Goal: Task Accomplishment & Management: Manage account settings

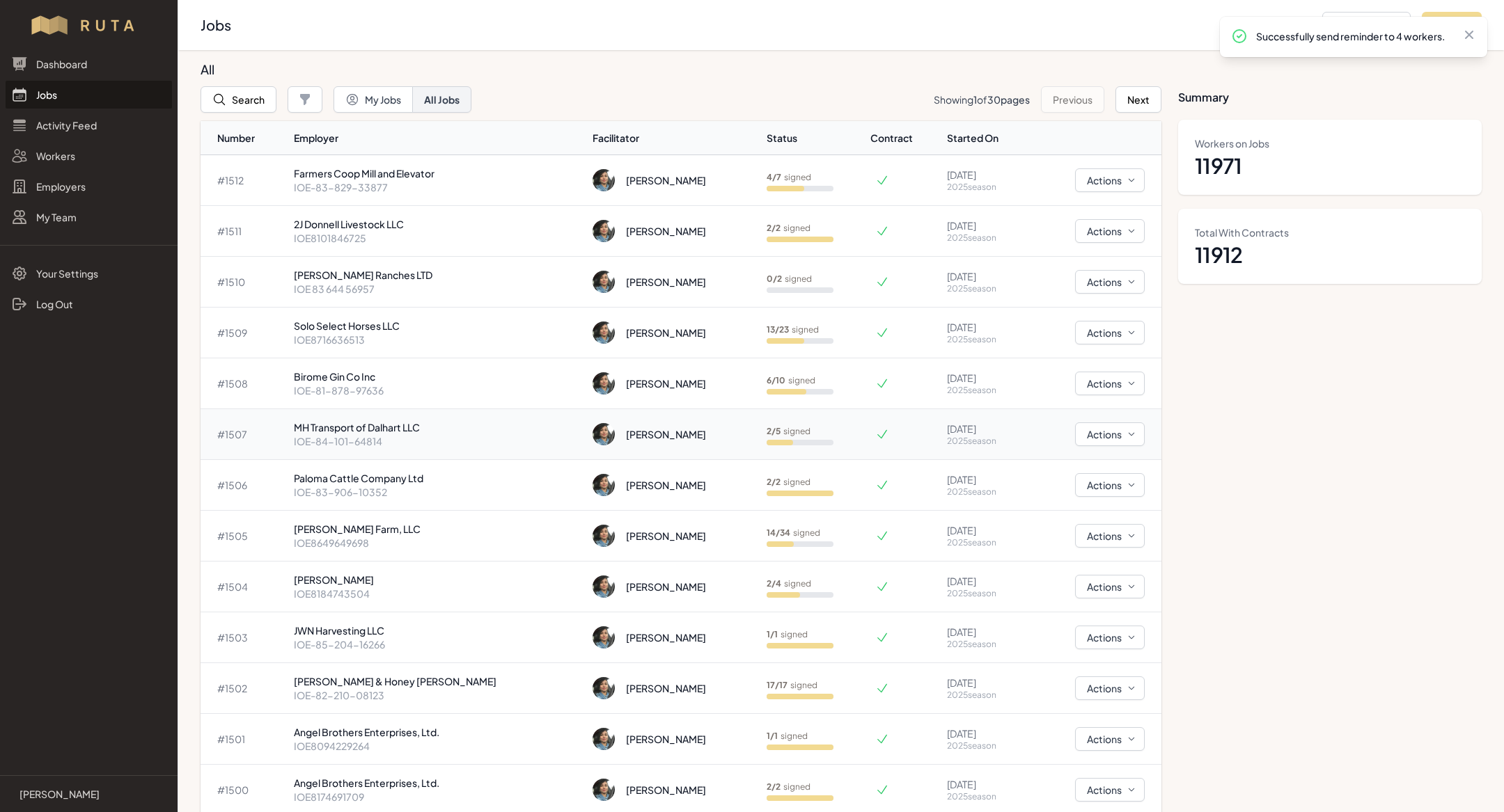
click at [378, 434] on p "IOE-84-101-64814" at bounding box center [438, 440] width 287 height 14
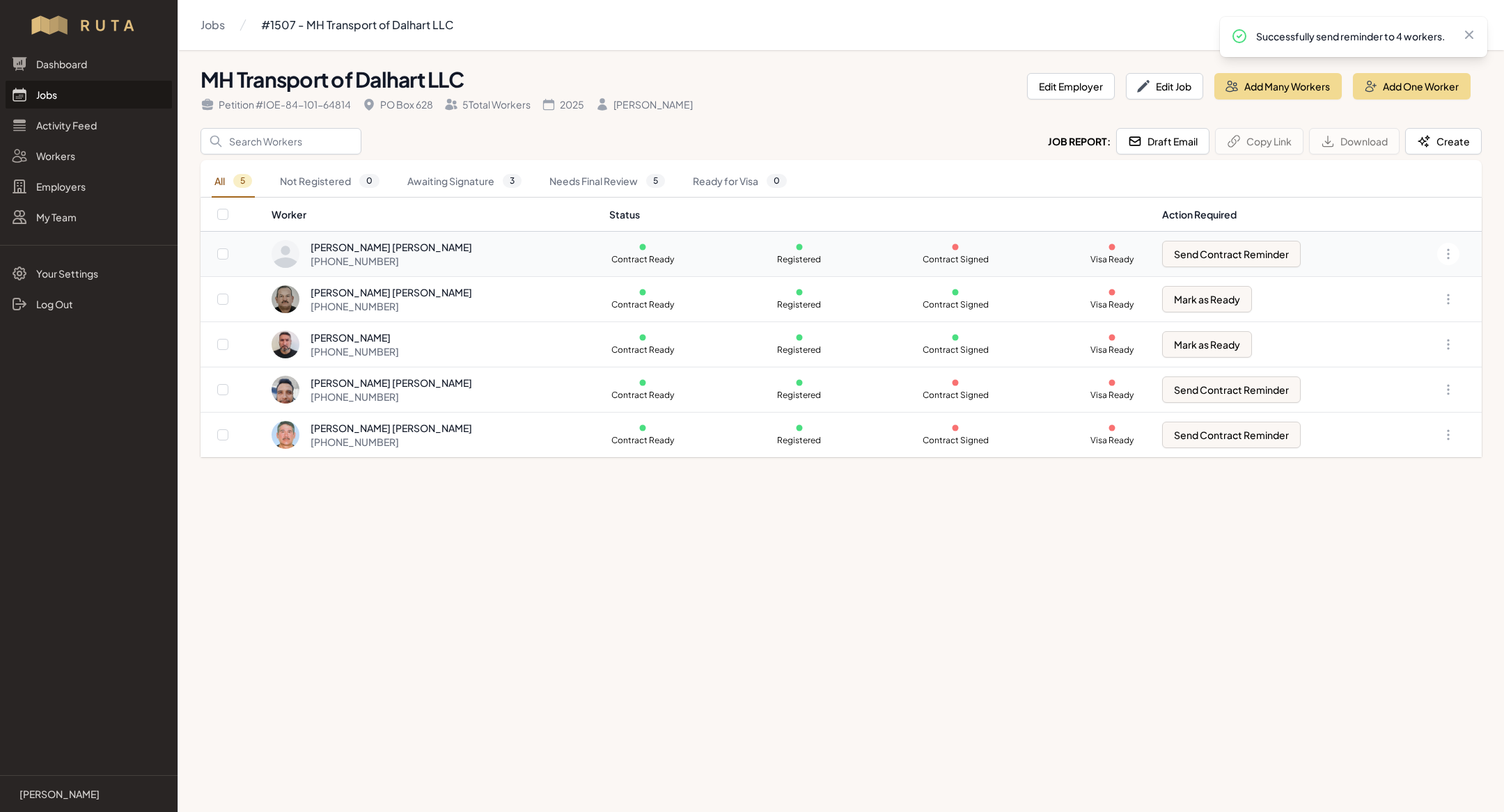
click at [425, 256] on div "[PHONE_NUMBER]" at bounding box center [391, 260] width 162 height 14
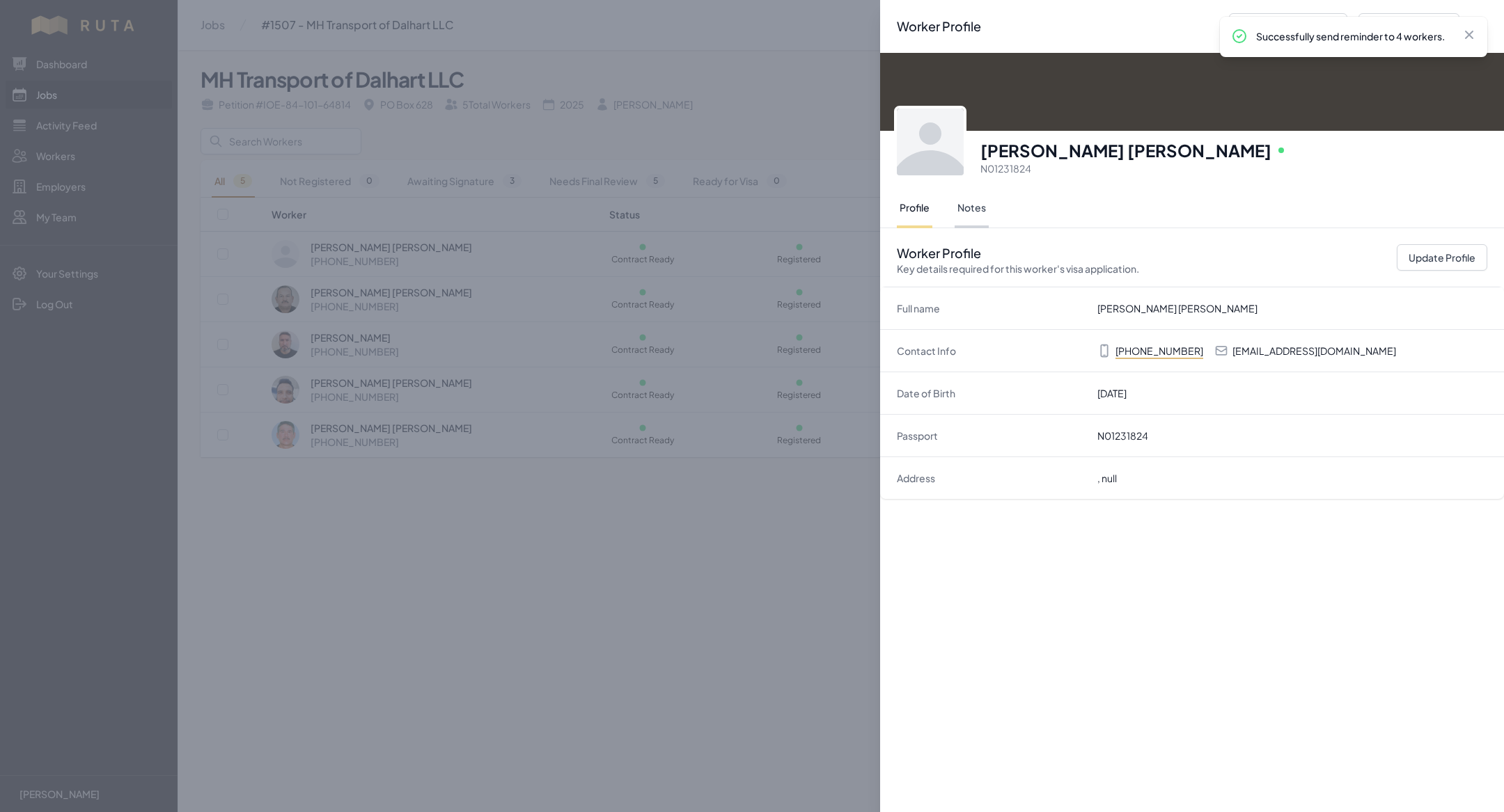
click at [978, 199] on button "Notes" at bounding box center [972, 209] width 34 height 39
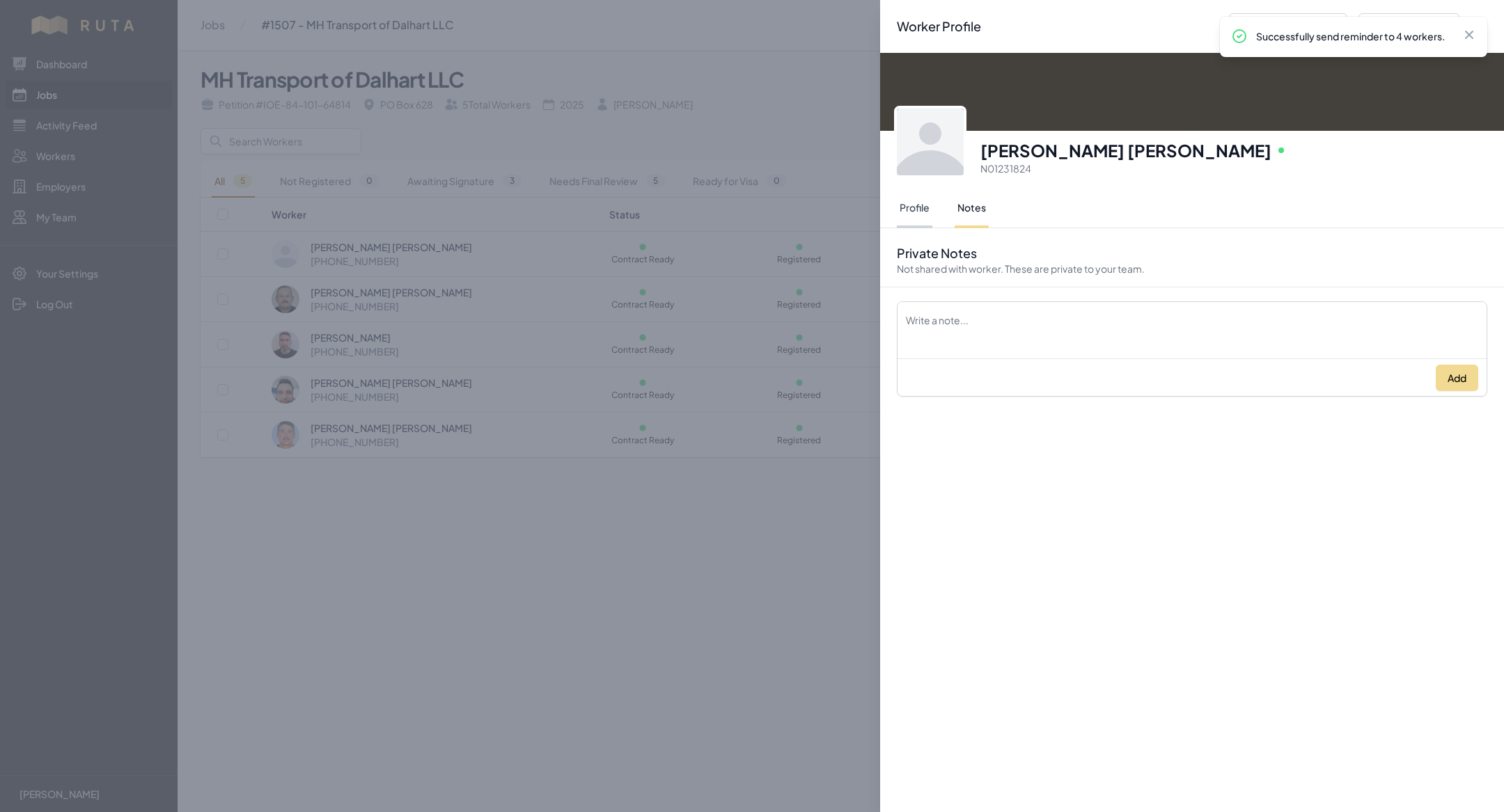
click at [914, 201] on button "Profile" at bounding box center [915, 209] width 36 height 39
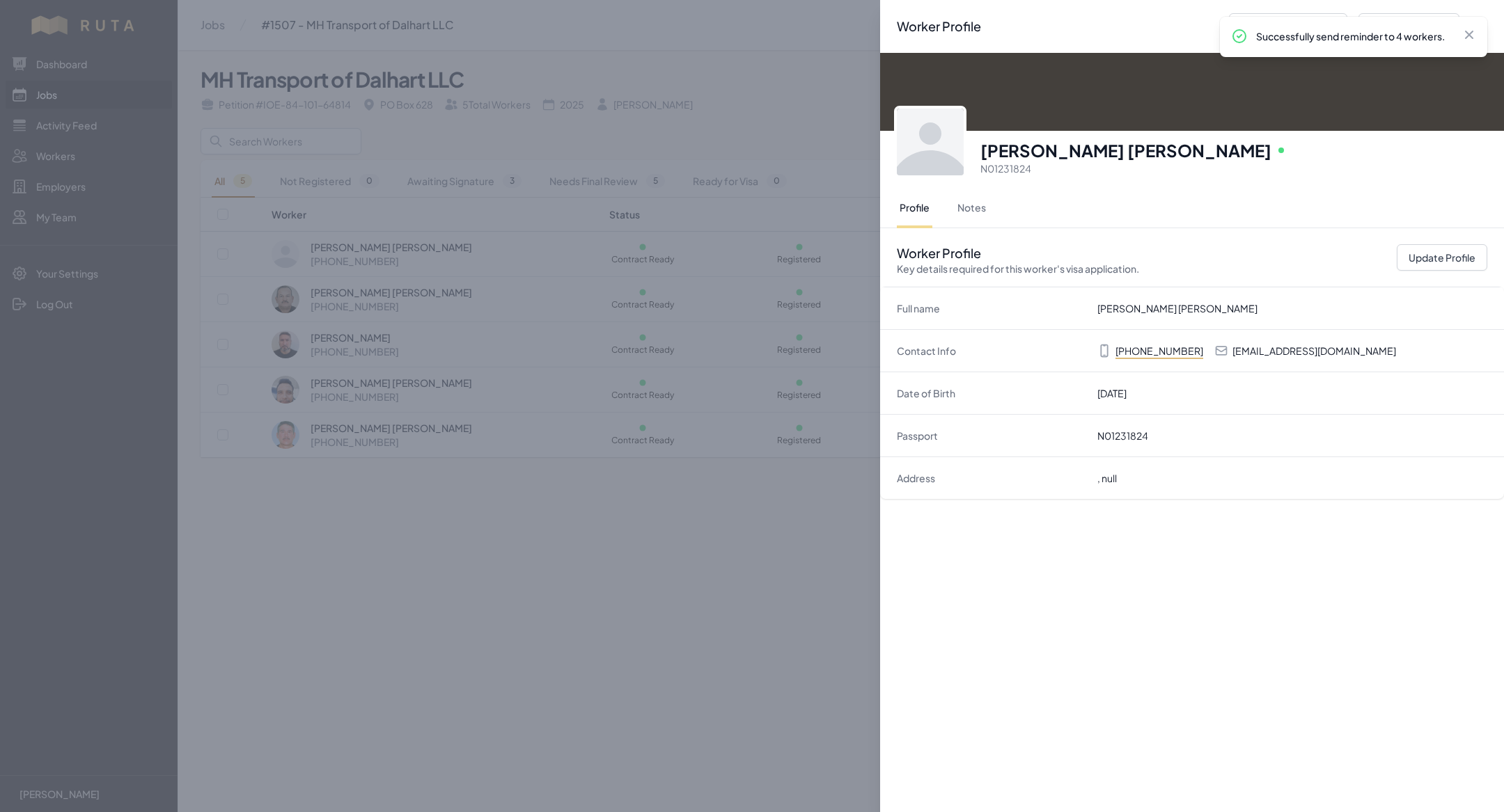
click at [762, 477] on div "Worker Profile Previous Worker Next Worker Close panel [PERSON_NAME] [PERSON_NA…" at bounding box center [752, 406] width 1504 height 812
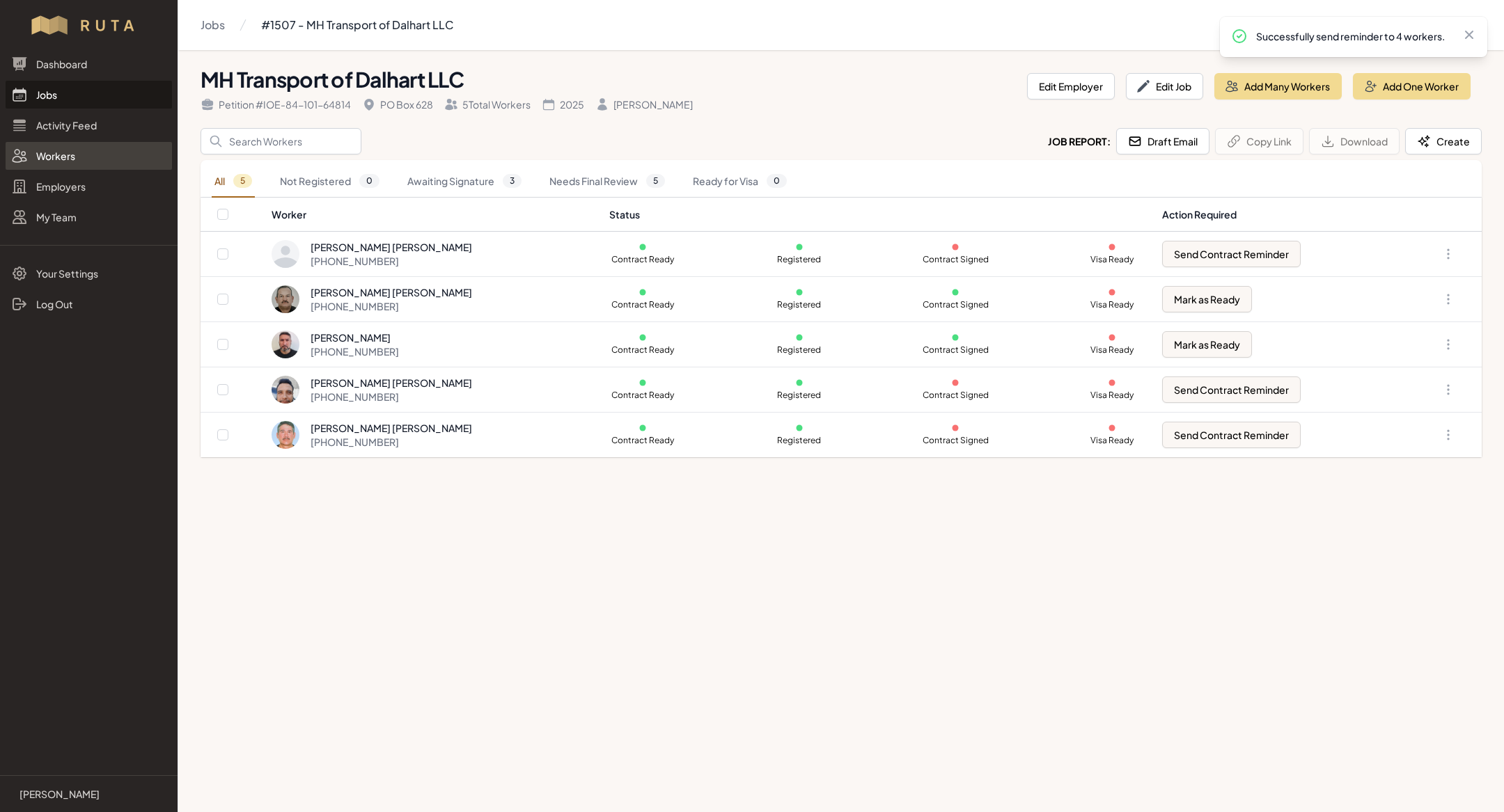
click at [92, 151] on link "Workers" at bounding box center [89, 156] width 167 height 28
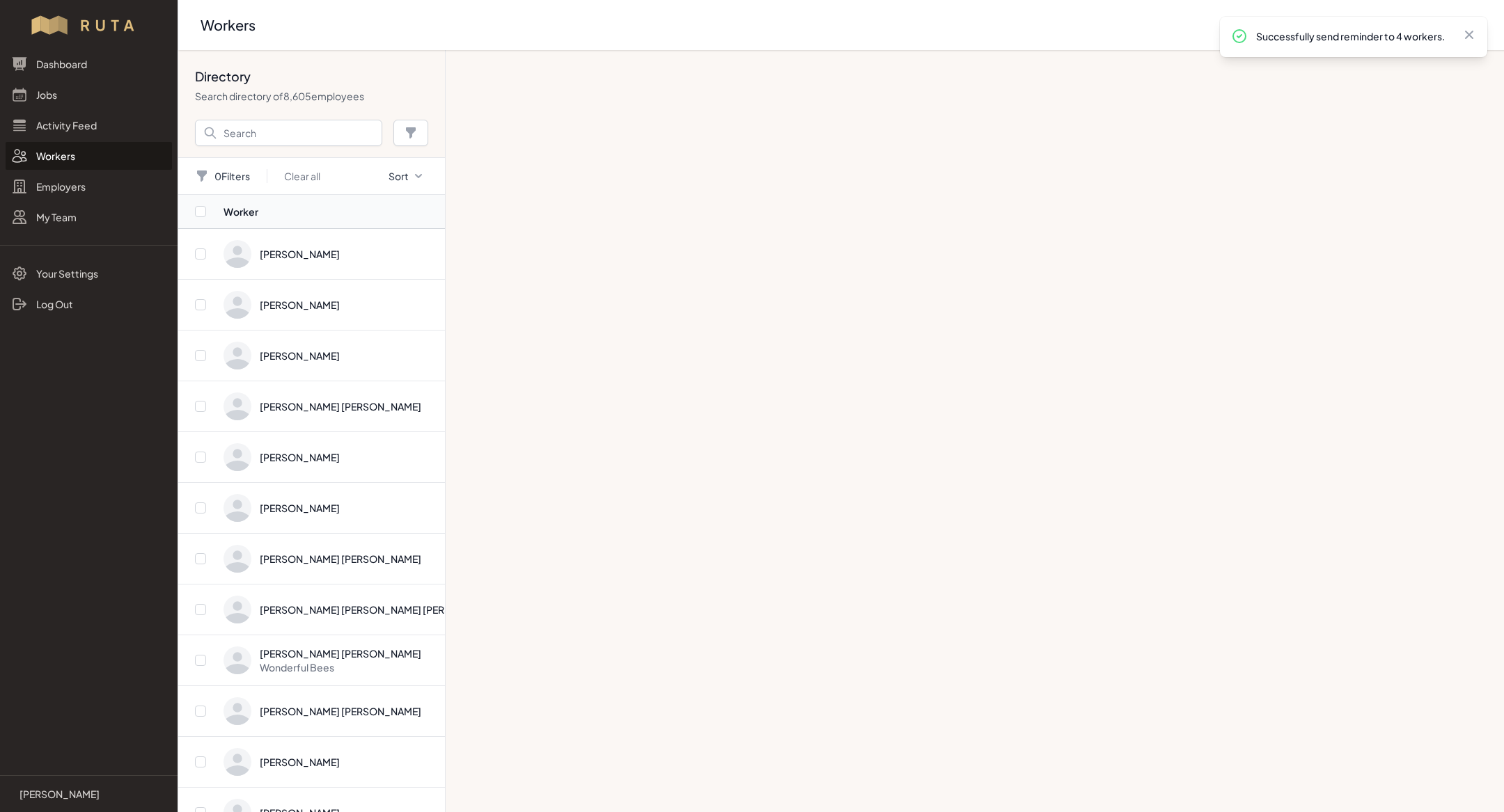
click at [82, 158] on link "Workers" at bounding box center [89, 156] width 167 height 28
click at [267, 132] on input "Search" at bounding box center [289, 132] width 187 height 26
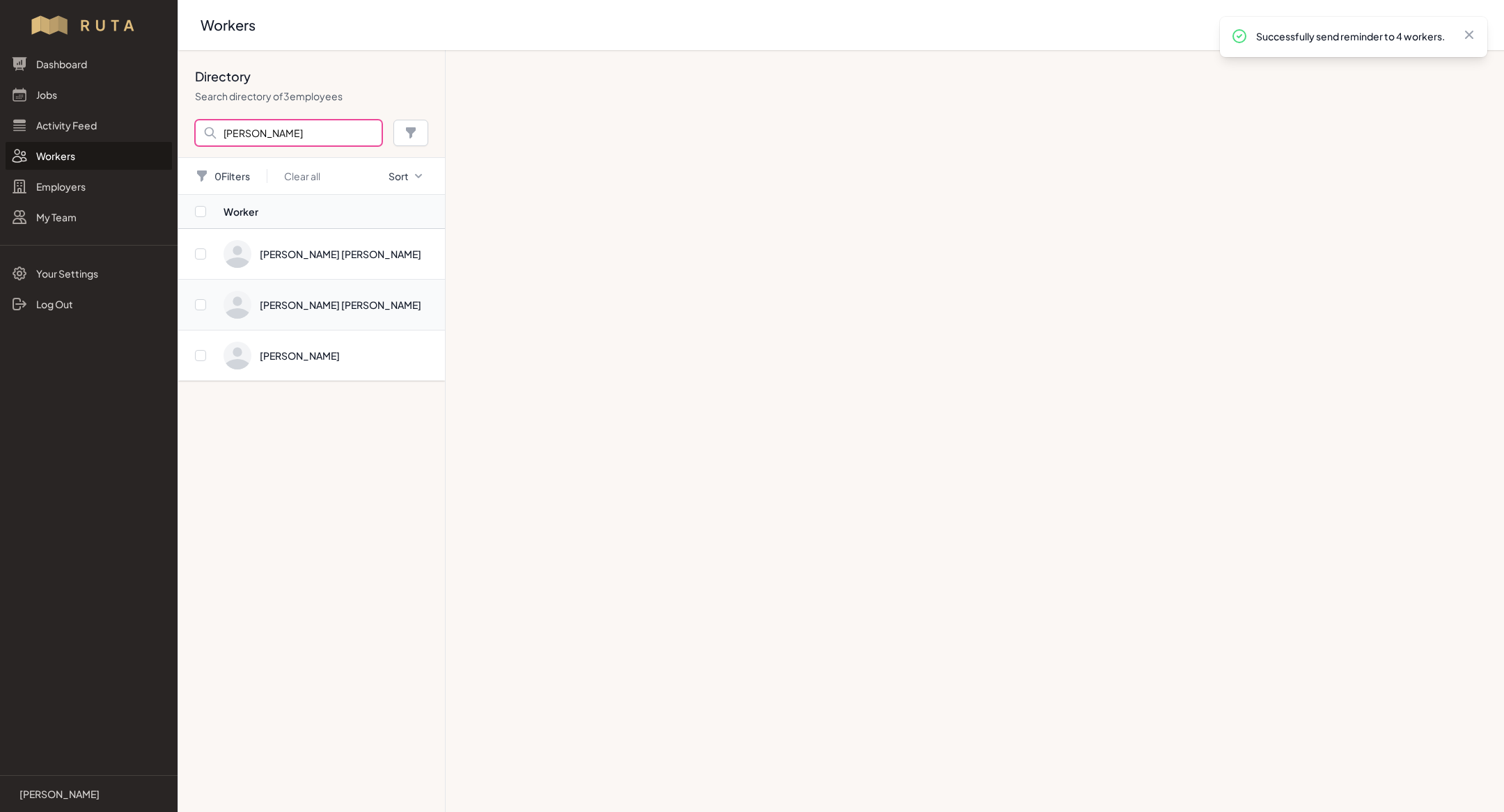
type input "[PERSON_NAME]"
click at [383, 314] on span "Directory" at bounding box center [330, 304] width 213 height 28
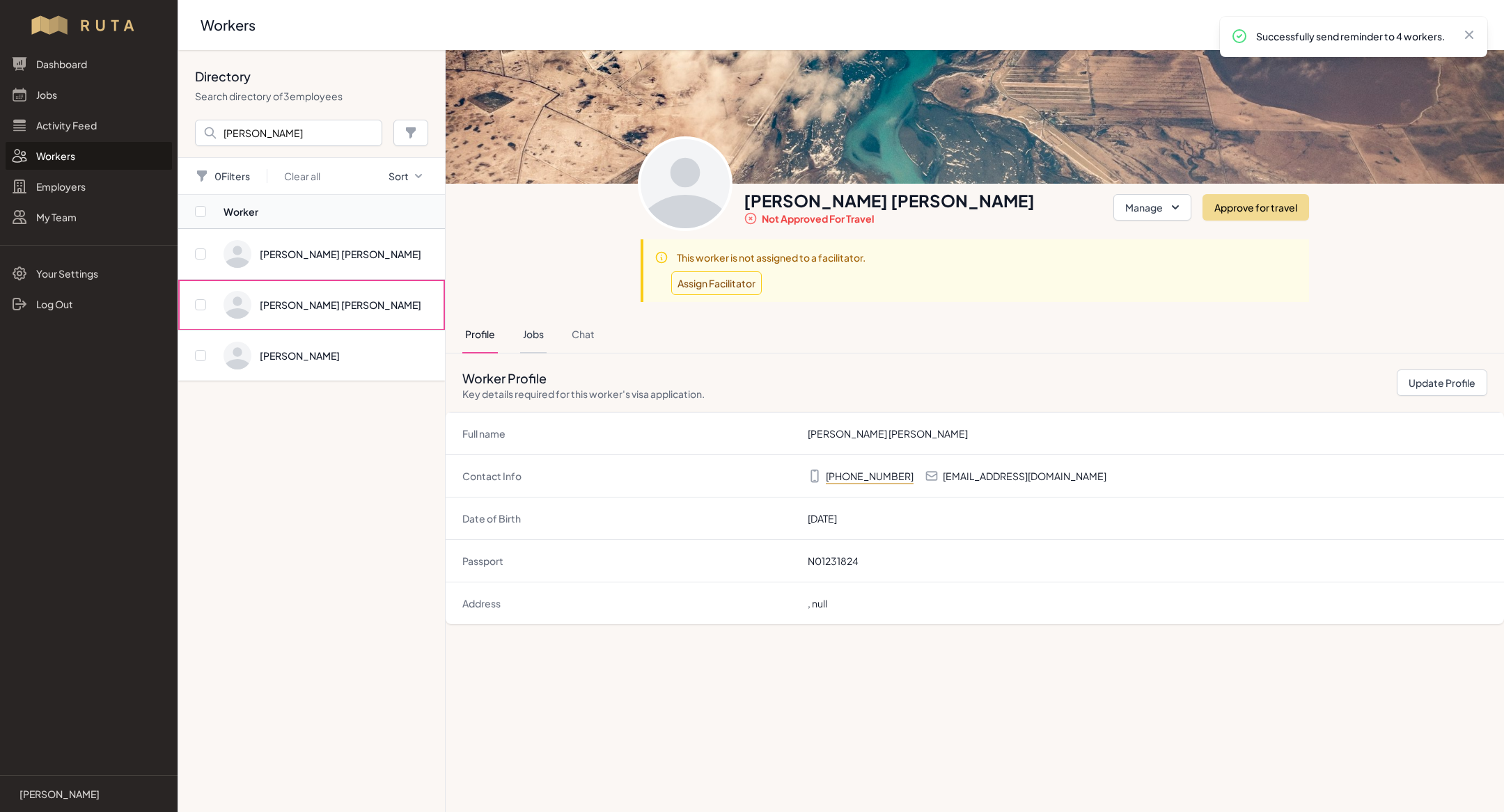
click at [531, 335] on button "Jobs" at bounding box center [533, 335] width 26 height 38
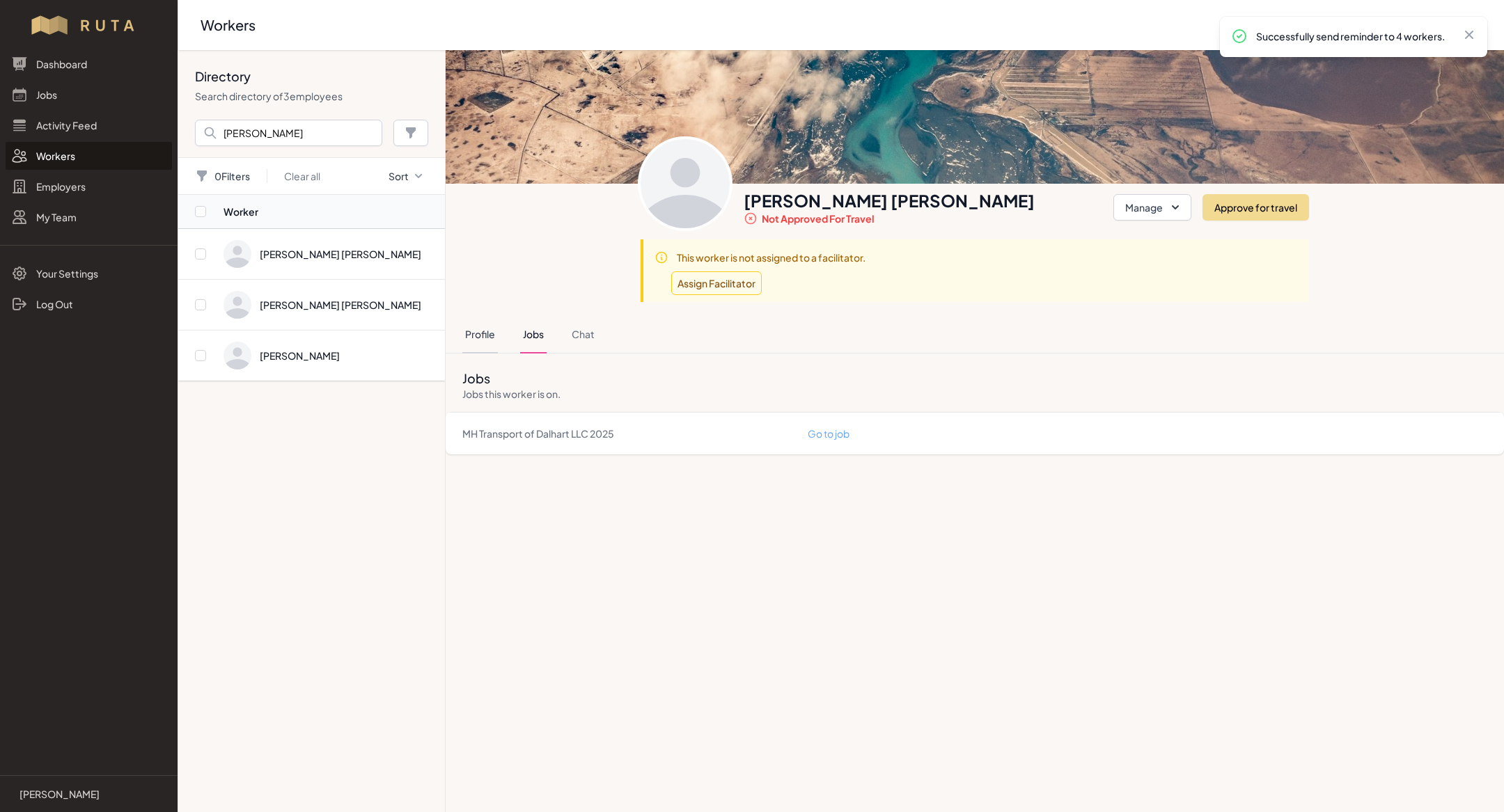
click at [481, 327] on button "Profile" at bounding box center [480, 335] width 36 height 38
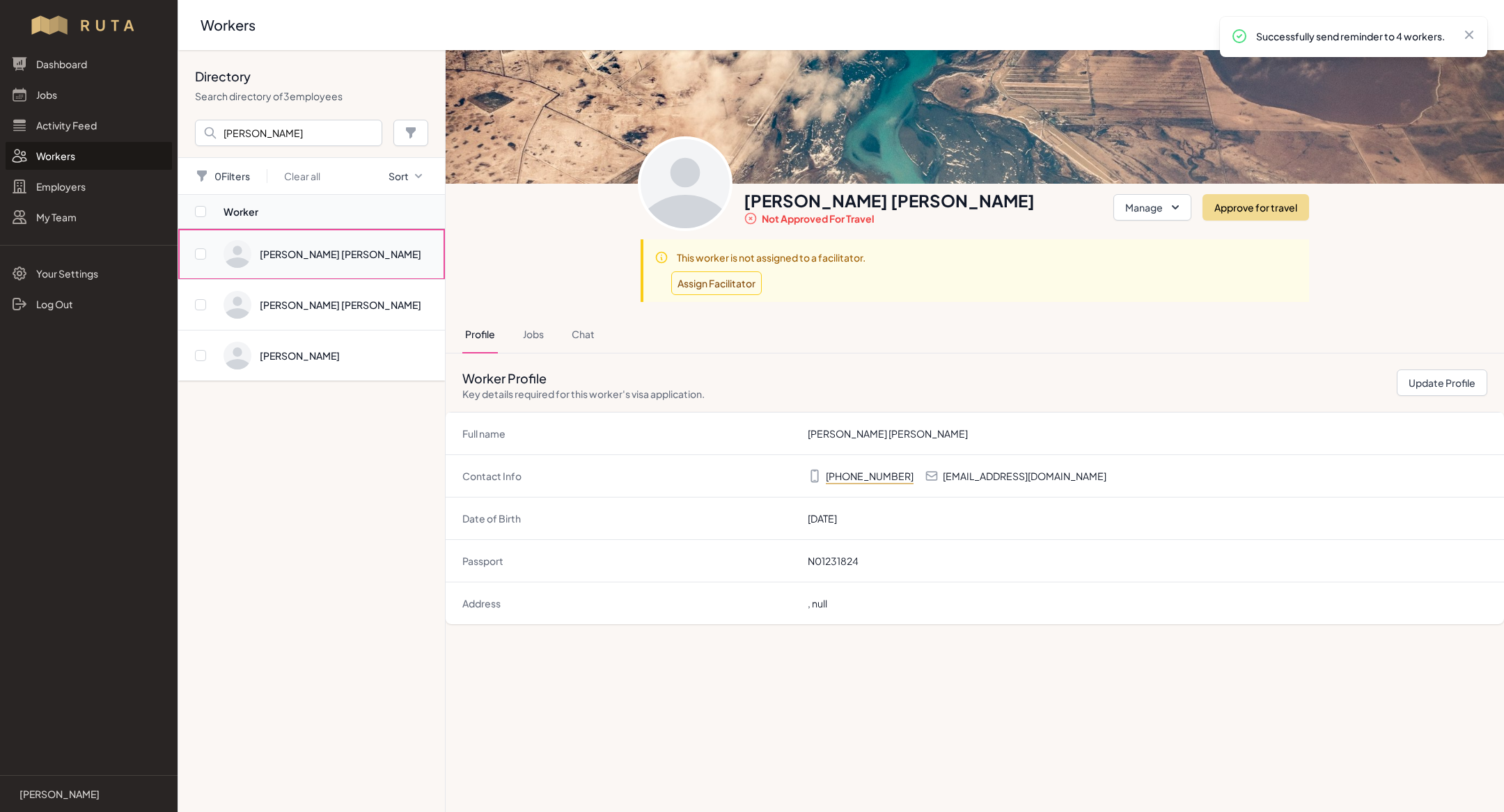
click at [377, 253] on span "Directory" at bounding box center [330, 254] width 213 height 28
click at [529, 332] on button "Jobs" at bounding box center [533, 335] width 26 height 38
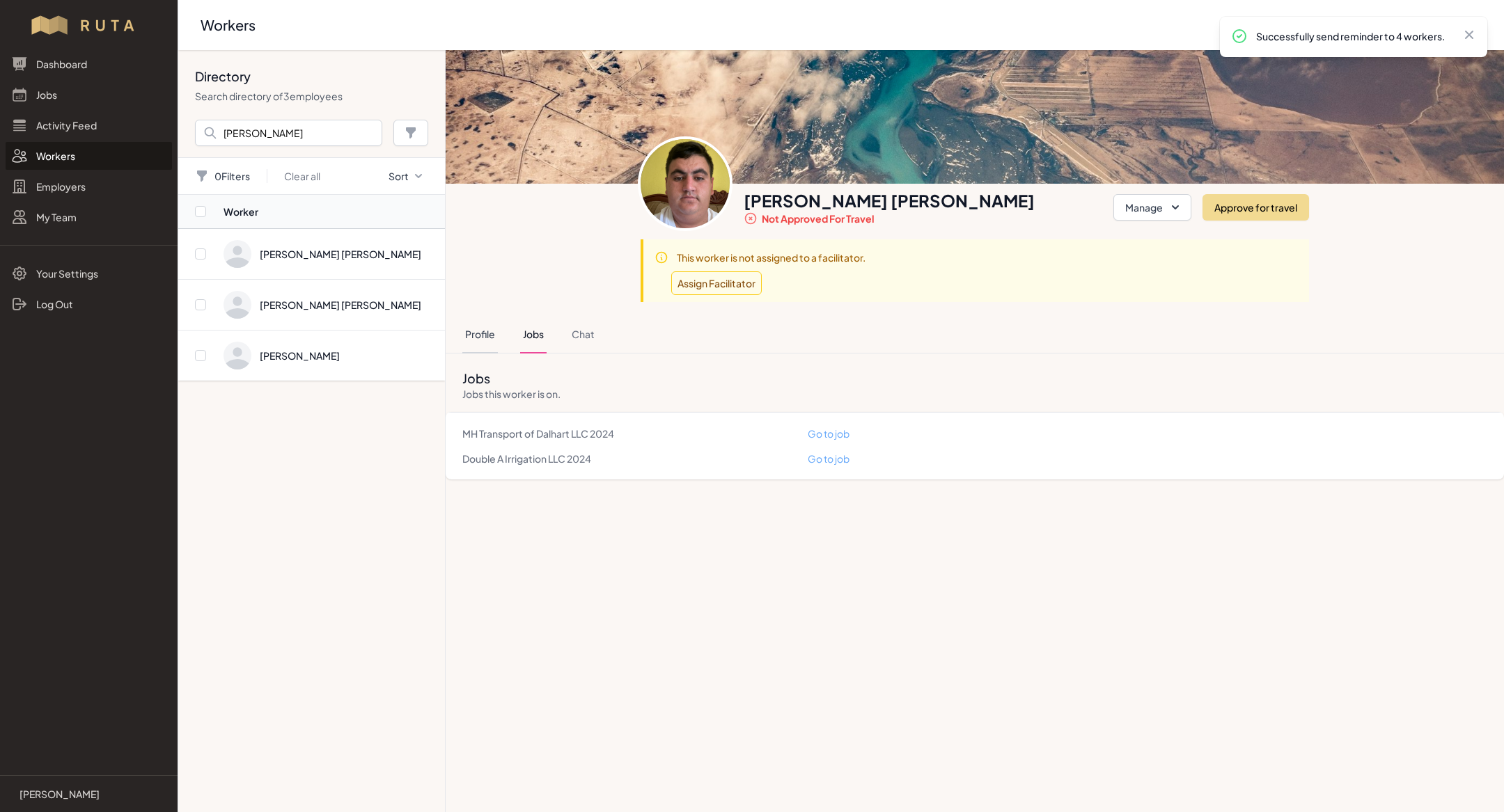
click at [496, 332] on button "Profile" at bounding box center [480, 335] width 36 height 38
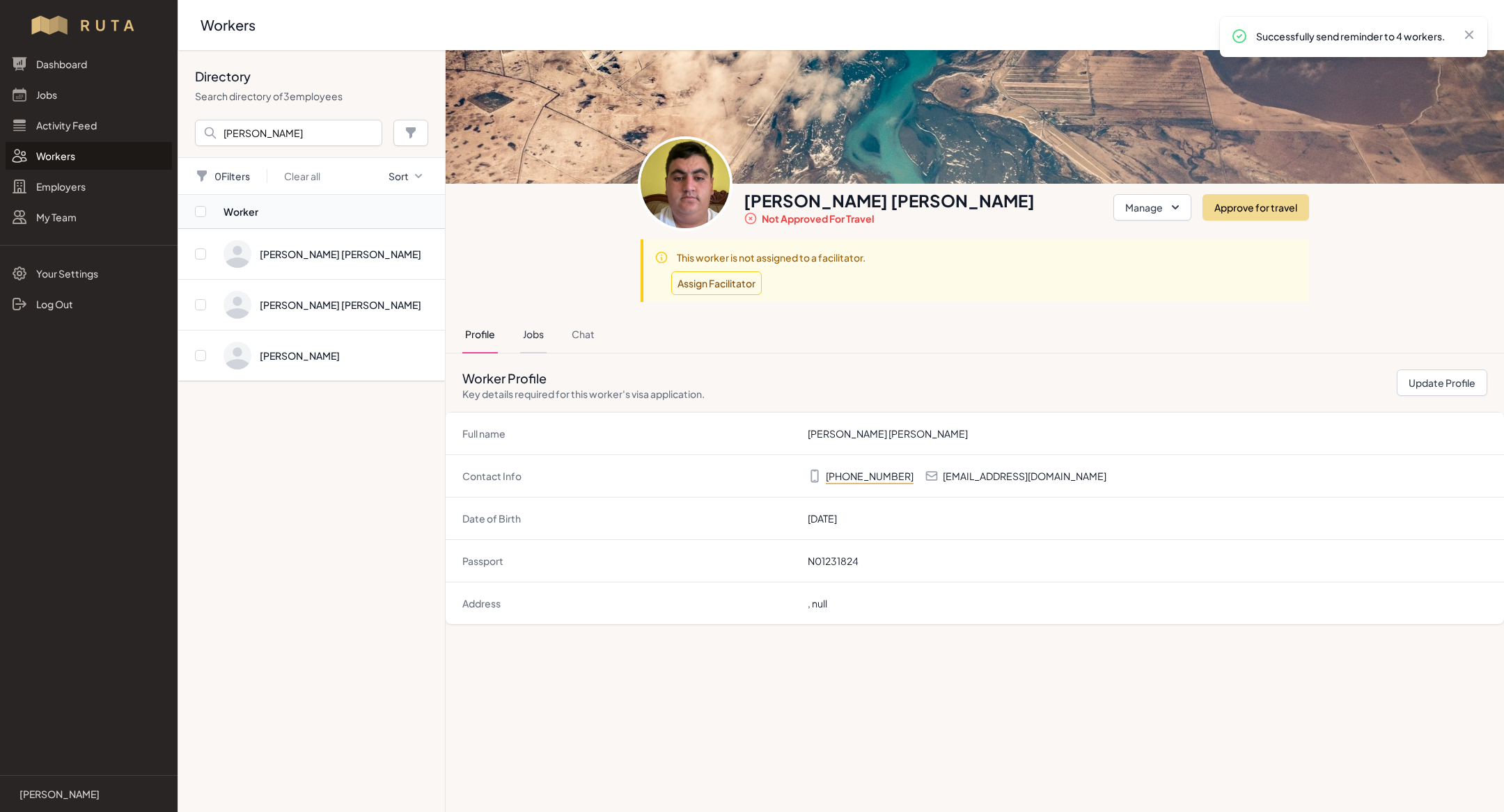
click at [546, 336] on button "Jobs" at bounding box center [533, 335] width 26 height 38
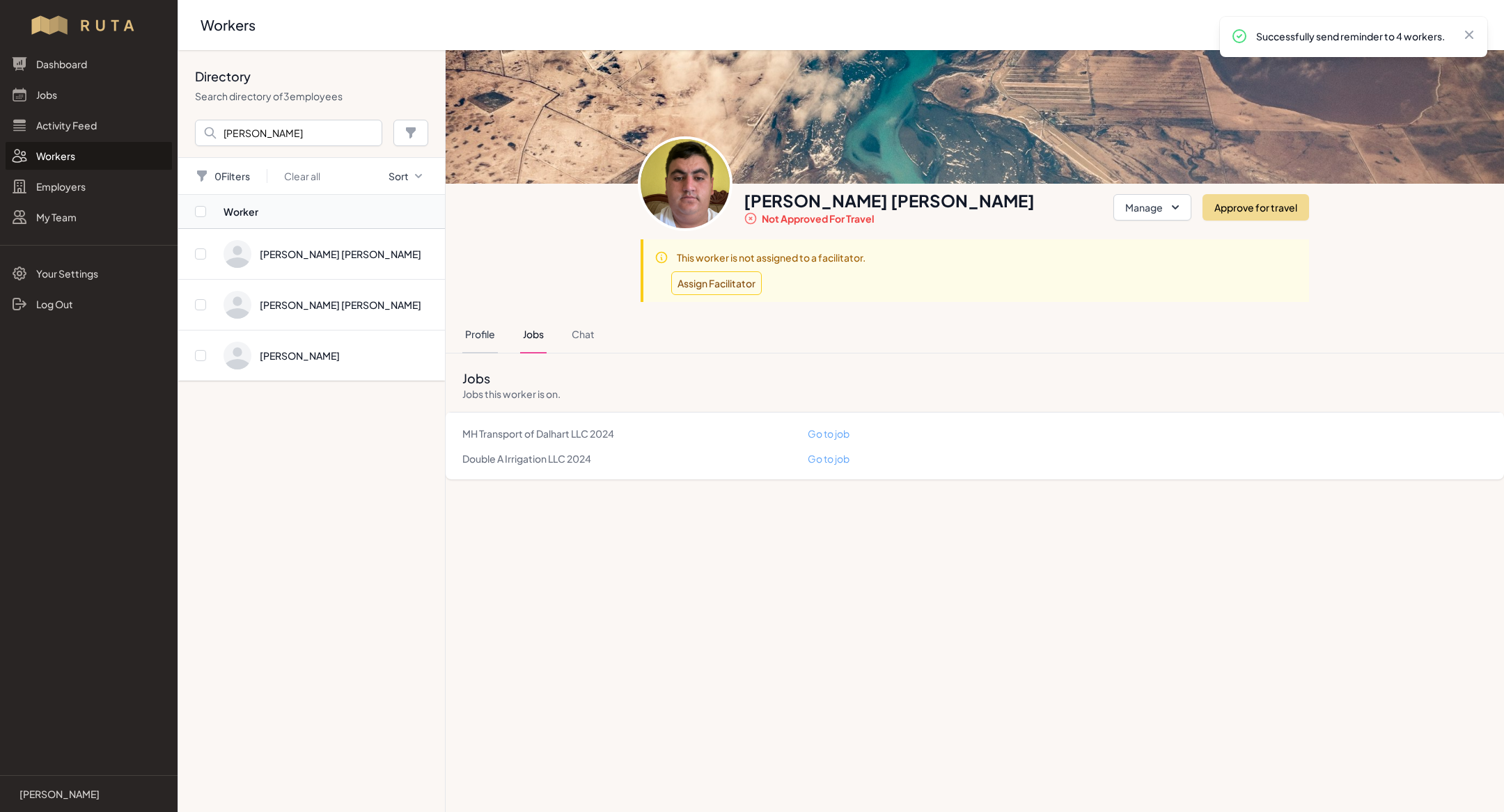
click at [485, 332] on button "Profile" at bounding box center [480, 335] width 36 height 38
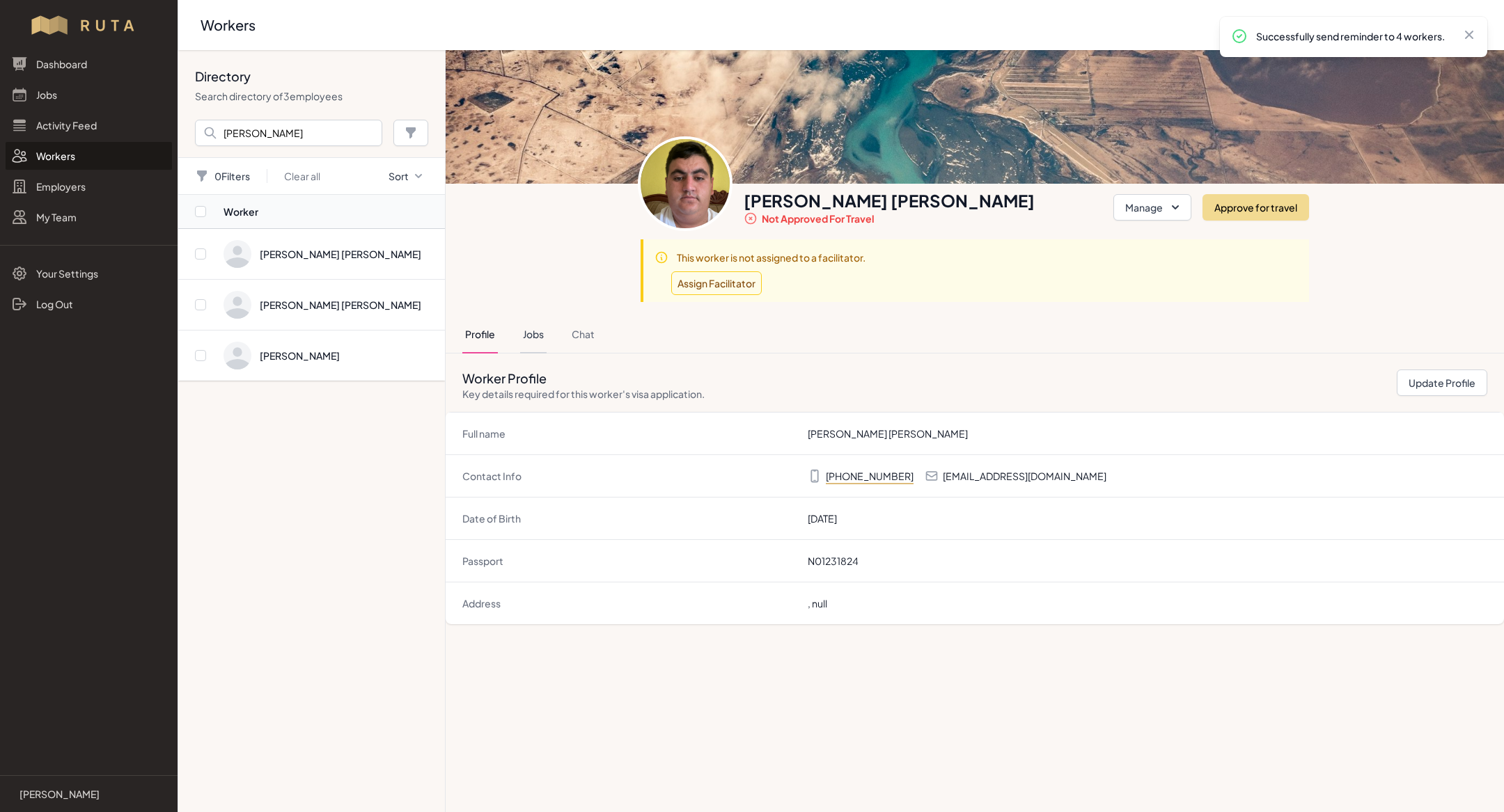
click at [543, 334] on button "Jobs" at bounding box center [533, 335] width 26 height 38
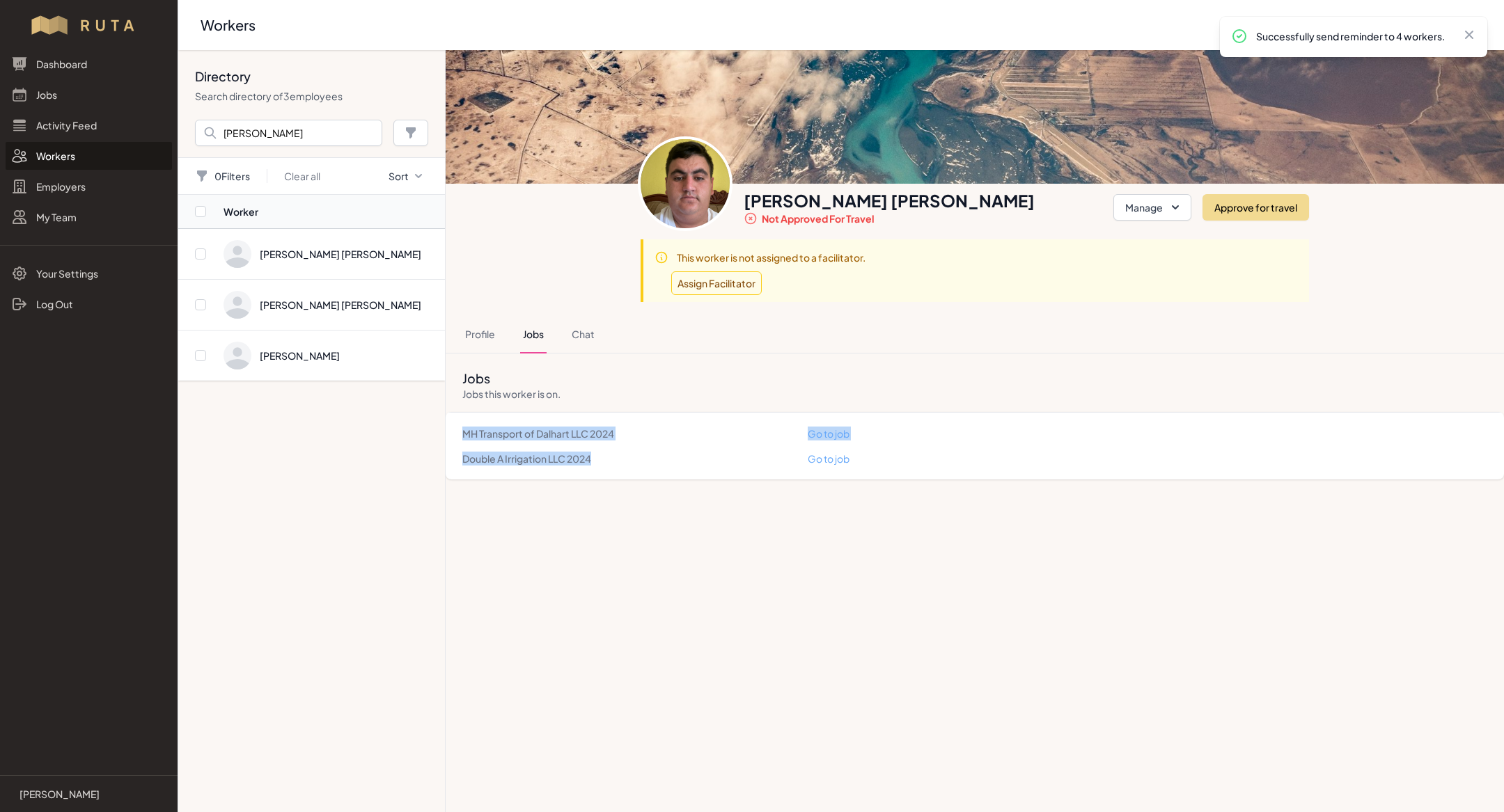
drag, startPoint x: 464, startPoint y: 431, endPoint x: 626, endPoint y: 457, distance: 164.1
click at [626, 457] on div "MH Transport of Dalhart LLC 2024 Go to job Double A Irrigation LLC 2024 Go to j…" at bounding box center [975, 445] width 1058 height 66
copy div "MH Transport of Dalhart LLC 2024 Go to job Double A Irrigation LLC 2024"
click at [677, 395] on div "Jobs Jobs this worker is on." at bounding box center [975, 383] width 1058 height 59
click at [487, 335] on button "Profile" at bounding box center [480, 335] width 36 height 38
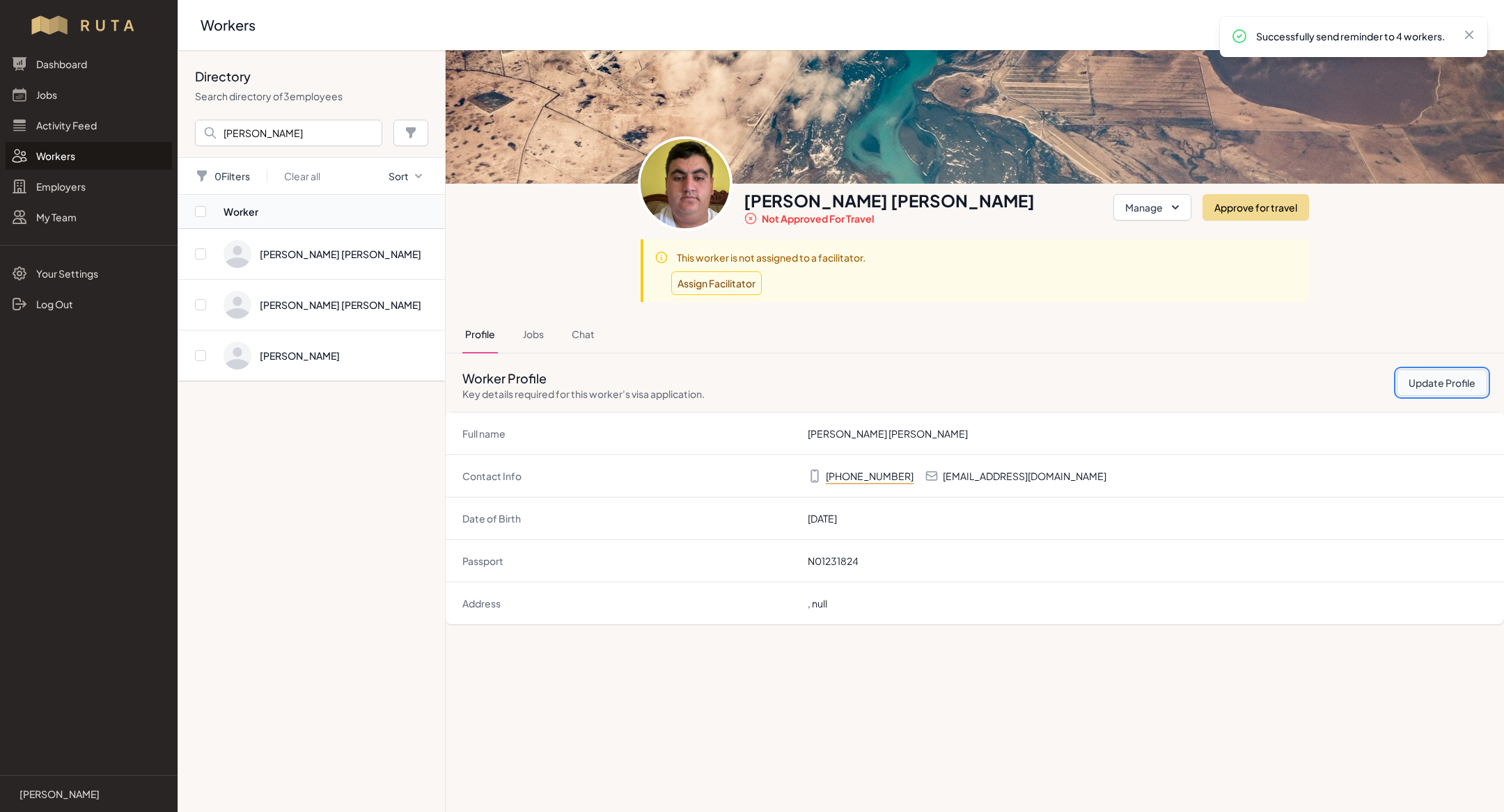
click at [1437, 380] on button "Update Profile" at bounding box center [1442, 382] width 91 height 26
select select "US"
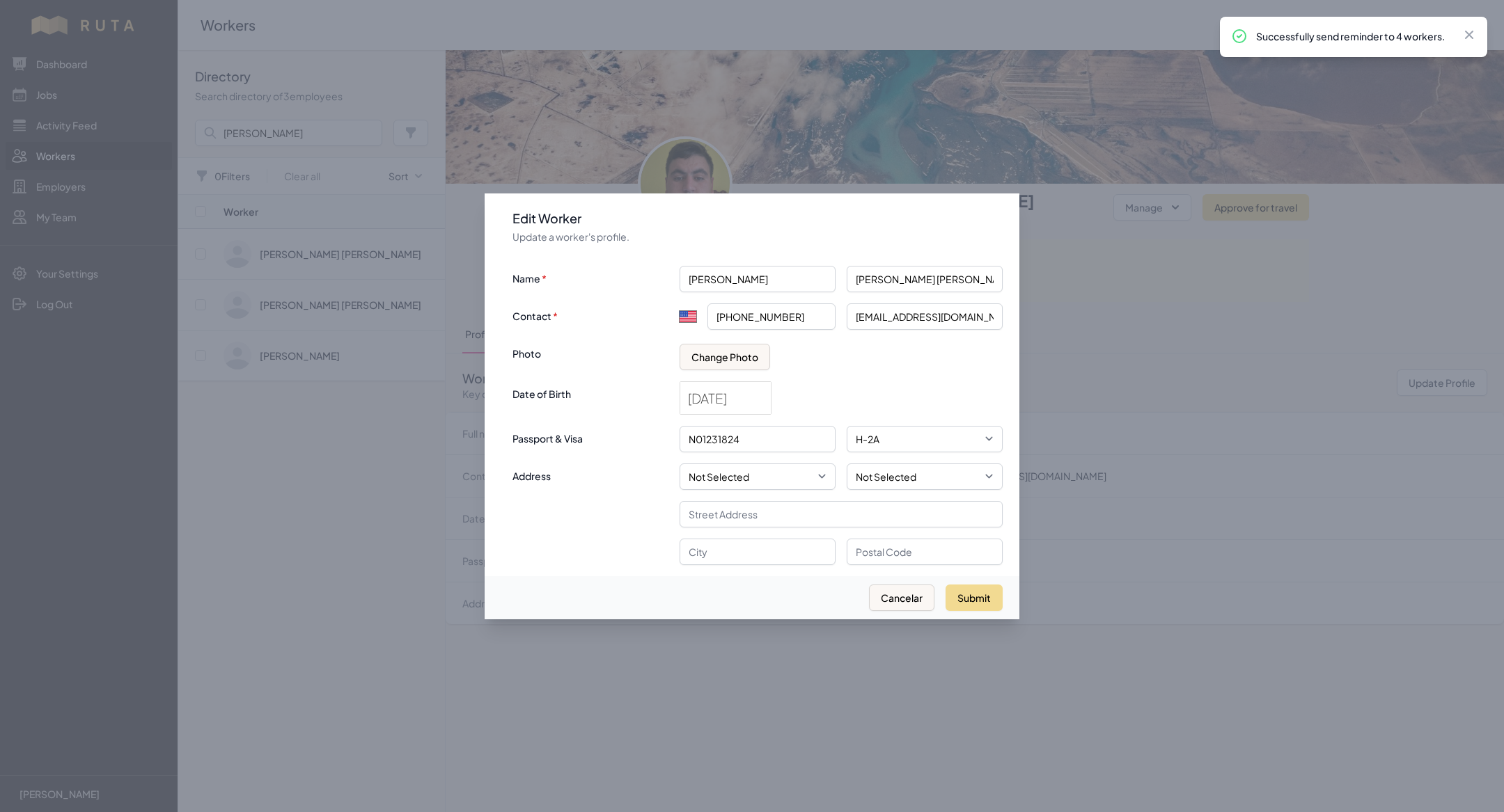
click at [1166, 318] on div at bounding box center [752, 406] width 1504 height 812
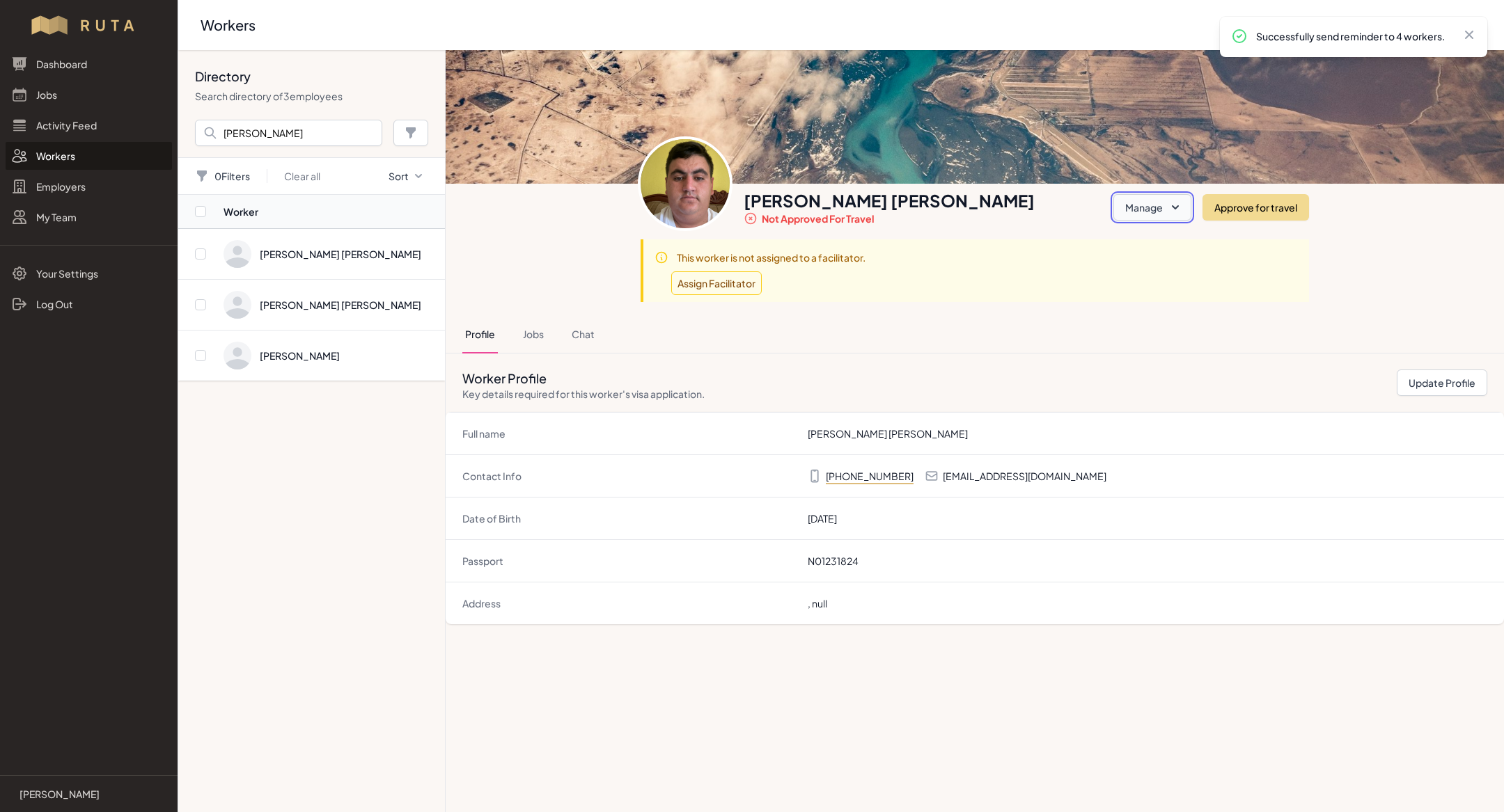
click at [1139, 209] on button "Manage" at bounding box center [1152, 207] width 78 height 26
click at [1101, 322] on link "Clear Identity" at bounding box center [1114, 316] width 156 height 25
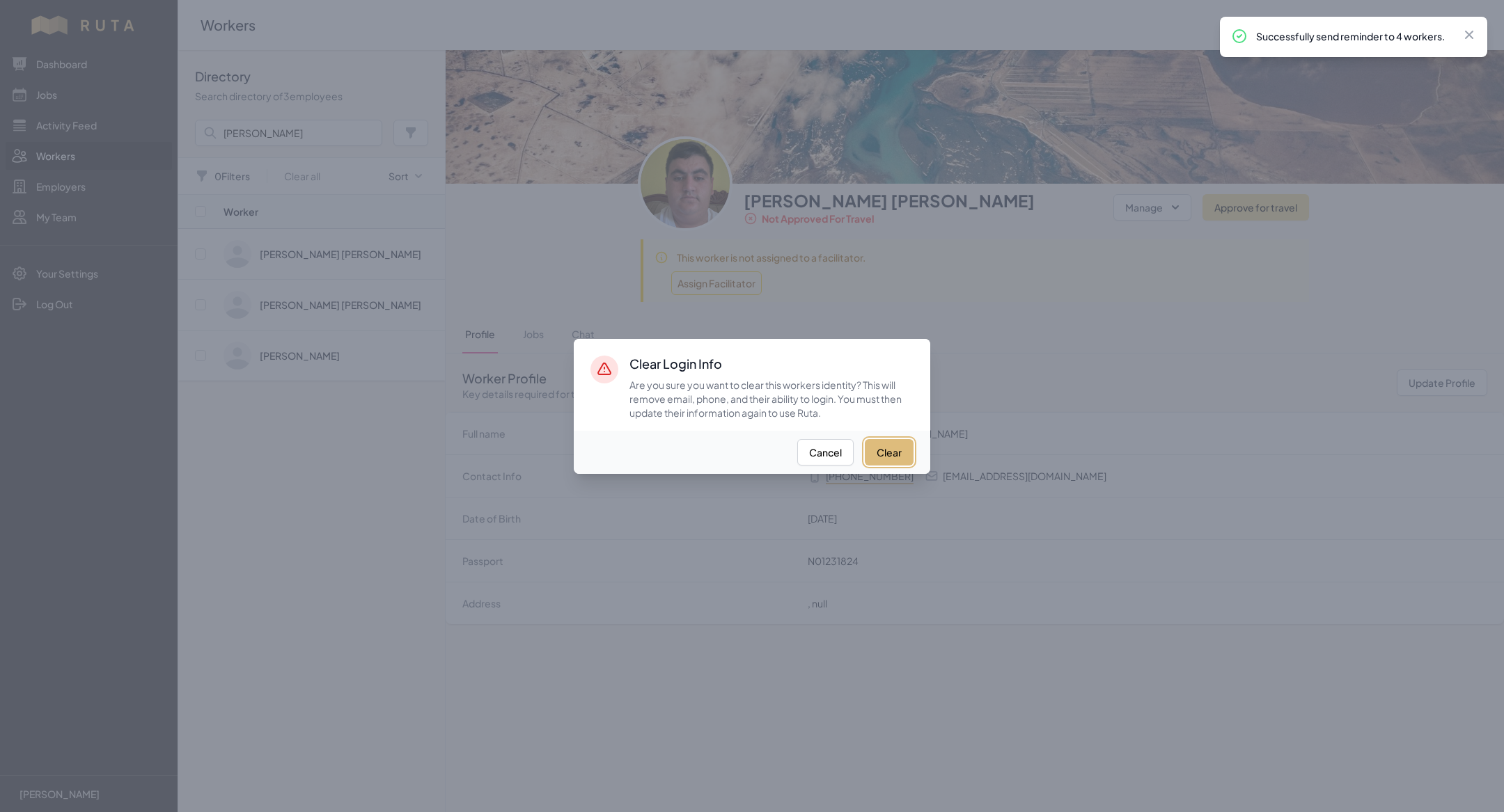
click at [883, 449] on button "Clear" at bounding box center [889, 452] width 49 height 26
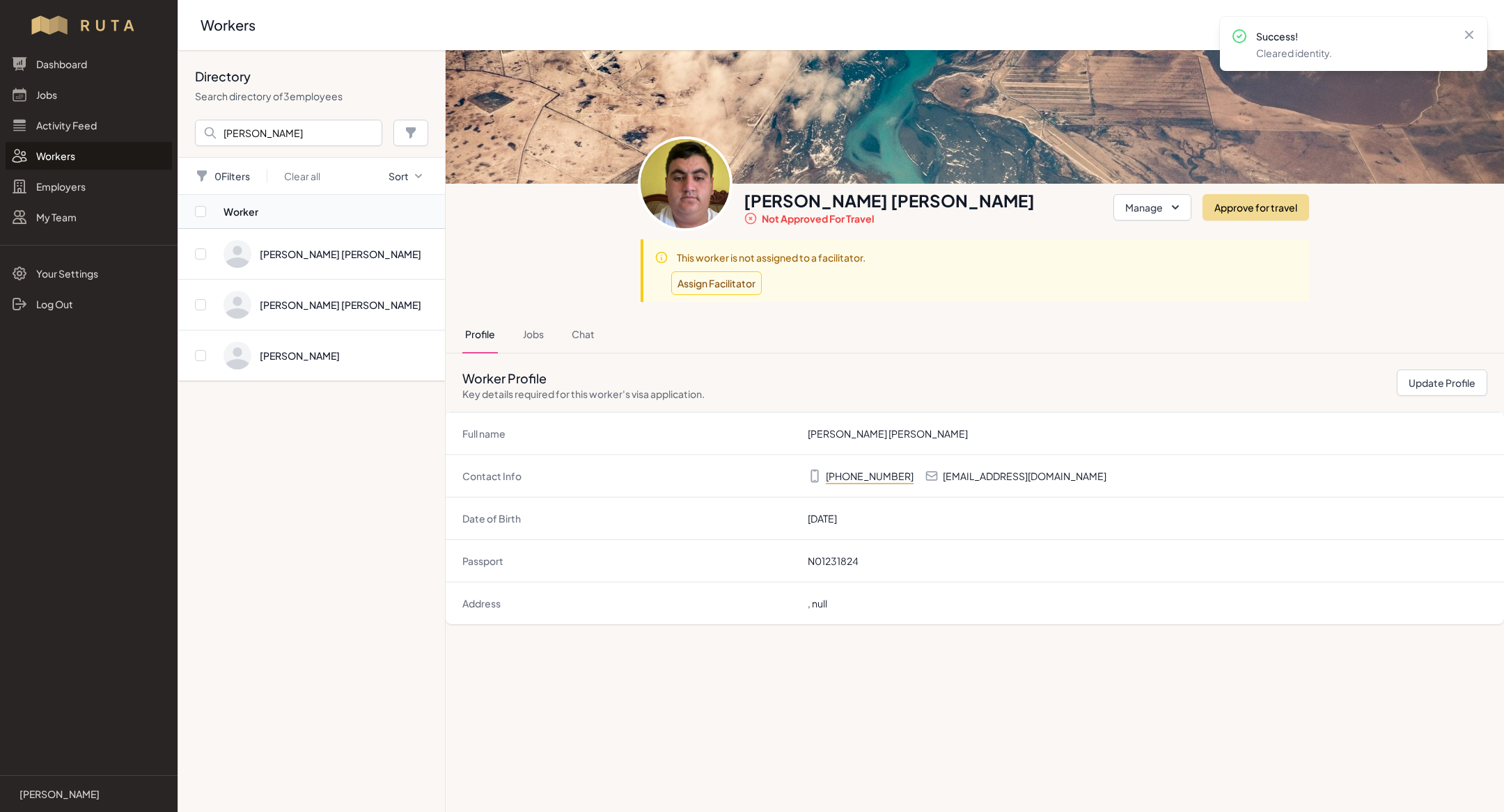
click at [593, 279] on article "[PERSON_NAME] [PERSON_NAME] Not approved for travel Manage Approve for travel […" at bounding box center [975, 337] width 1058 height 574
click at [338, 252] on span "Directory" at bounding box center [330, 254] width 213 height 28
click at [305, 240] on span "Directory" at bounding box center [330, 254] width 213 height 28
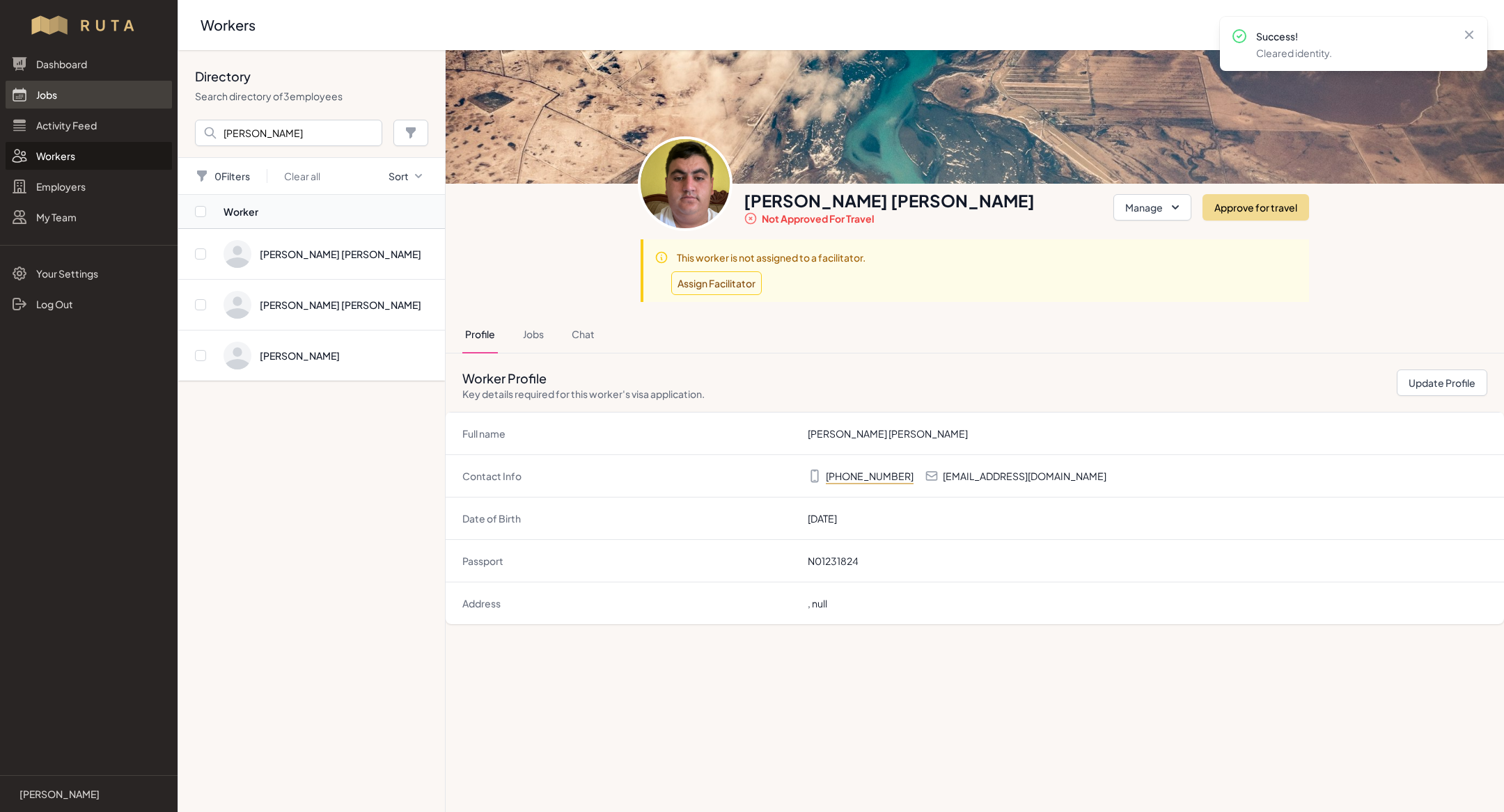
click at [84, 93] on link "Jobs" at bounding box center [89, 94] width 167 height 28
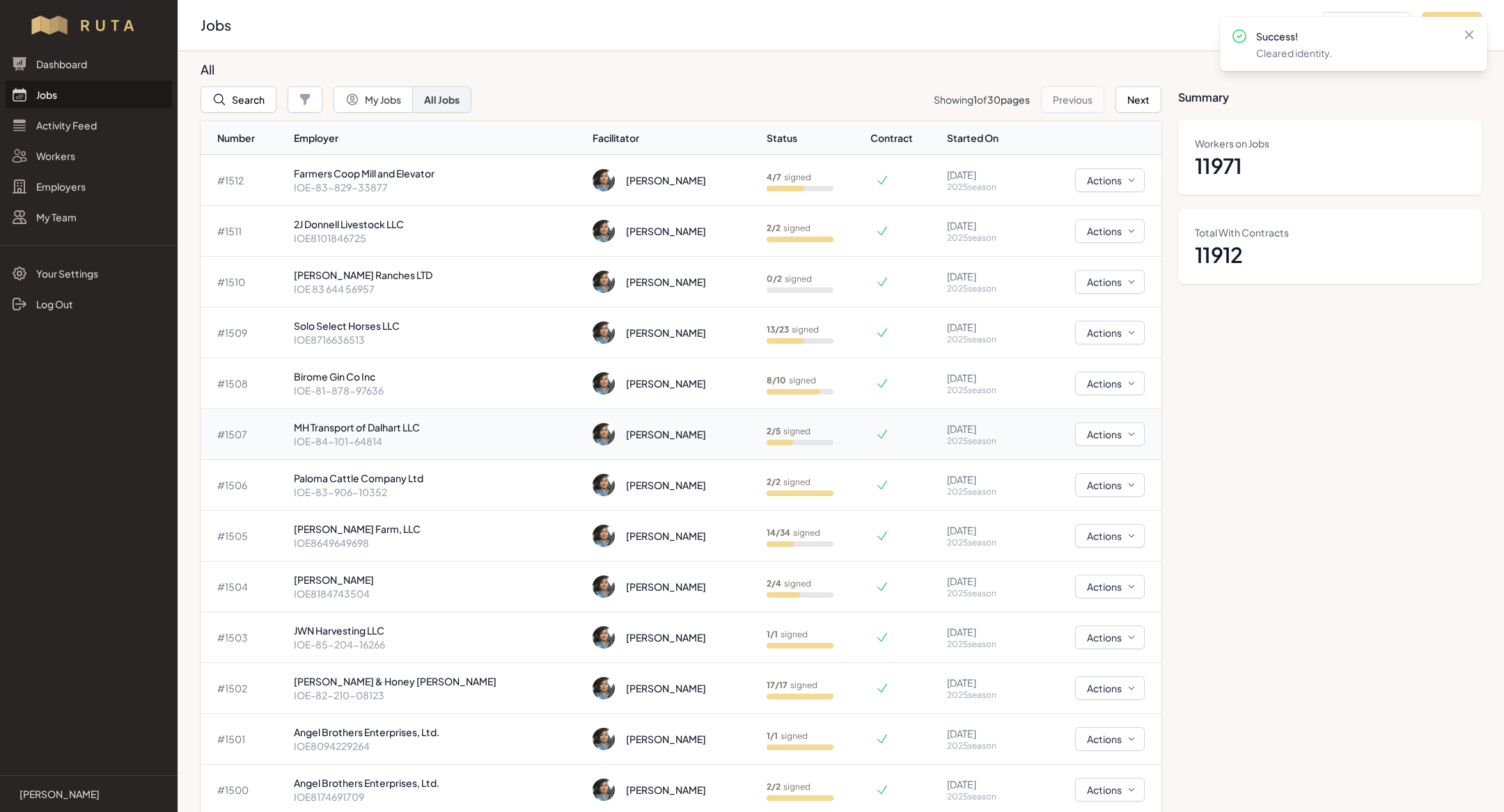
click at [403, 417] on td "MH Transport of Dalhart LLC IOE-84-101-64814" at bounding box center [438, 434] width 299 height 51
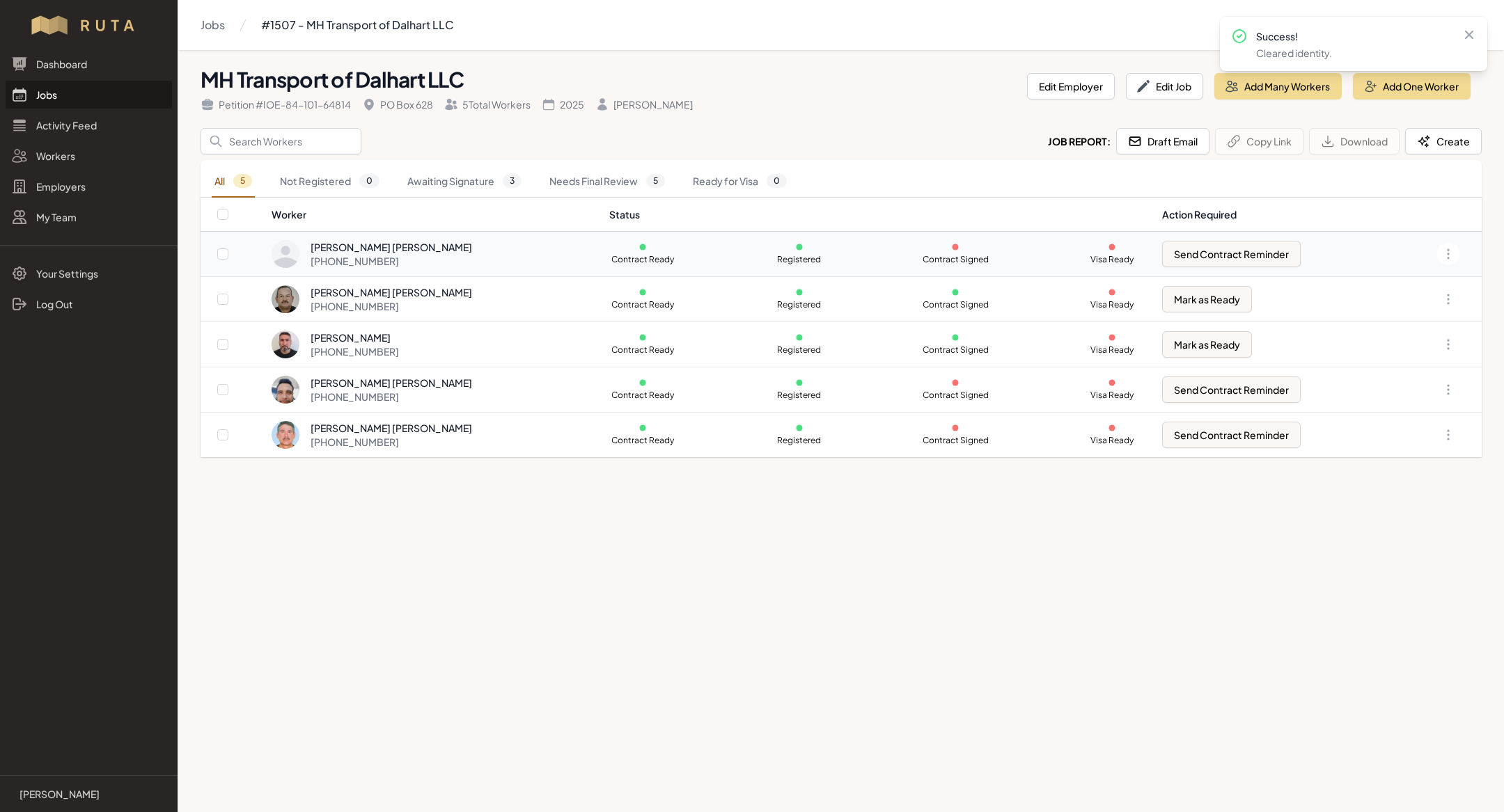
click at [432, 252] on div "[PERSON_NAME] [PERSON_NAME]" at bounding box center [391, 247] width 162 height 14
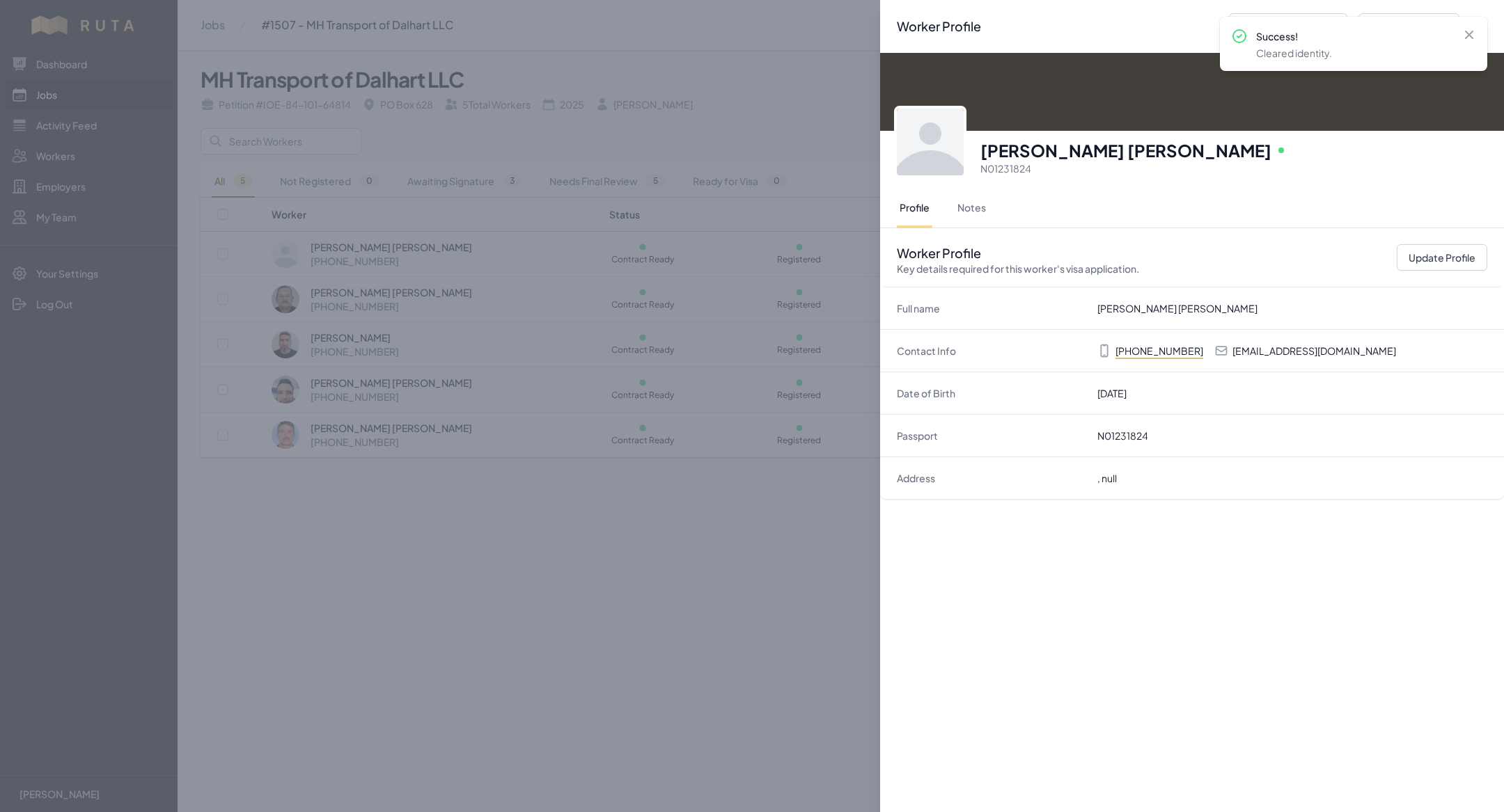
click at [659, 357] on div "Worker Profile Previous Worker Next Worker Close panel [PERSON_NAME] [PERSON_NA…" at bounding box center [752, 406] width 1504 height 812
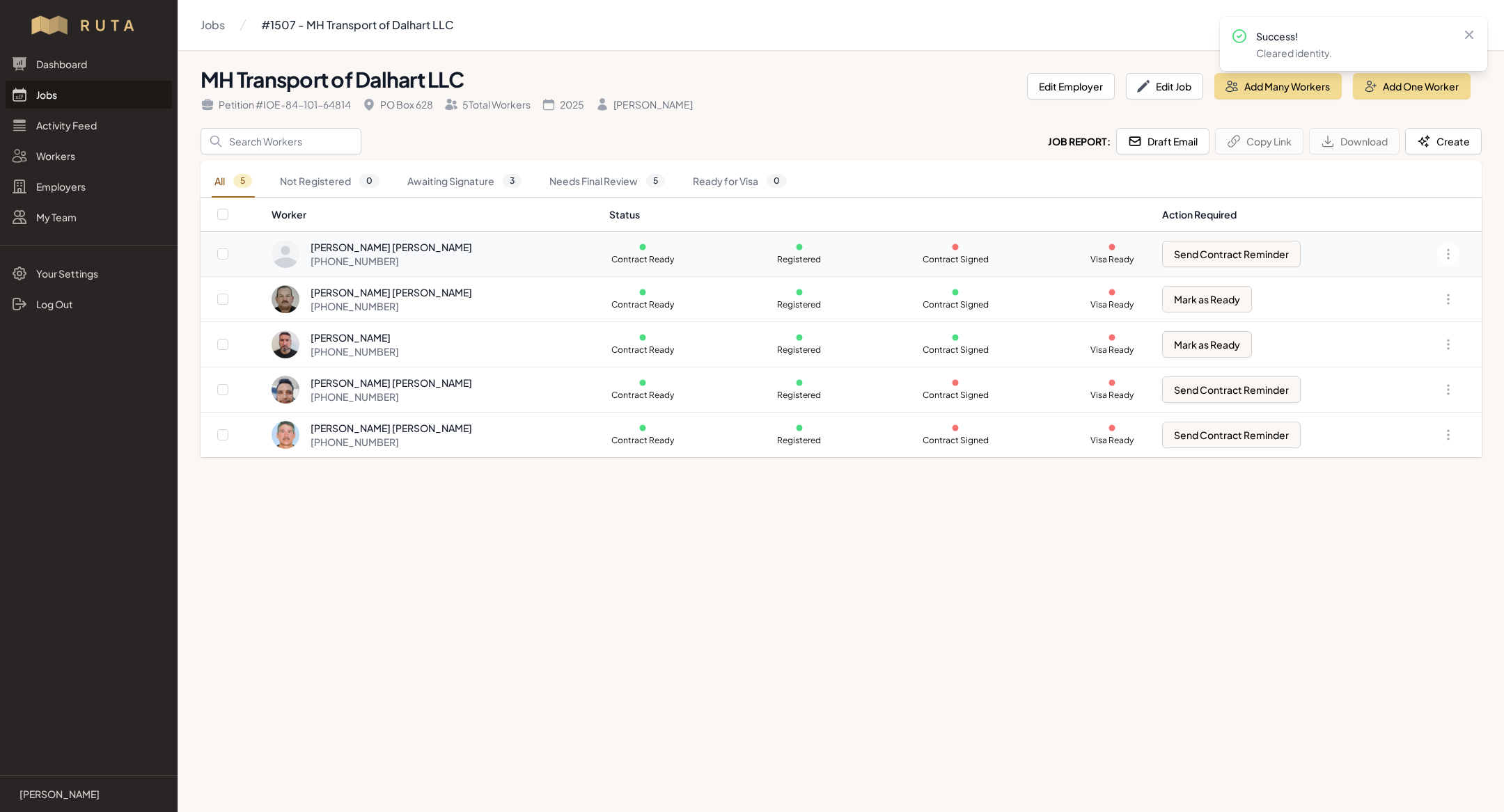
click at [1443, 237] on td "Open options" at bounding box center [1440, 254] width 84 height 45
click at [1450, 256] on icon "button" at bounding box center [1448, 254] width 14 height 14
click at [1395, 361] on link "Create Contract" at bounding box center [1378, 358] width 134 height 25
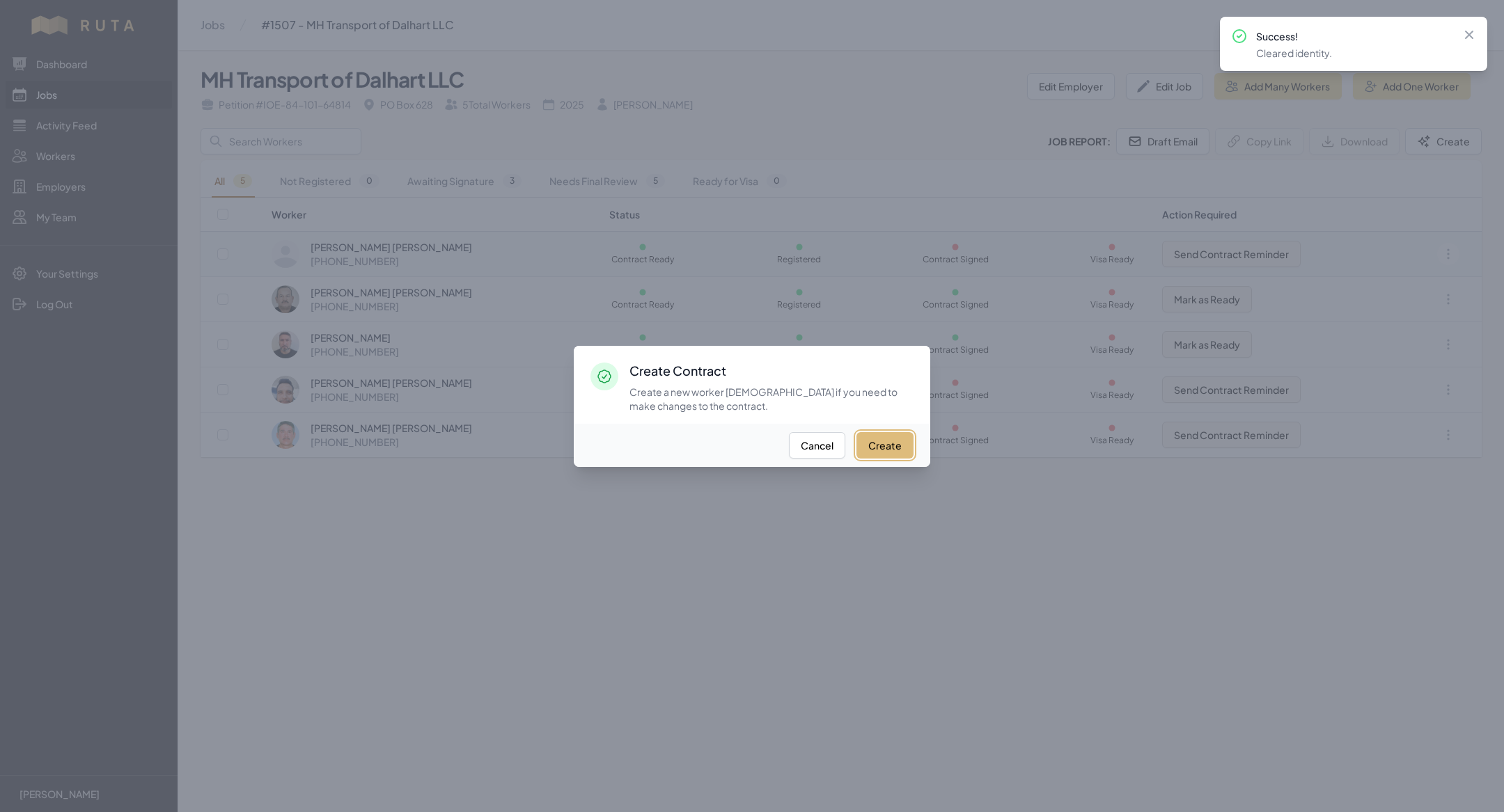
click at [889, 439] on button "Create" at bounding box center [885, 445] width 57 height 26
click at [755, 585] on div at bounding box center [752, 406] width 1504 height 812
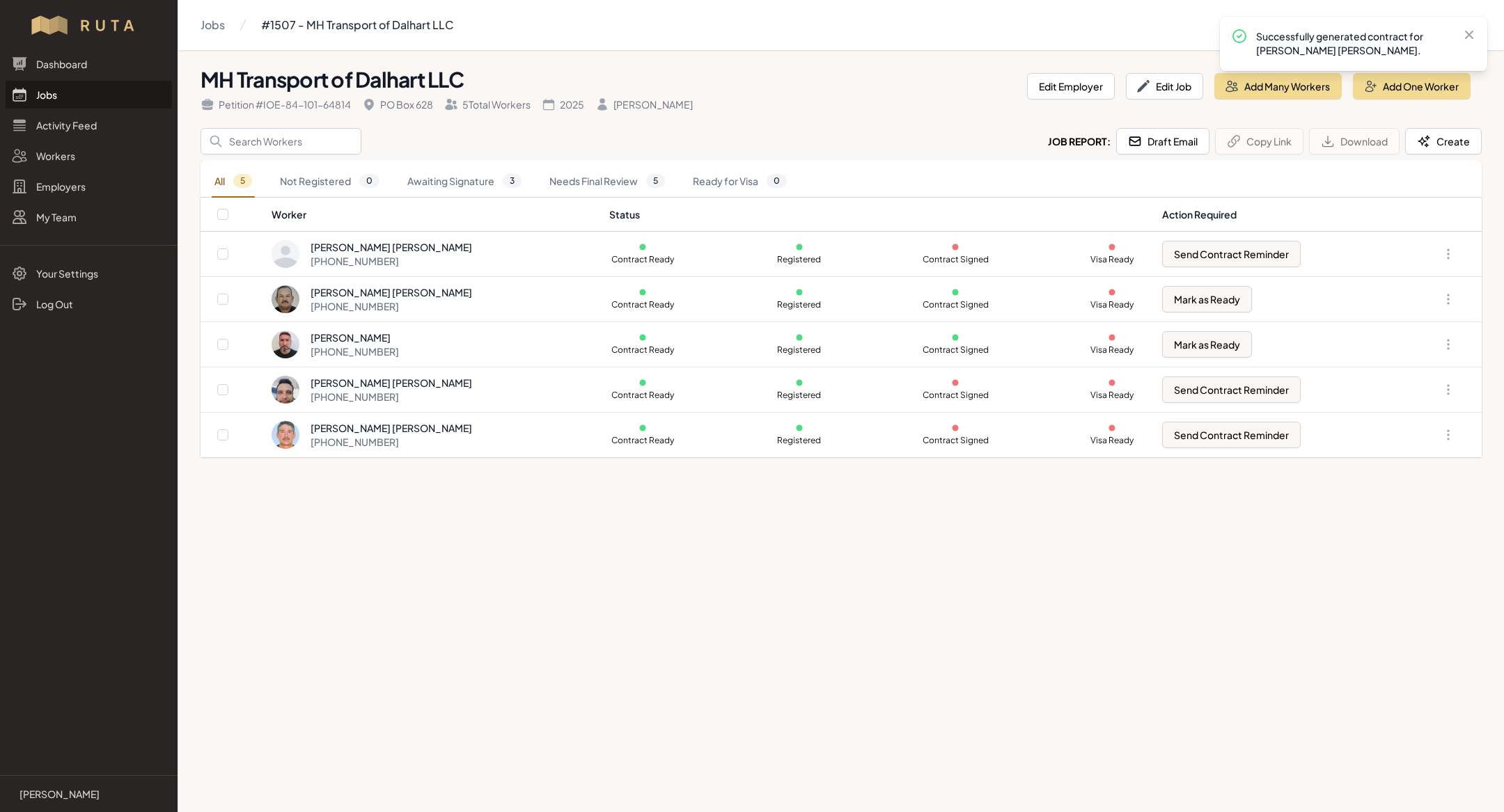
click at [81, 91] on link "Jobs" at bounding box center [89, 94] width 167 height 28
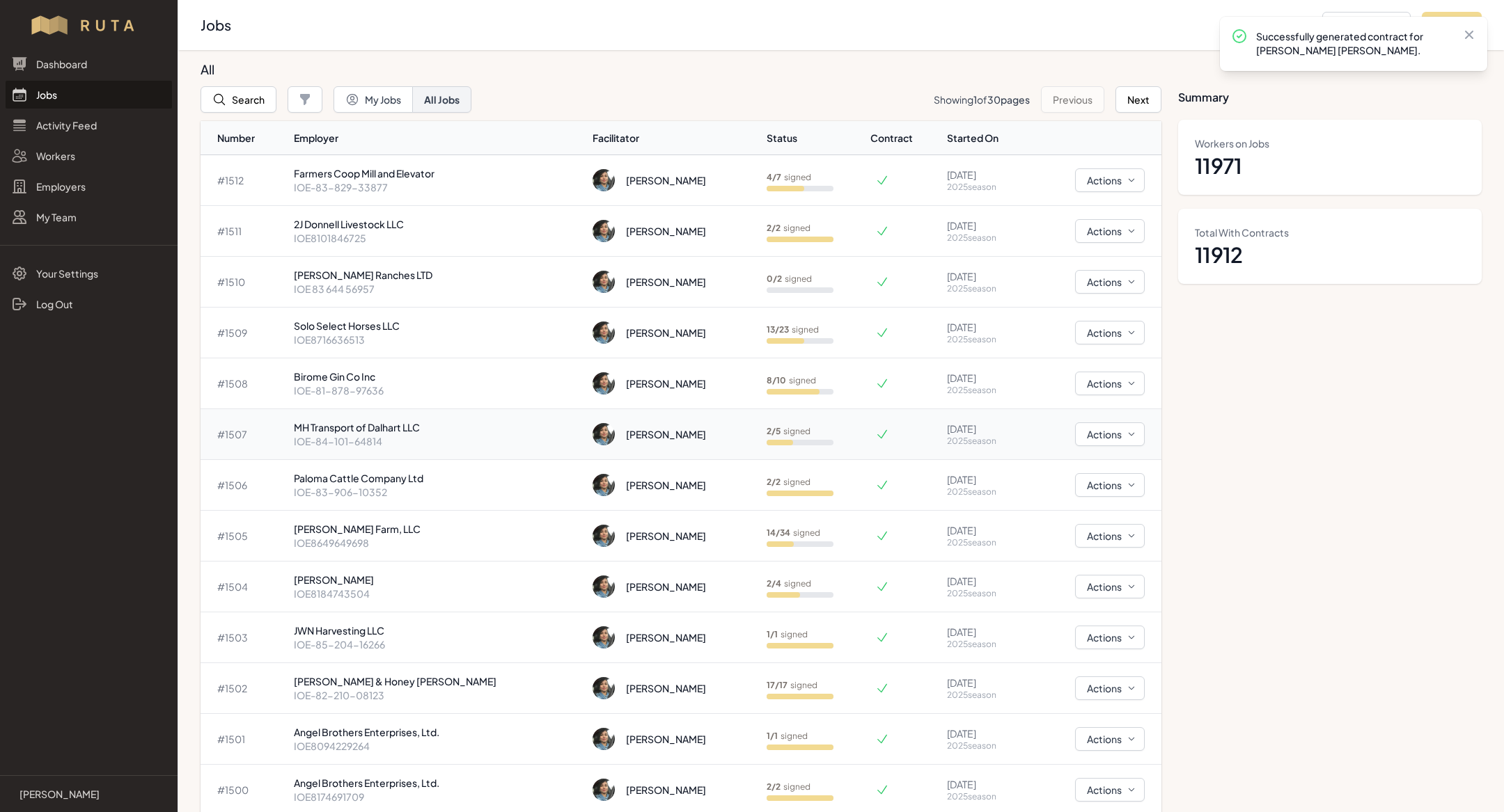
click at [416, 432] on p "MH Transport of Dalhart LLC" at bounding box center [438, 427] width 287 height 14
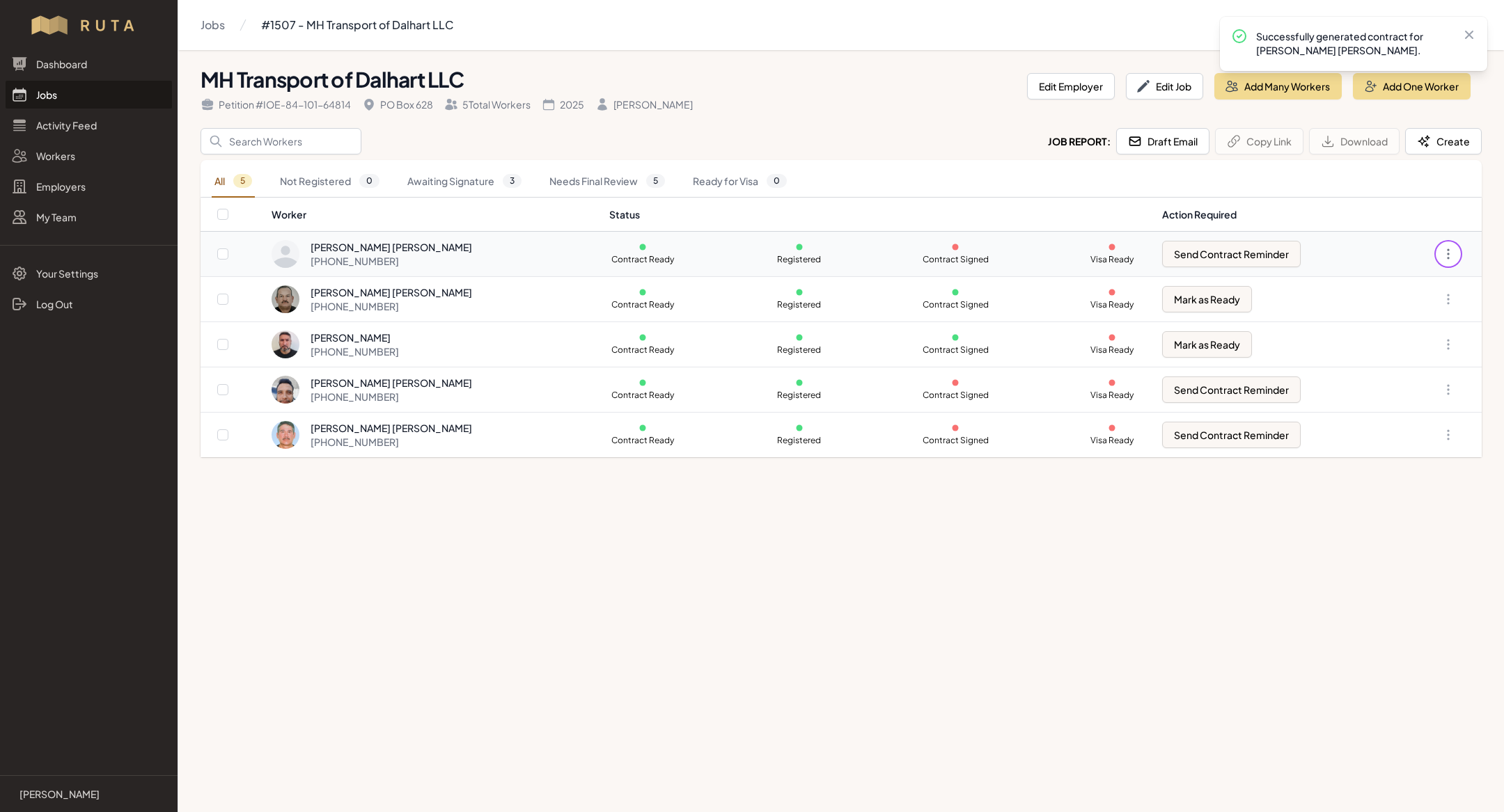
click at [1455, 249] on button "Open options" at bounding box center [1448, 254] width 22 height 22
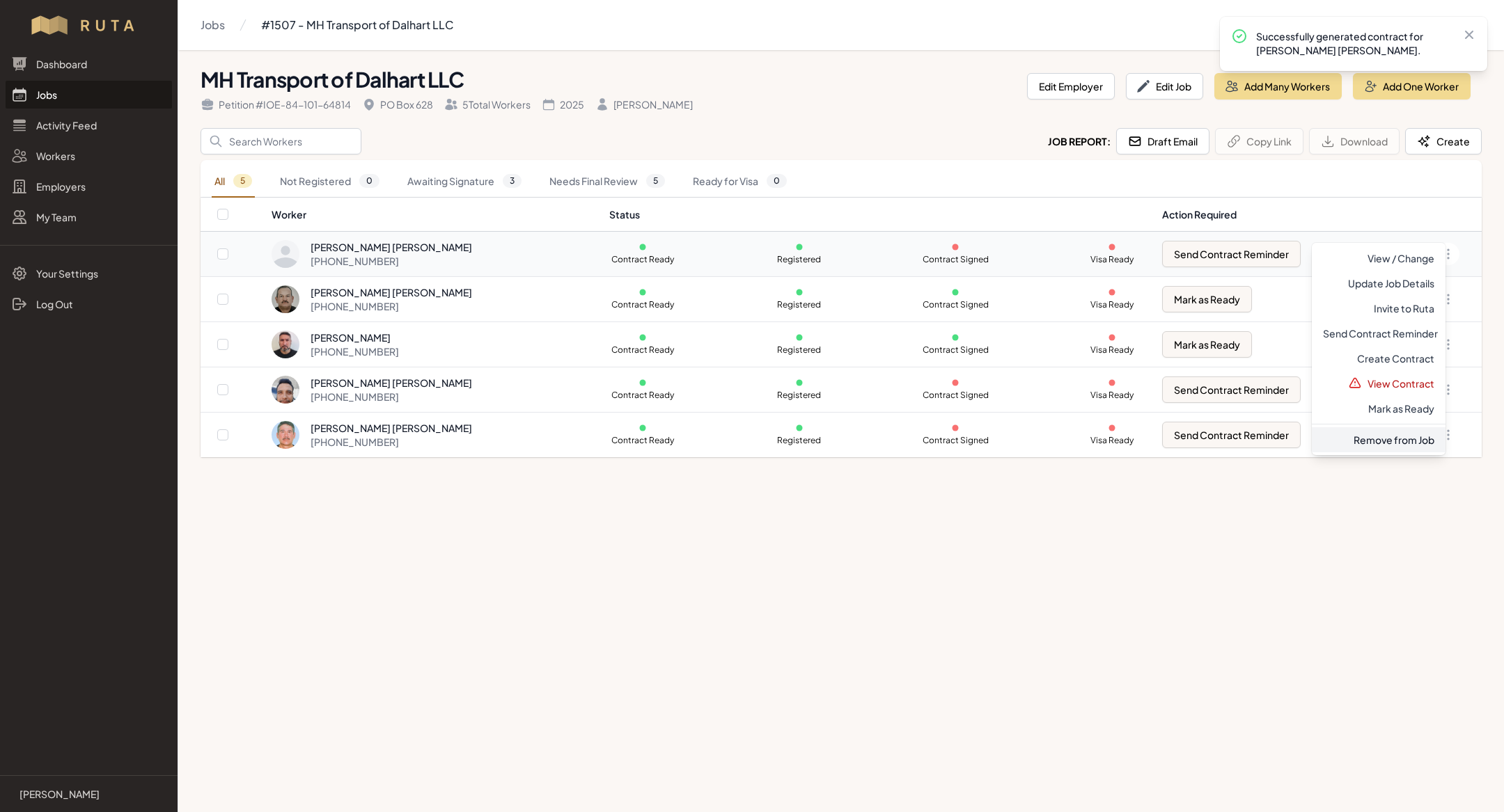
click at [1374, 447] on link "Remove from Job" at bounding box center [1378, 440] width 134 height 25
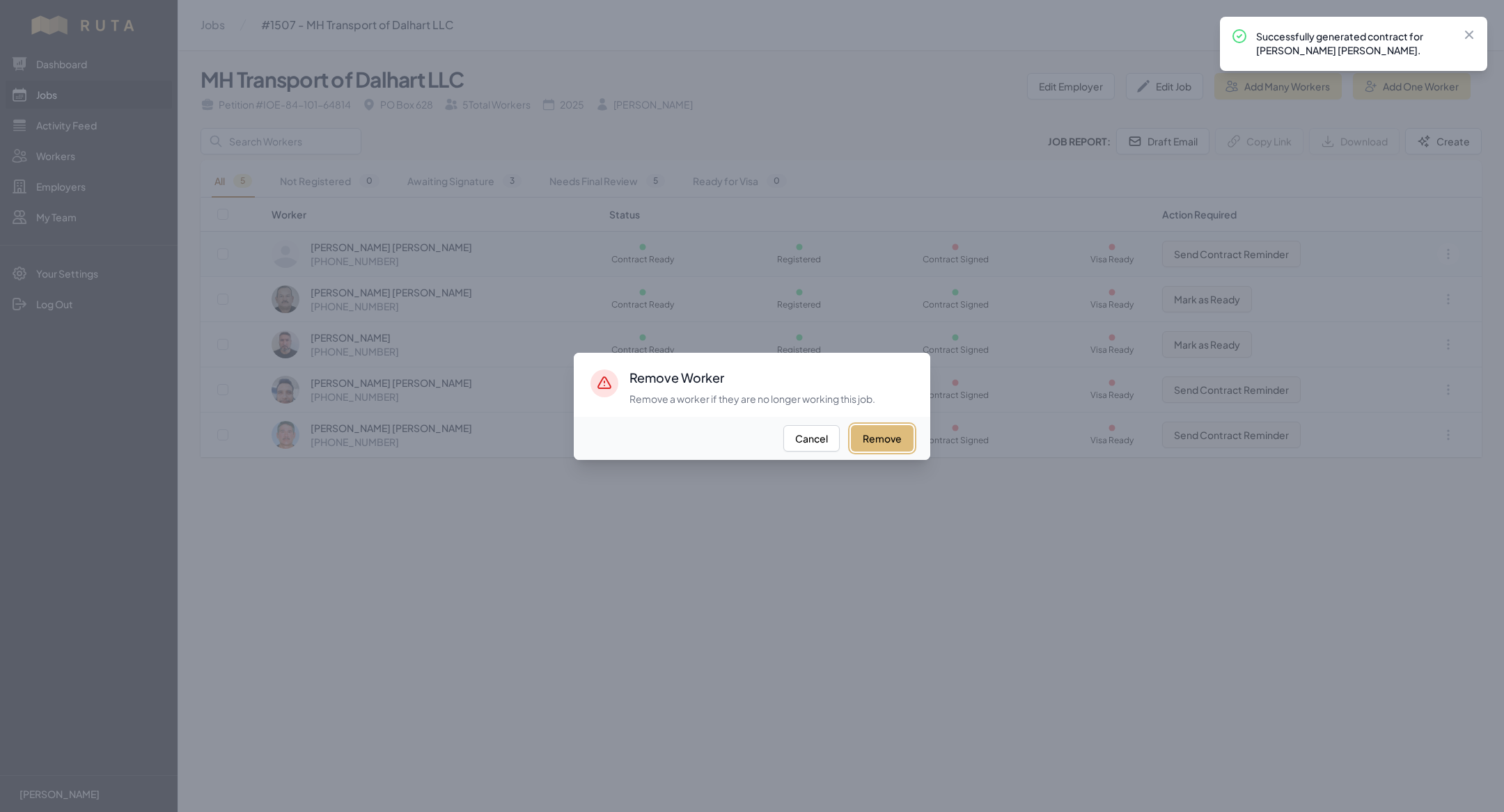
click at [878, 440] on button "Remove" at bounding box center [883, 438] width 63 height 26
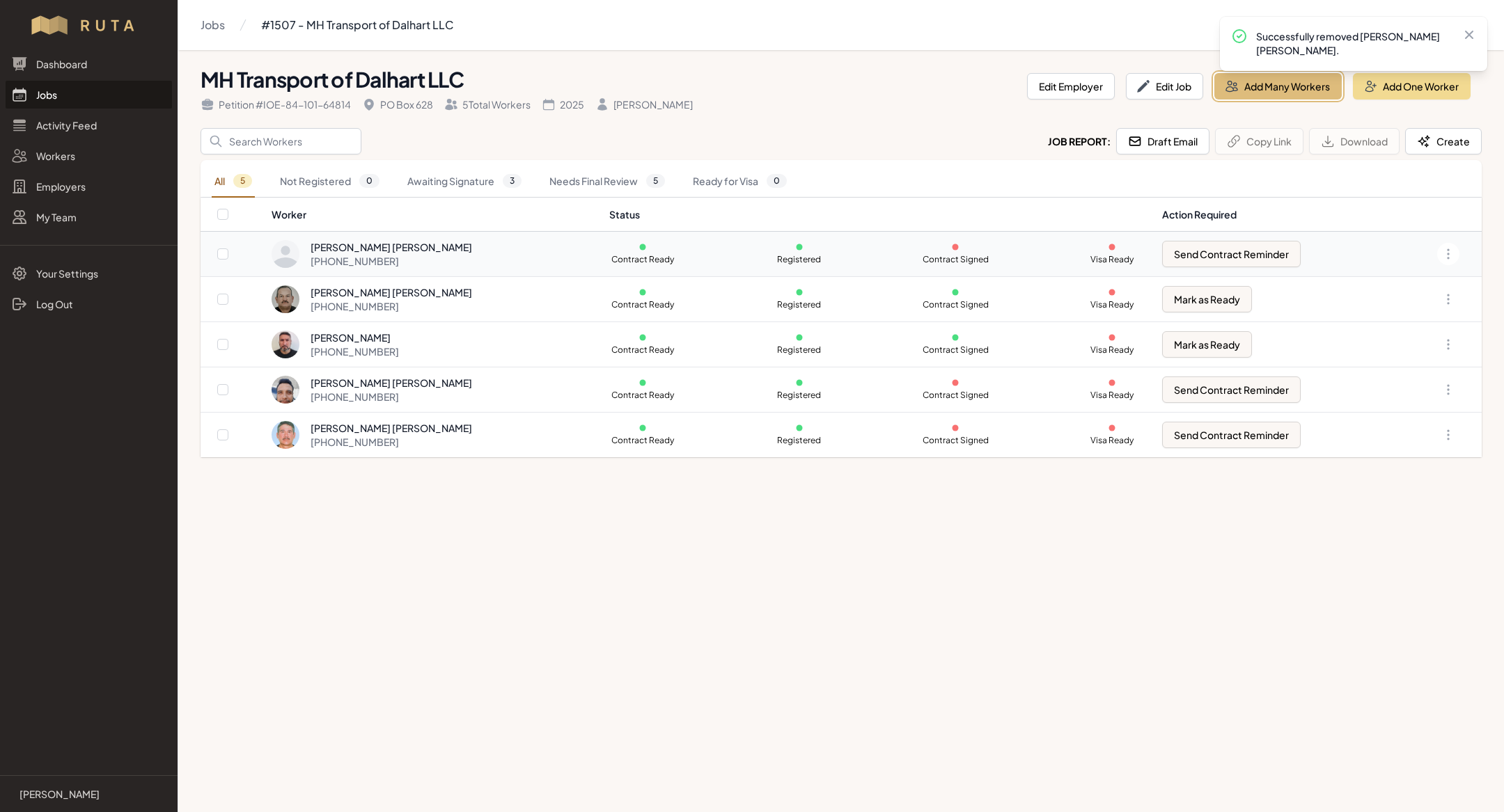
click at [1308, 84] on button "Add Many Workers" at bounding box center [1278, 86] width 127 height 26
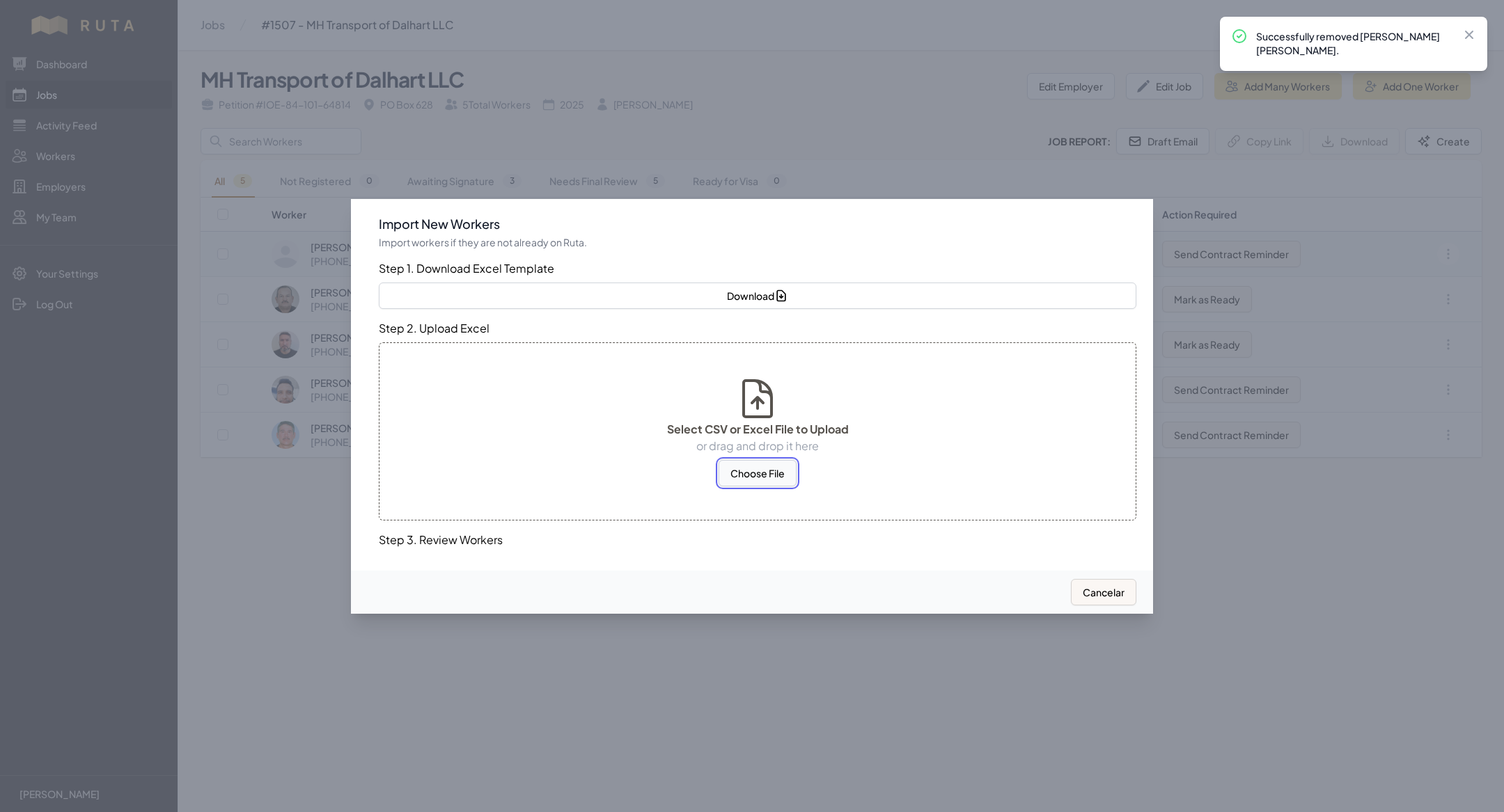
click at [747, 469] on button "Choose File" at bounding box center [757, 472] width 78 height 26
select select "MX"
select select "US"
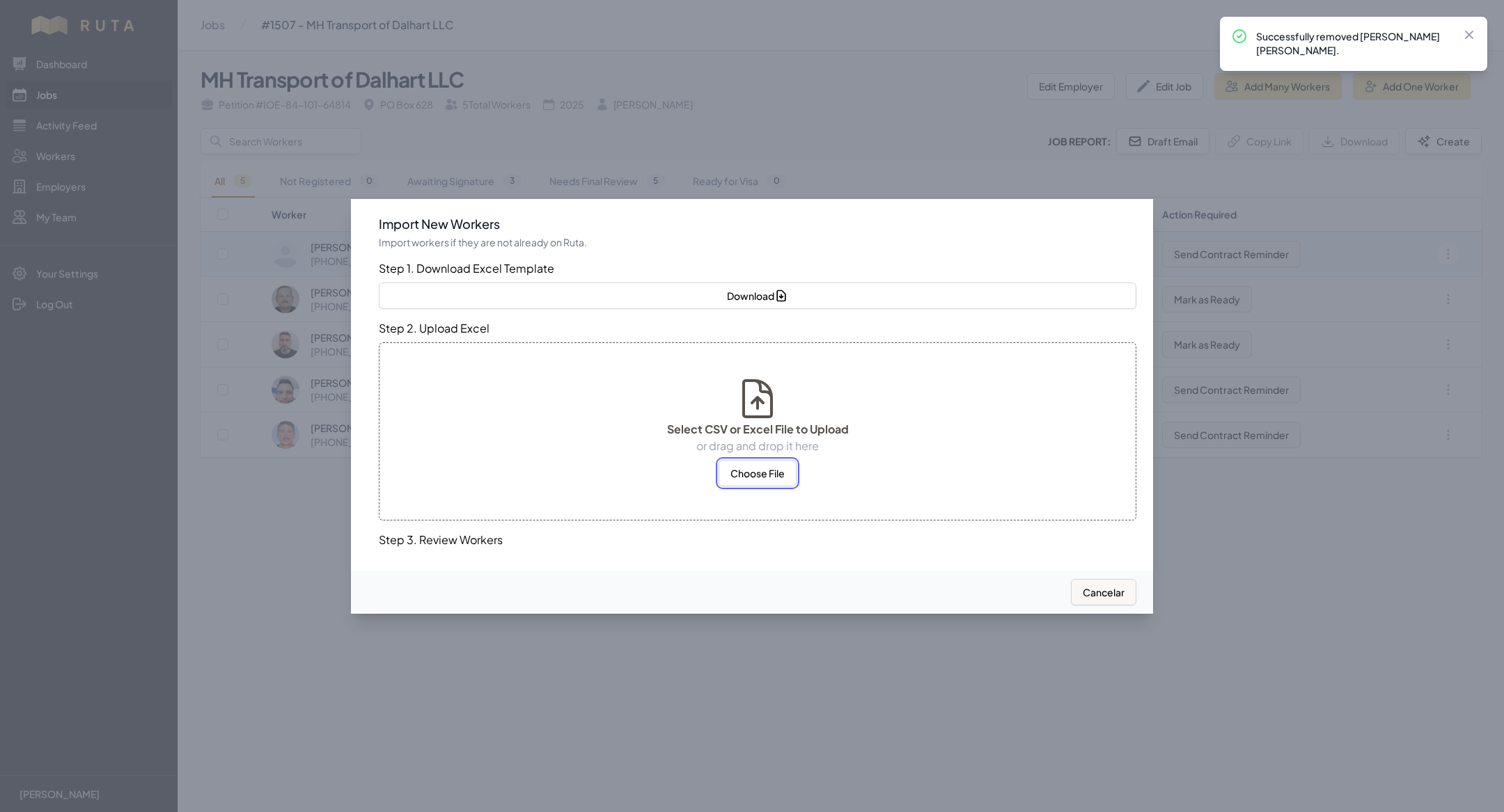
select select "US"
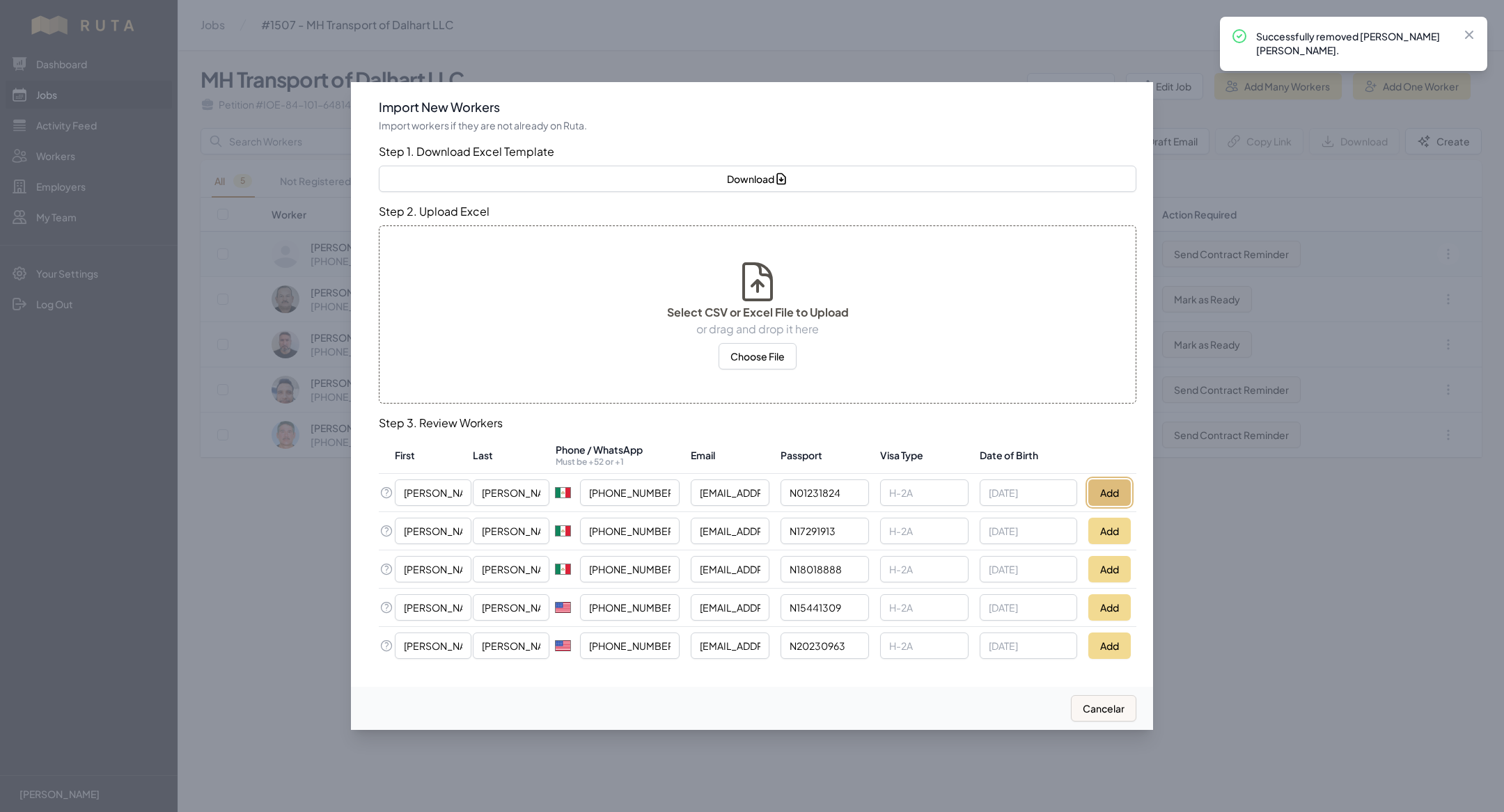
click at [1106, 485] on button "Add" at bounding box center [1109, 492] width 42 height 26
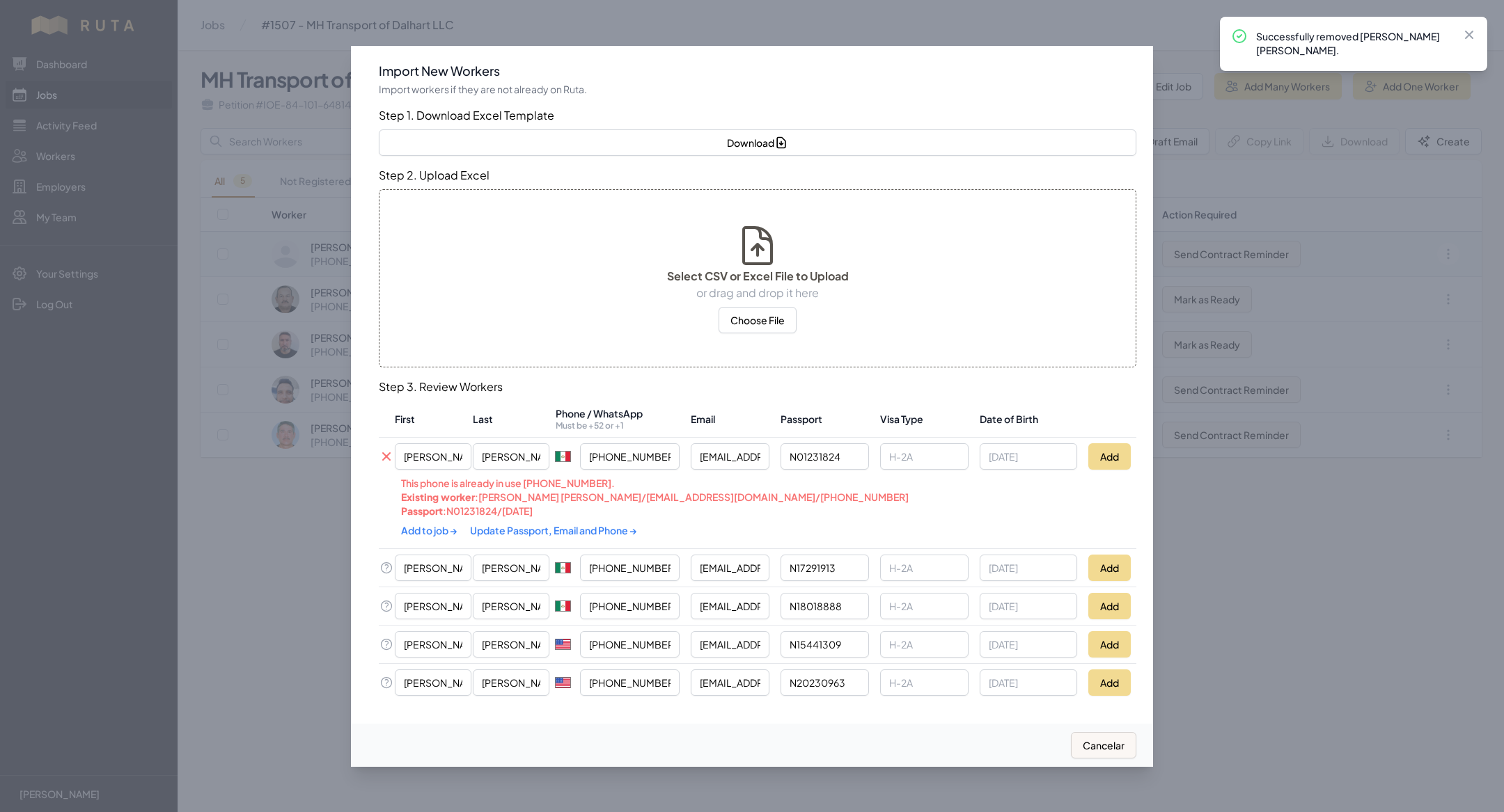
click at [585, 533] on link "Update Passport, Email and Phone →" at bounding box center [554, 530] width 167 height 13
click at [433, 525] on link "Add to job →" at bounding box center [430, 529] width 58 height 13
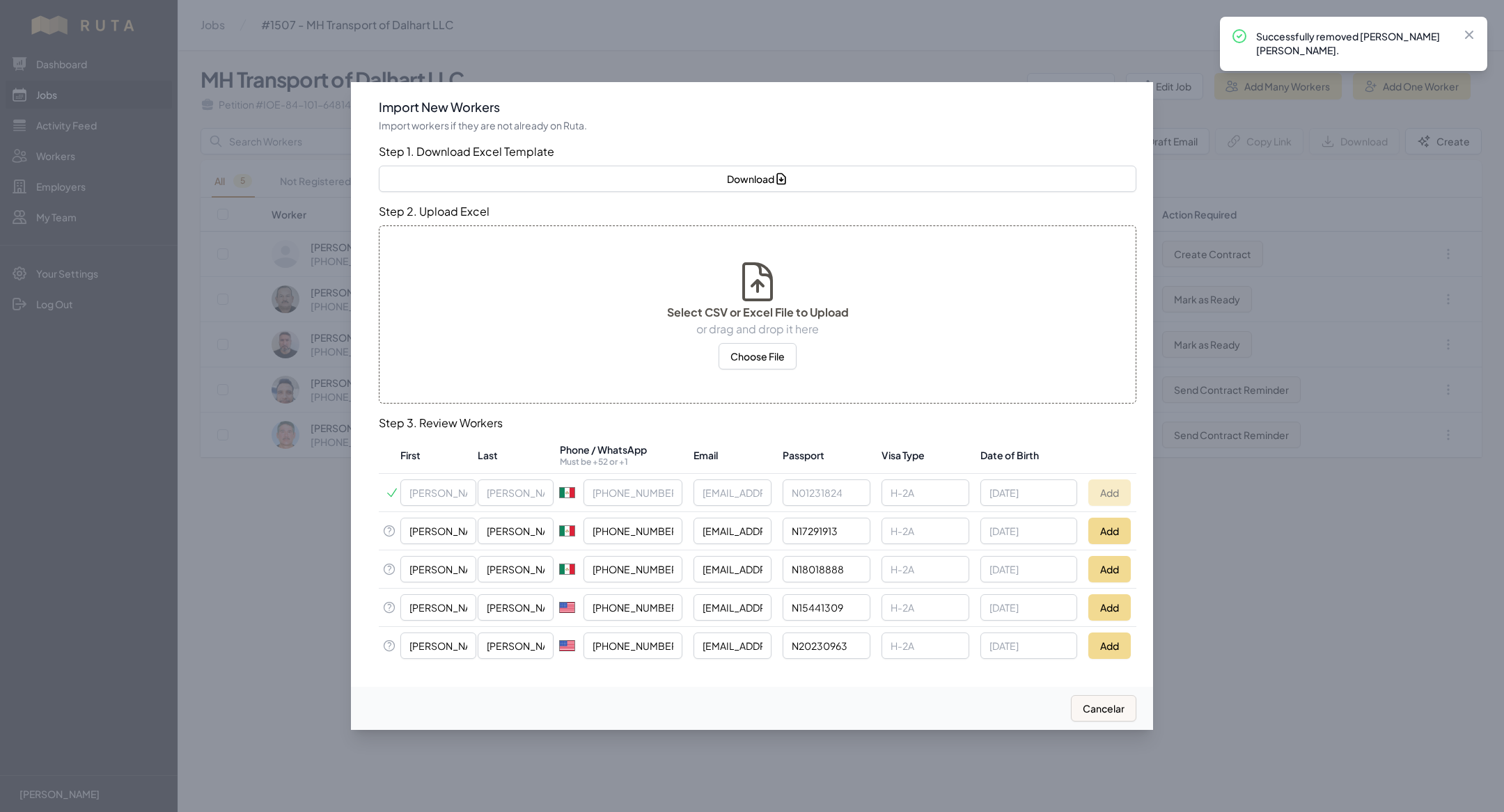
click at [313, 603] on div at bounding box center [752, 406] width 1504 height 812
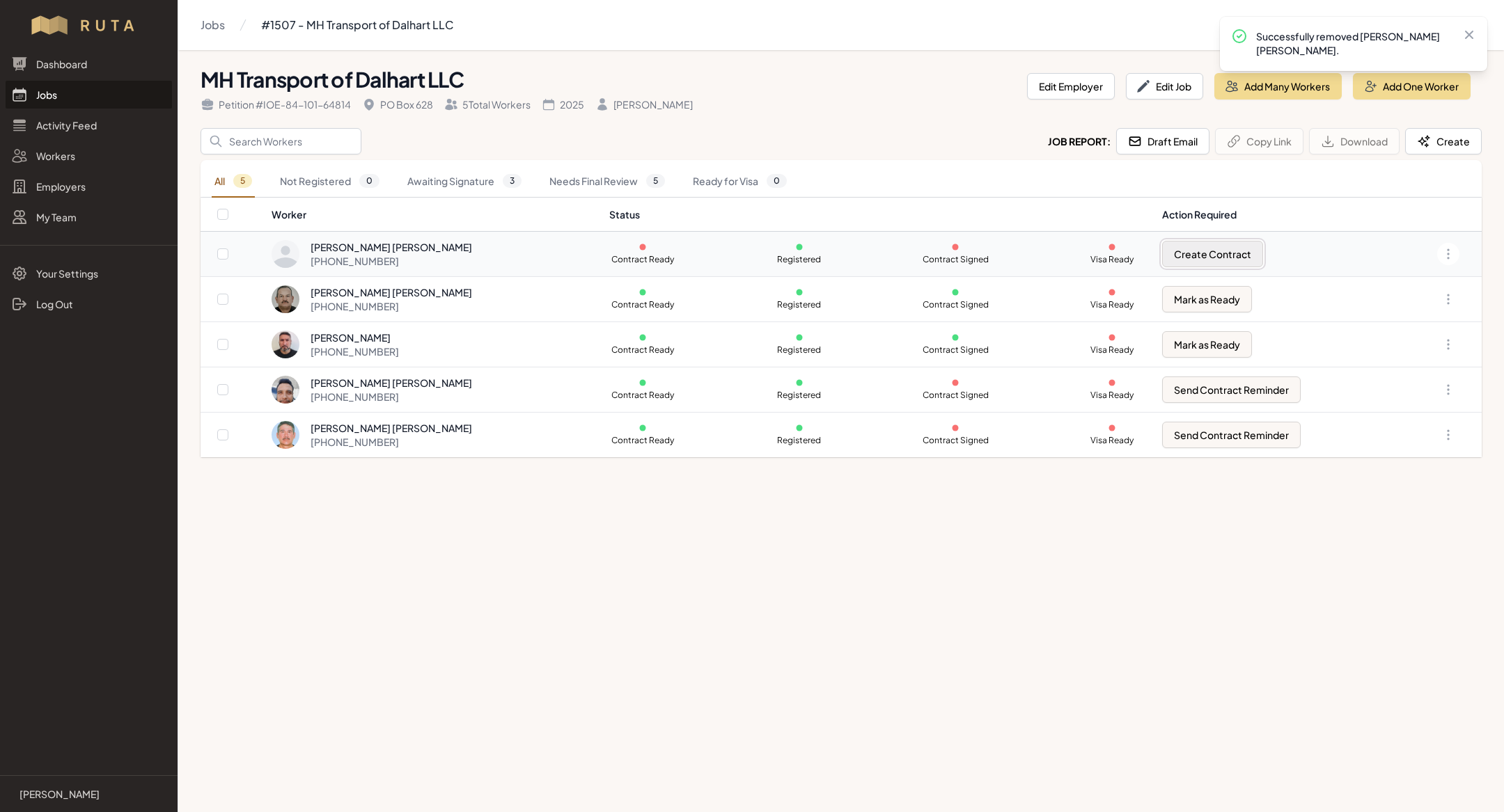
click at [1251, 245] on button "Create Contract" at bounding box center [1212, 254] width 101 height 26
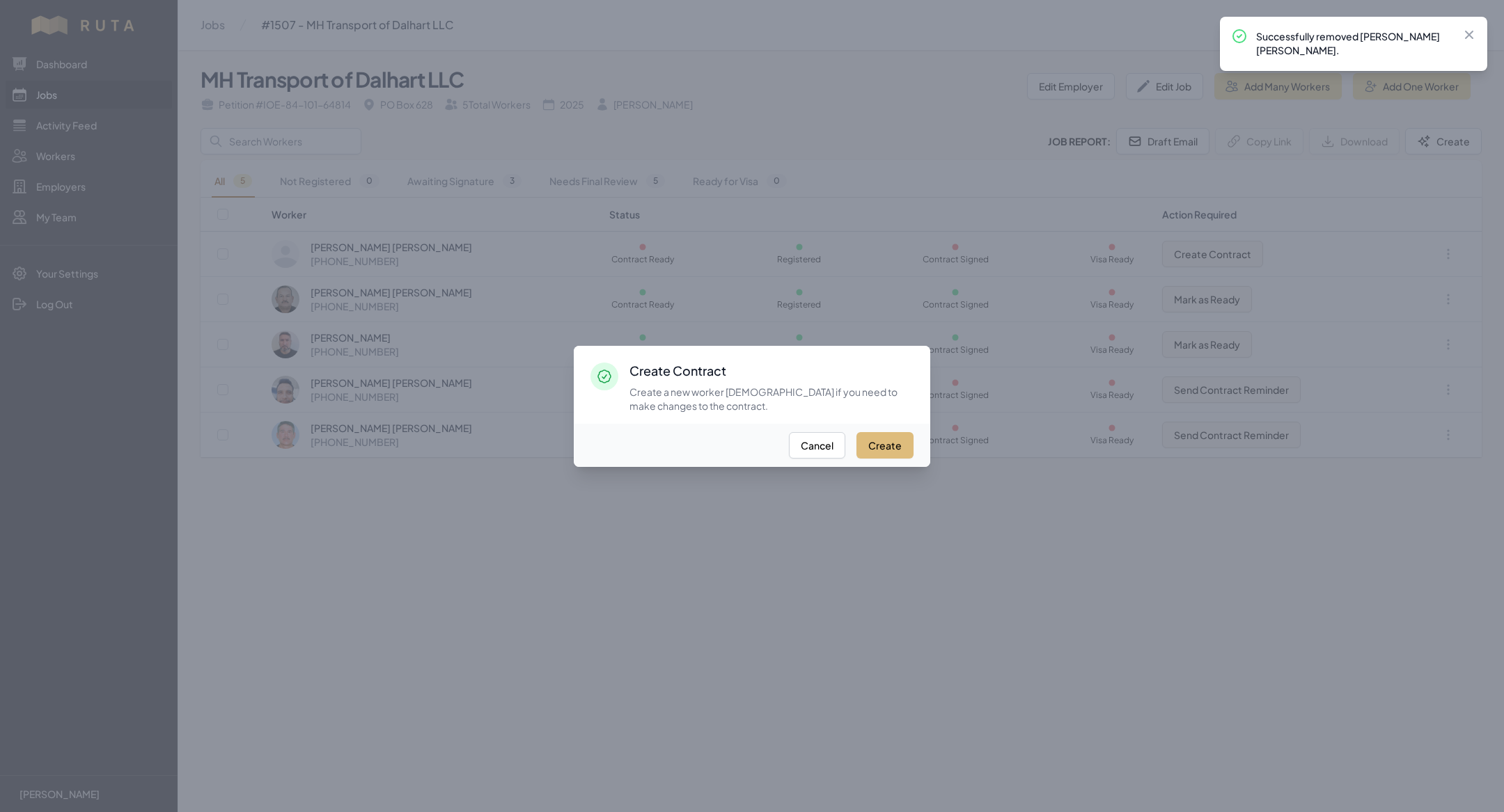
click at [880, 438] on button "Create" at bounding box center [885, 445] width 57 height 26
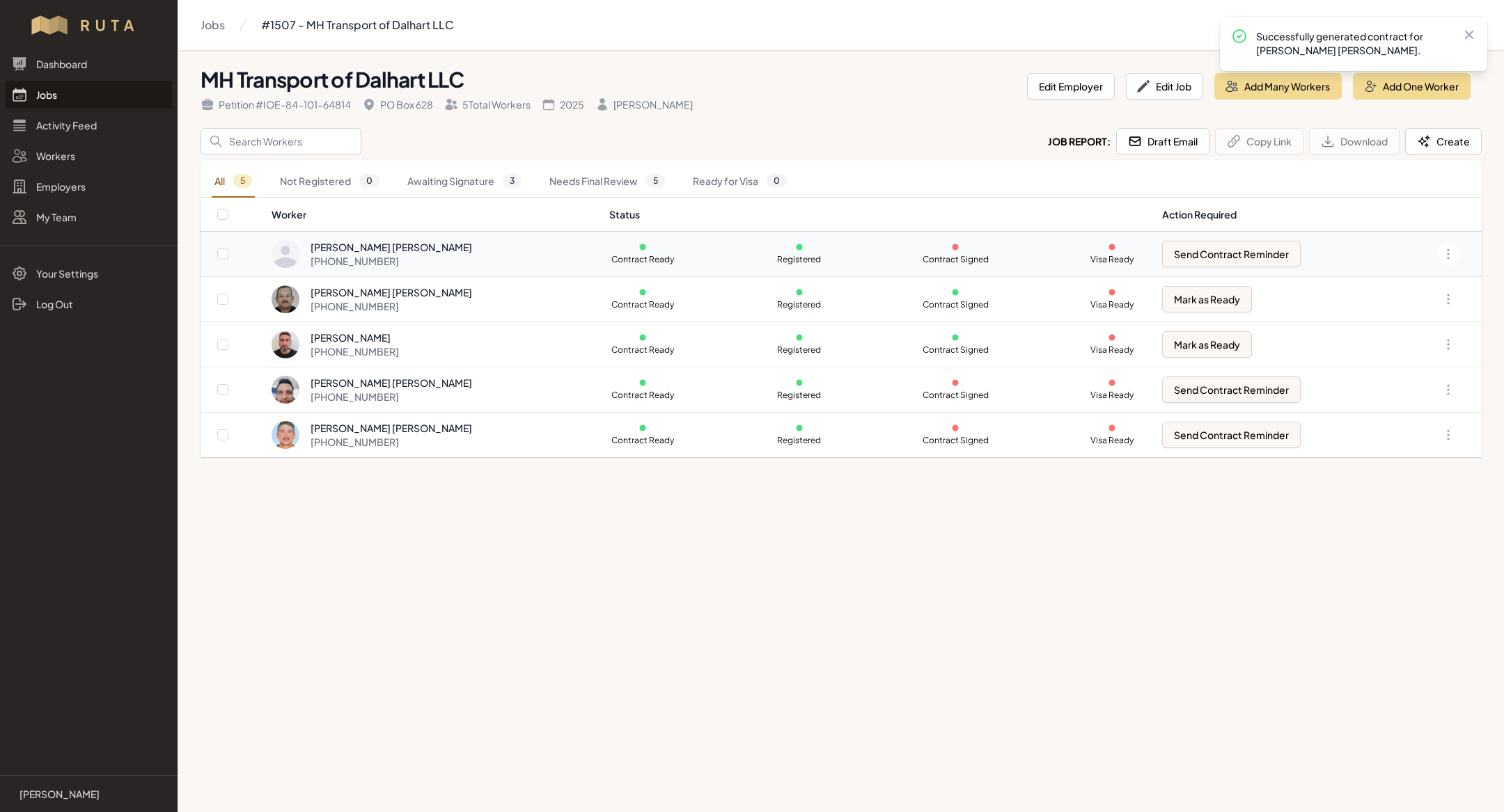
click at [1253, 238] on td "Send Contract Reminder" at bounding box center [1276, 254] width 245 height 45
click at [1246, 247] on button "Send Contract Reminder" at bounding box center [1232, 254] width 139 height 26
checkbox input "true"
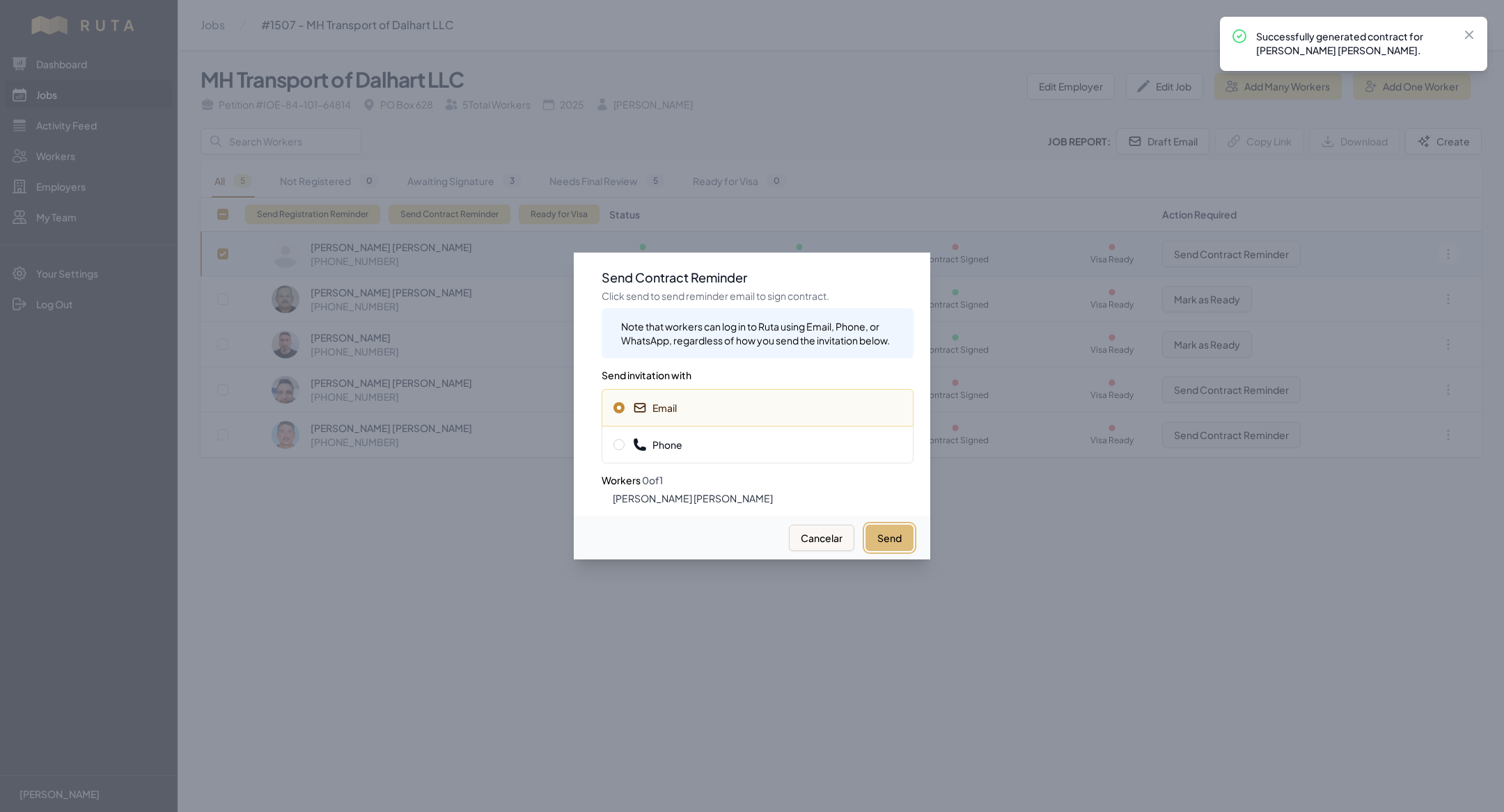
click at [900, 543] on button "Send" at bounding box center [889, 538] width 48 height 26
click at [795, 443] on span "Phone" at bounding box center [757, 444] width 288 height 14
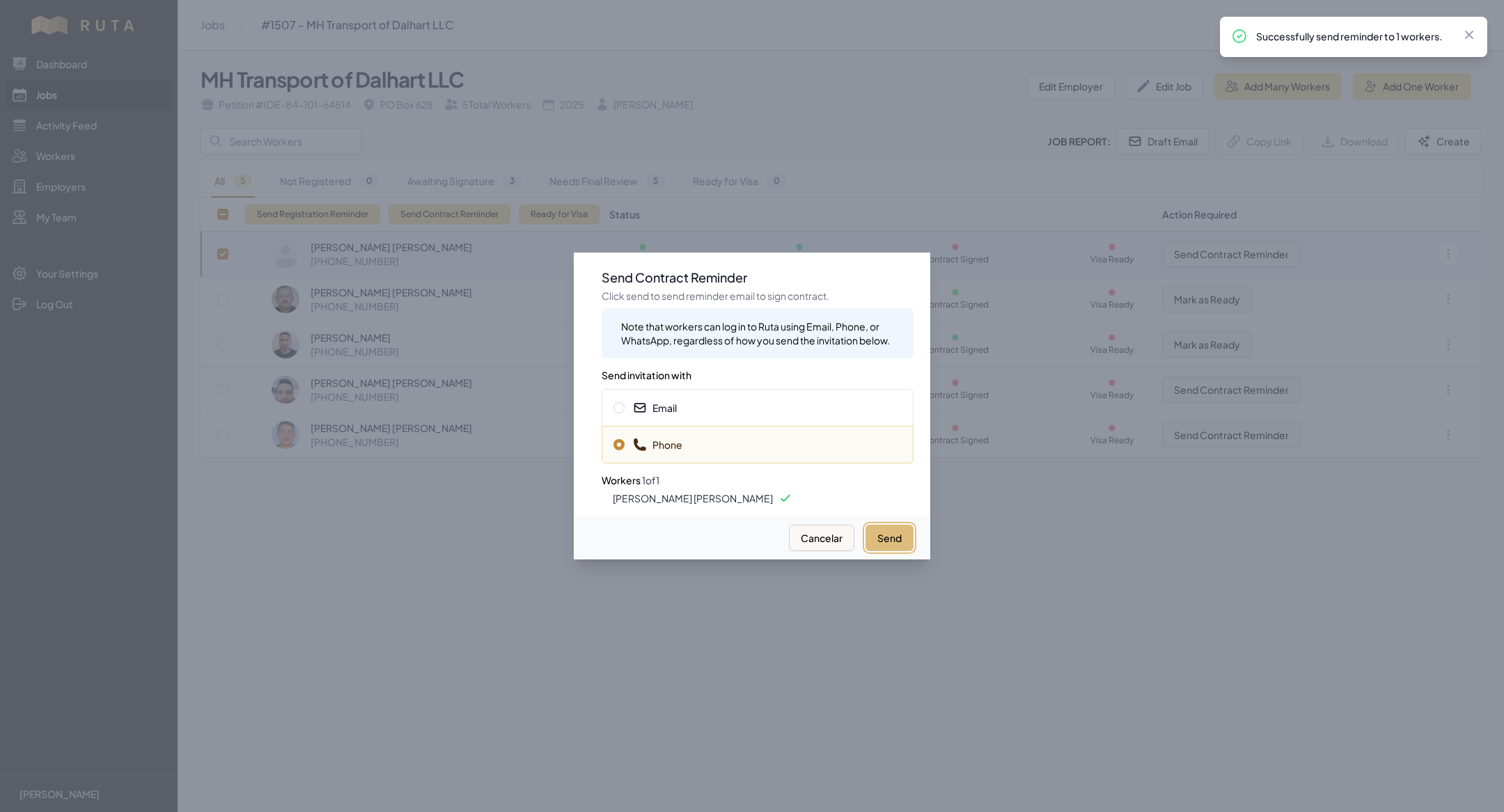
click at [888, 532] on button "Send" at bounding box center [889, 538] width 48 height 26
click at [886, 535] on button "Send" at bounding box center [889, 538] width 48 height 26
click at [568, 539] on div at bounding box center [752, 406] width 1504 height 812
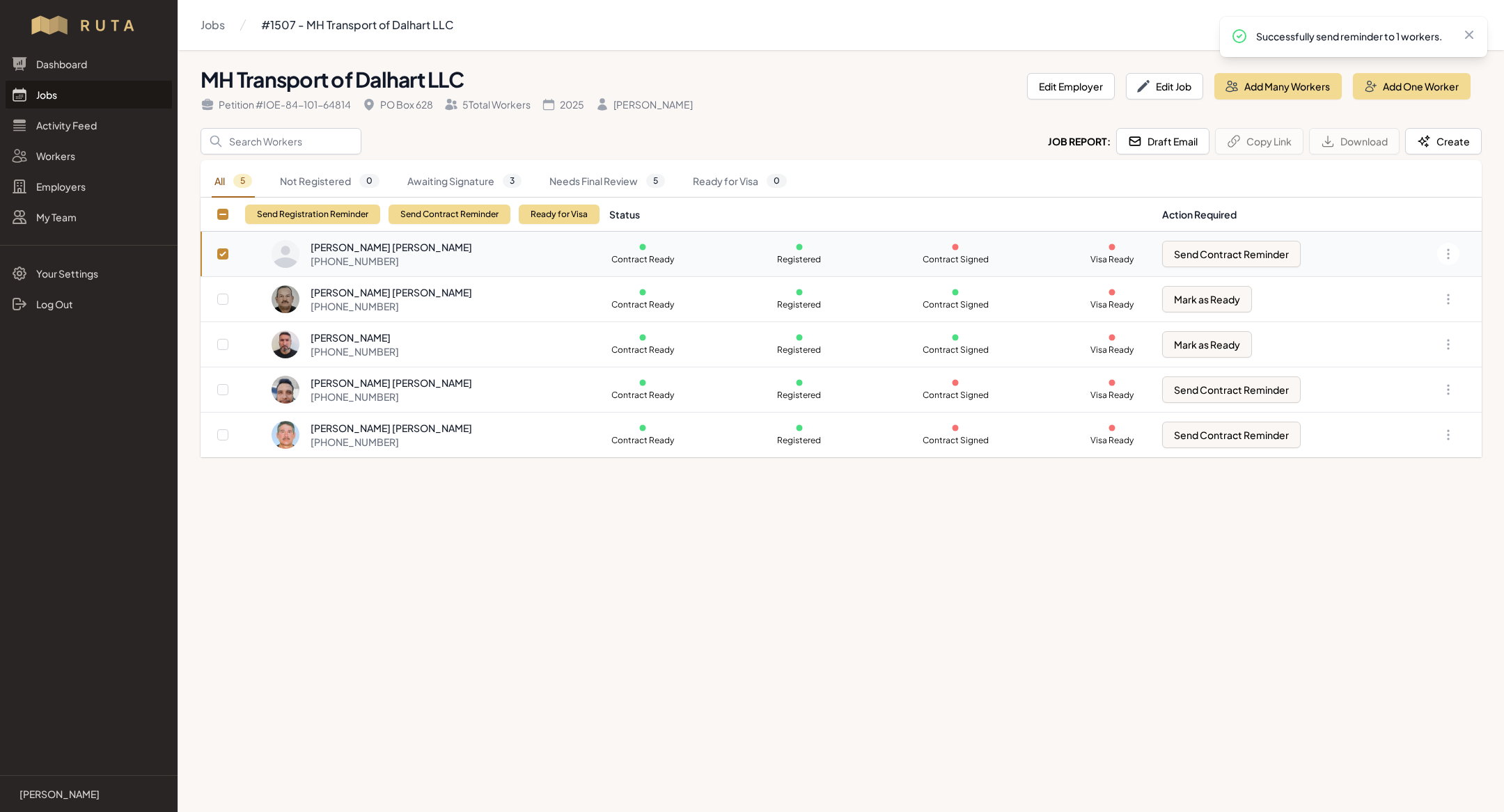
click at [81, 87] on link "Jobs" at bounding box center [89, 94] width 167 height 28
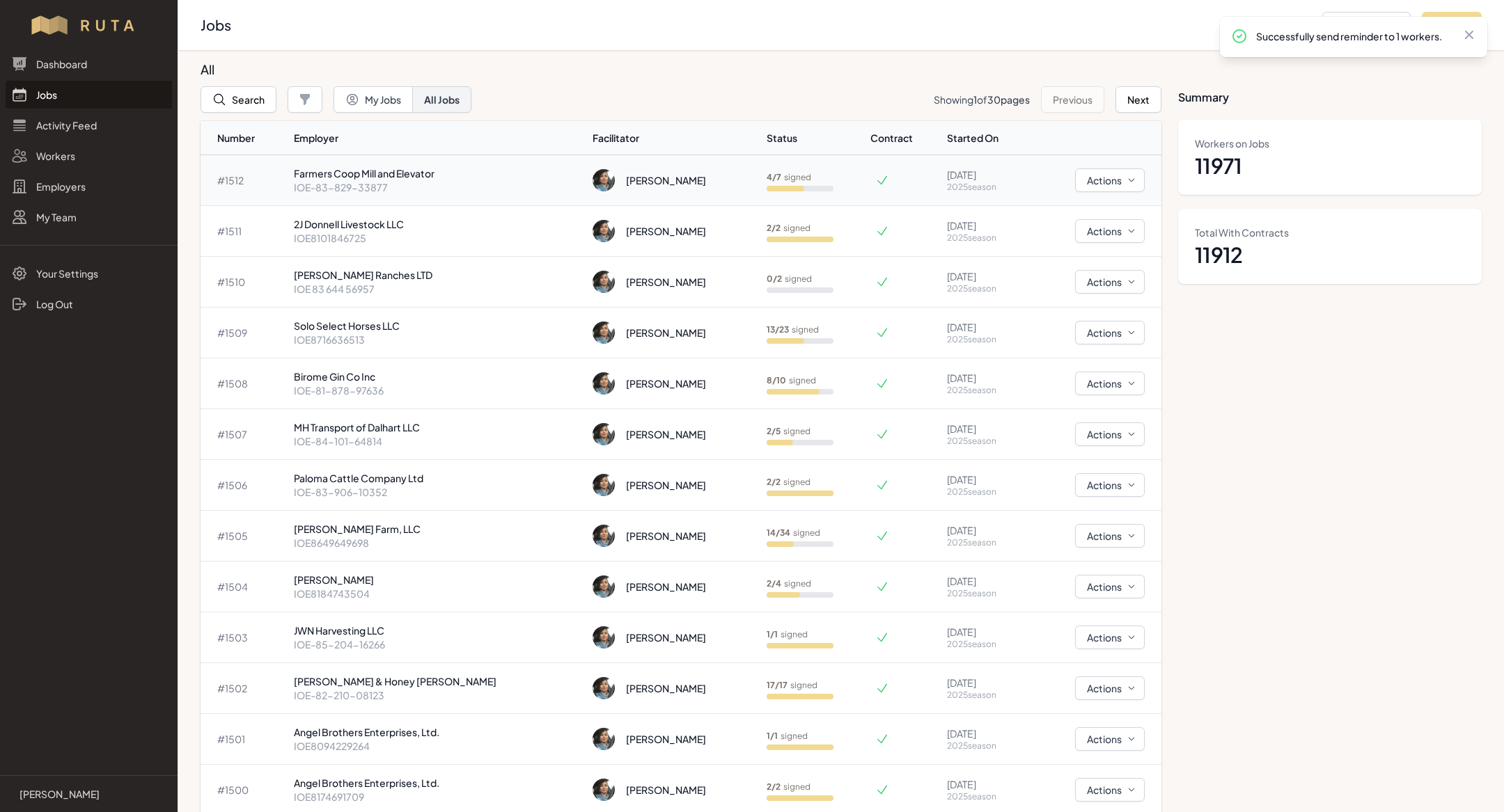
click at [408, 187] on p "IOE-83-829-33877" at bounding box center [438, 187] width 287 height 14
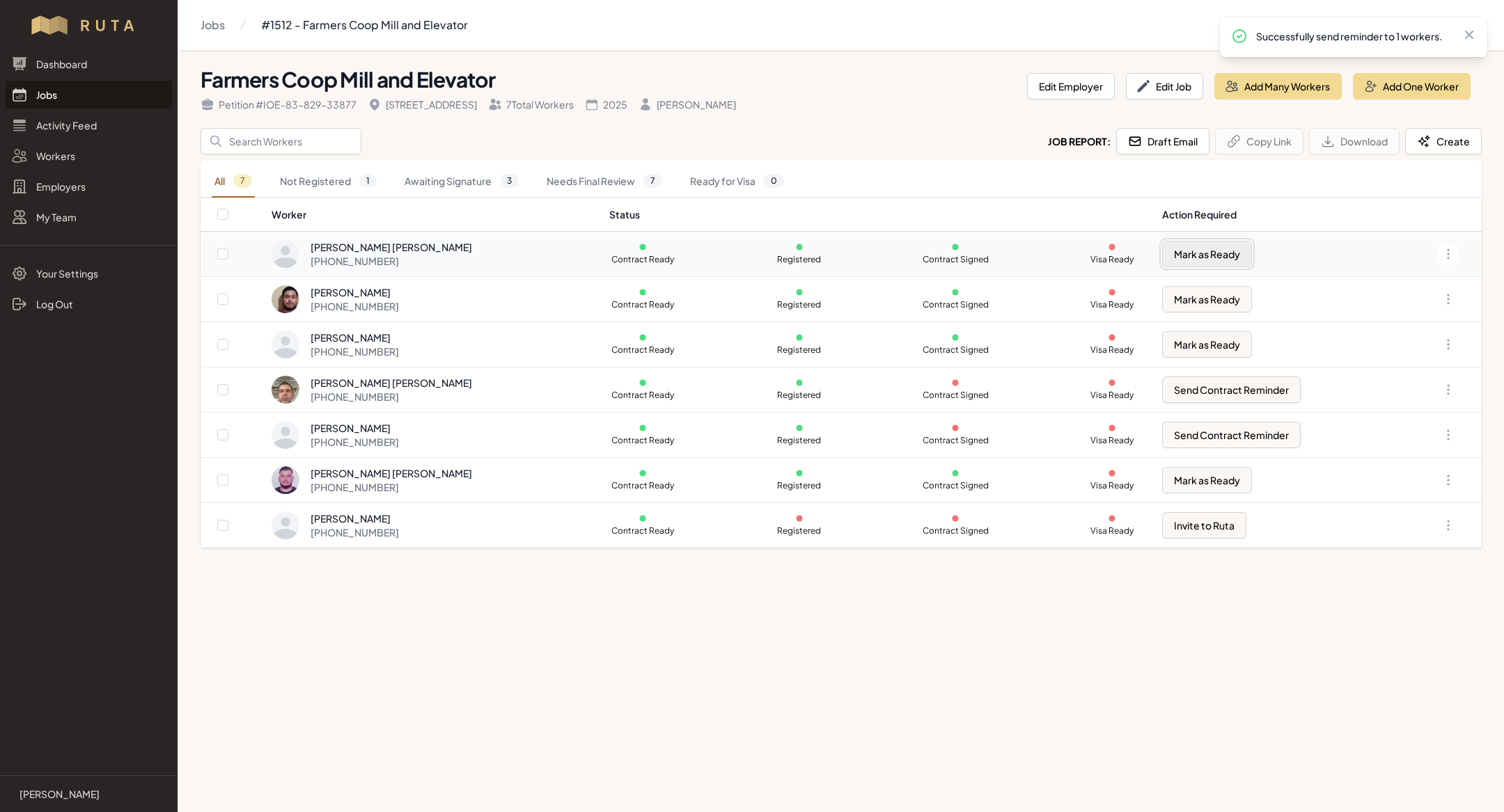
click at [1192, 254] on button "Mark as Ready" at bounding box center [1207, 254] width 90 height 26
checkbox input "true"
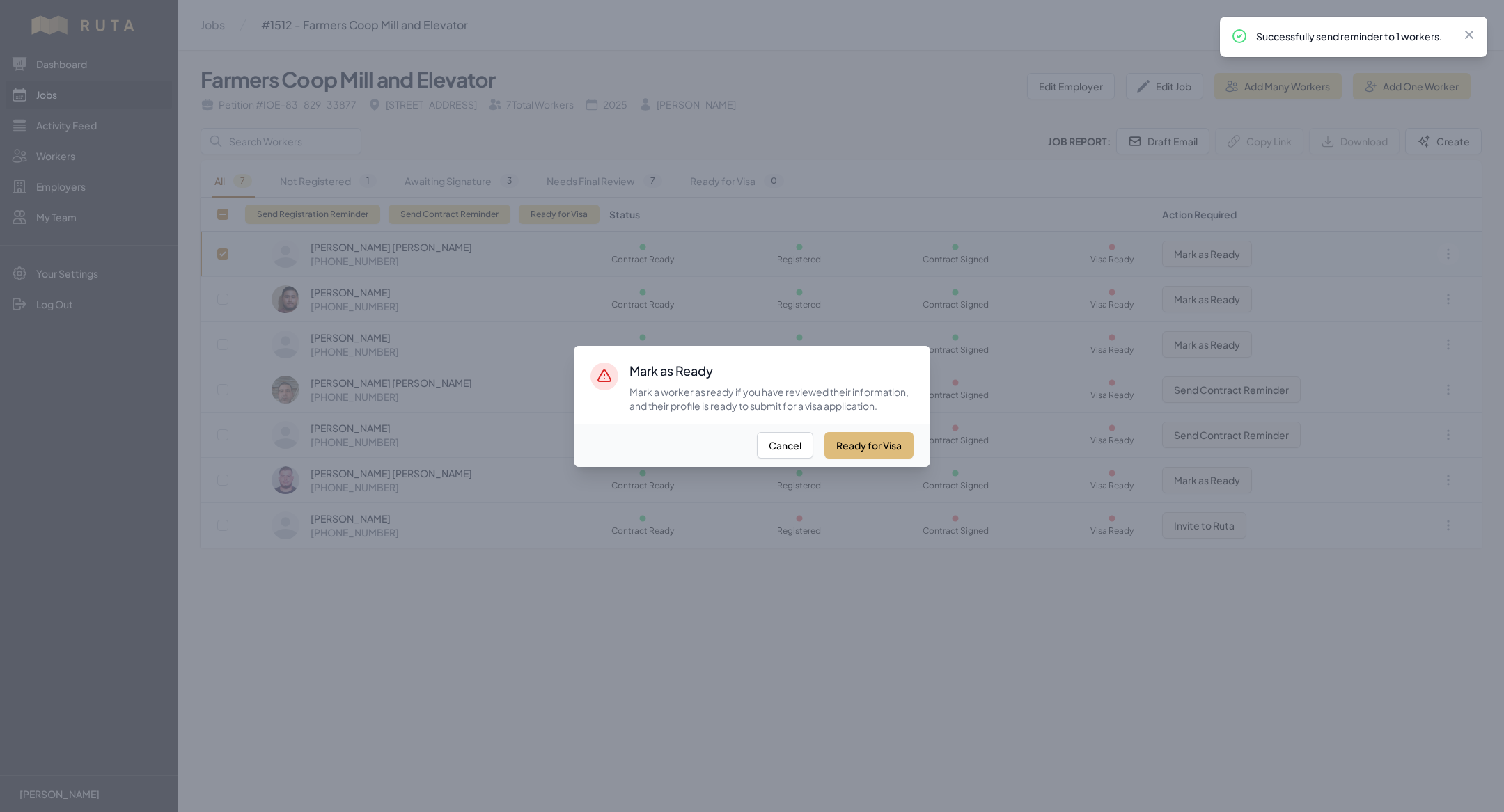
click at [865, 453] on button "Ready for Visa" at bounding box center [869, 445] width 89 height 26
click at [741, 442] on div "Ready for Visa Cancel" at bounding box center [752, 445] width 356 height 43
click at [791, 442] on button "Cancel" at bounding box center [785, 445] width 56 height 26
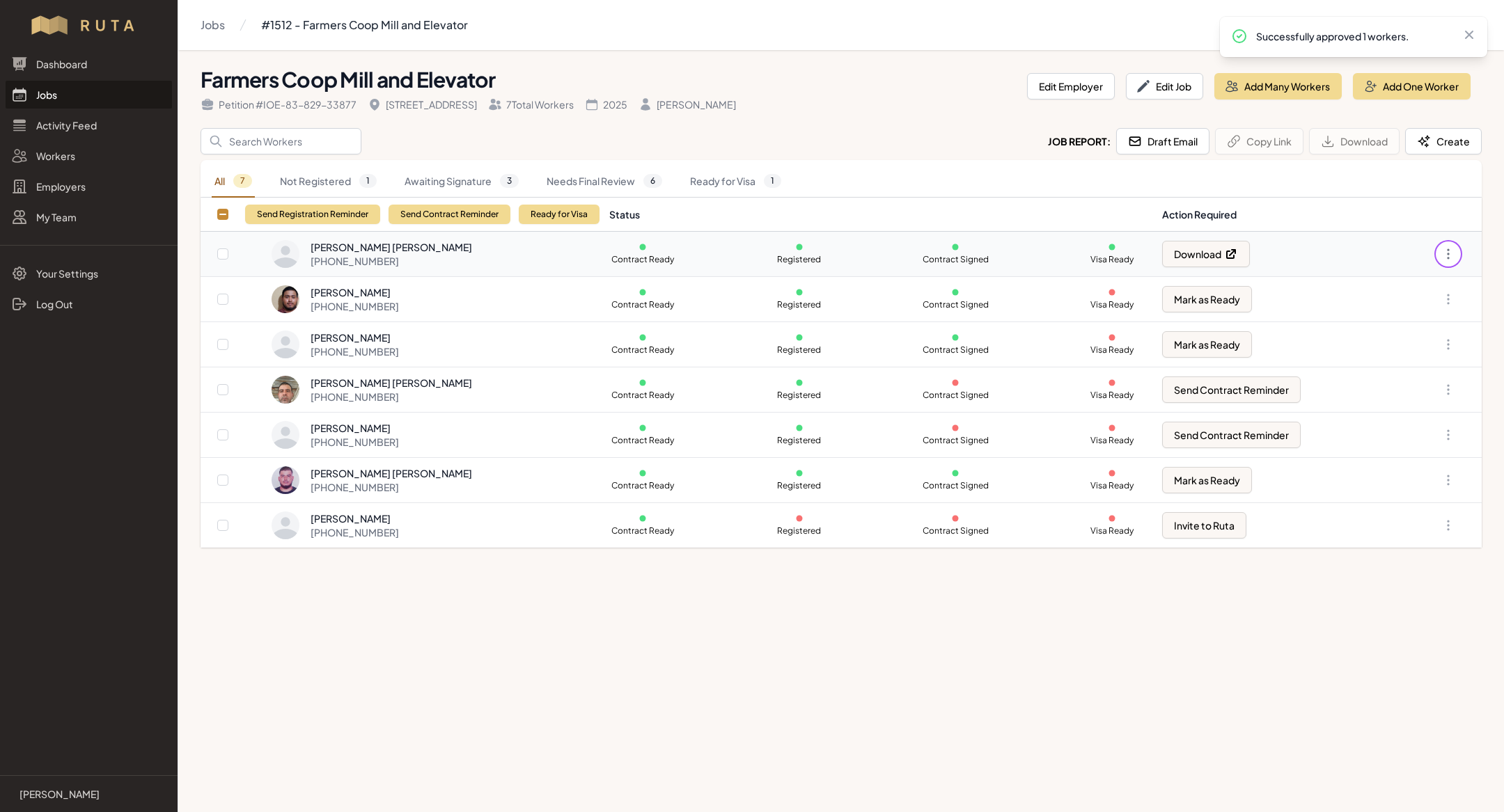
click at [1450, 248] on icon "button" at bounding box center [1448, 254] width 14 height 14
click at [1374, 408] on link "Remove from Job" at bounding box center [1378, 415] width 134 height 25
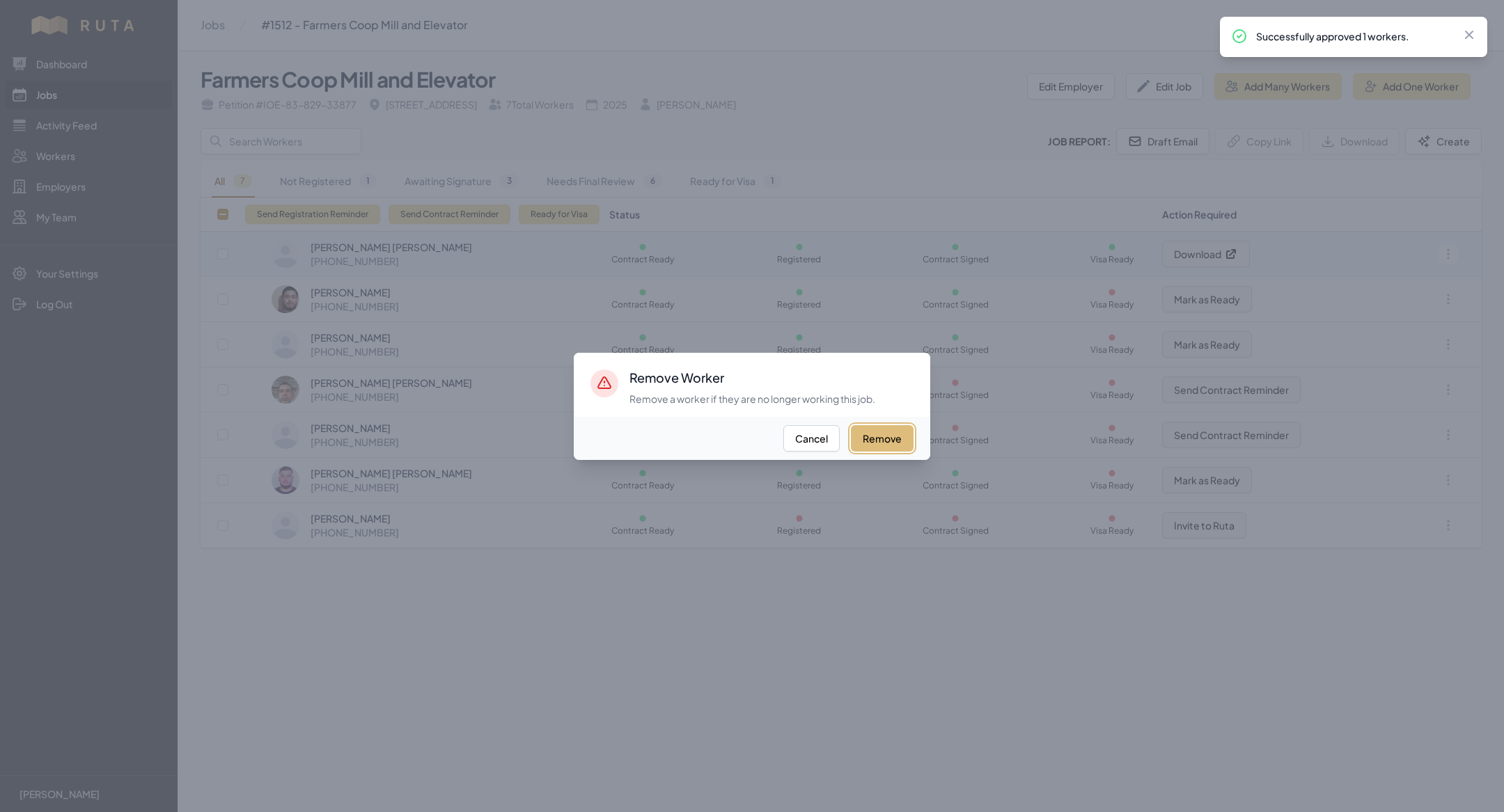
click at [878, 438] on button "Remove" at bounding box center [883, 438] width 63 height 26
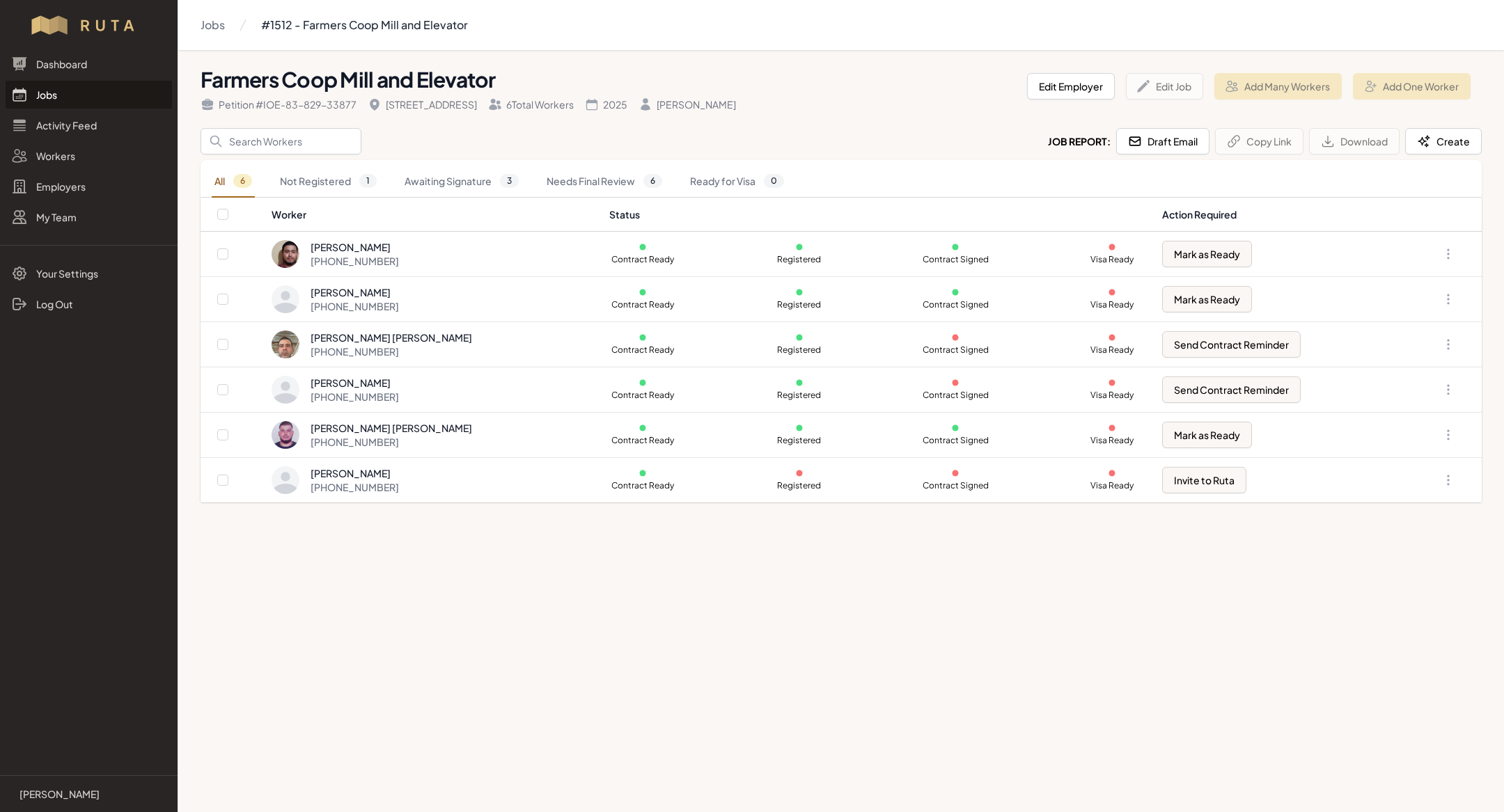
click at [87, 89] on link "Jobs" at bounding box center [89, 94] width 167 height 28
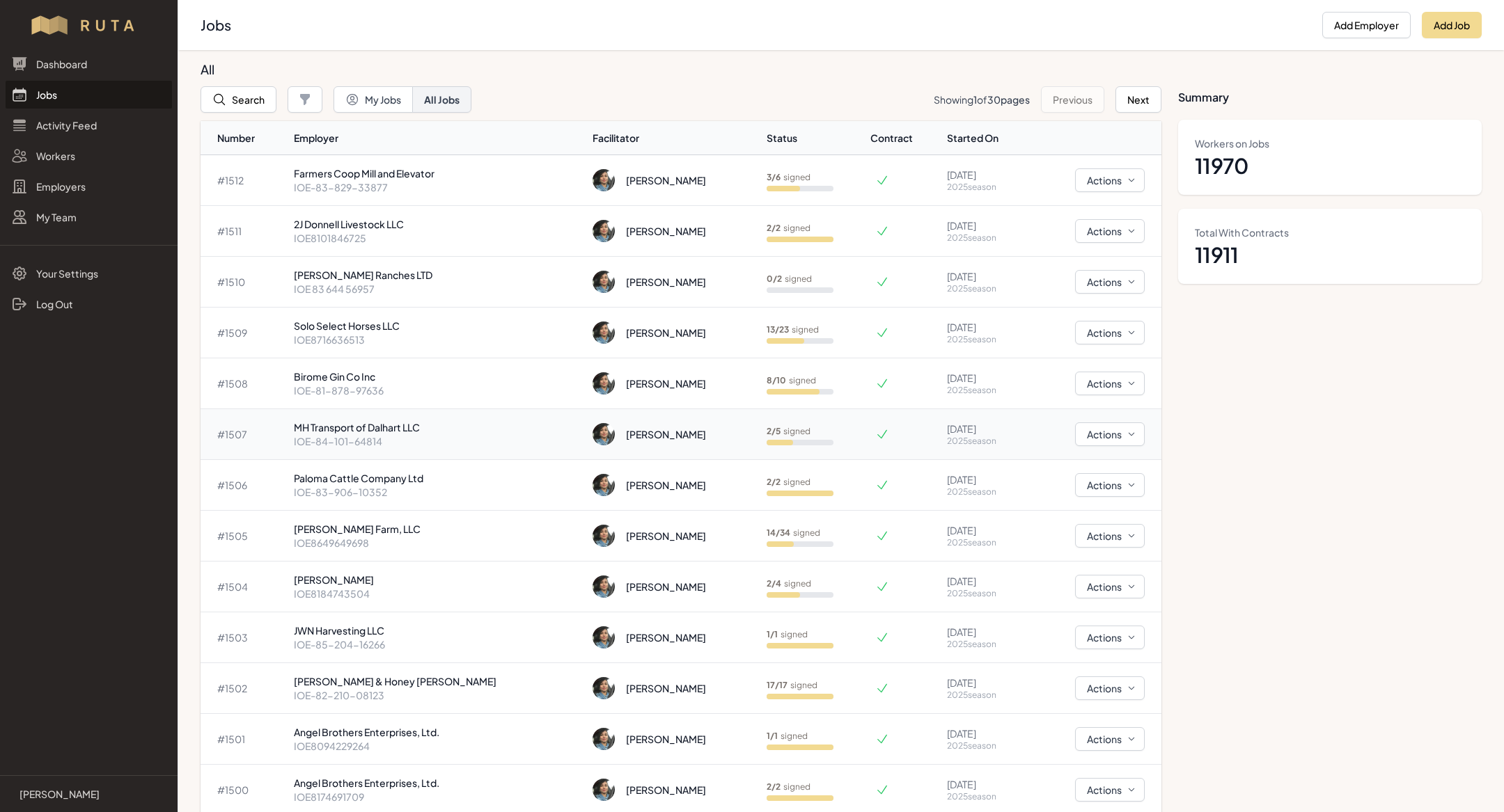
click at [446, 434] on p "IOE-84-101-64814" at bounding box center [438, 440] width 287 height 14
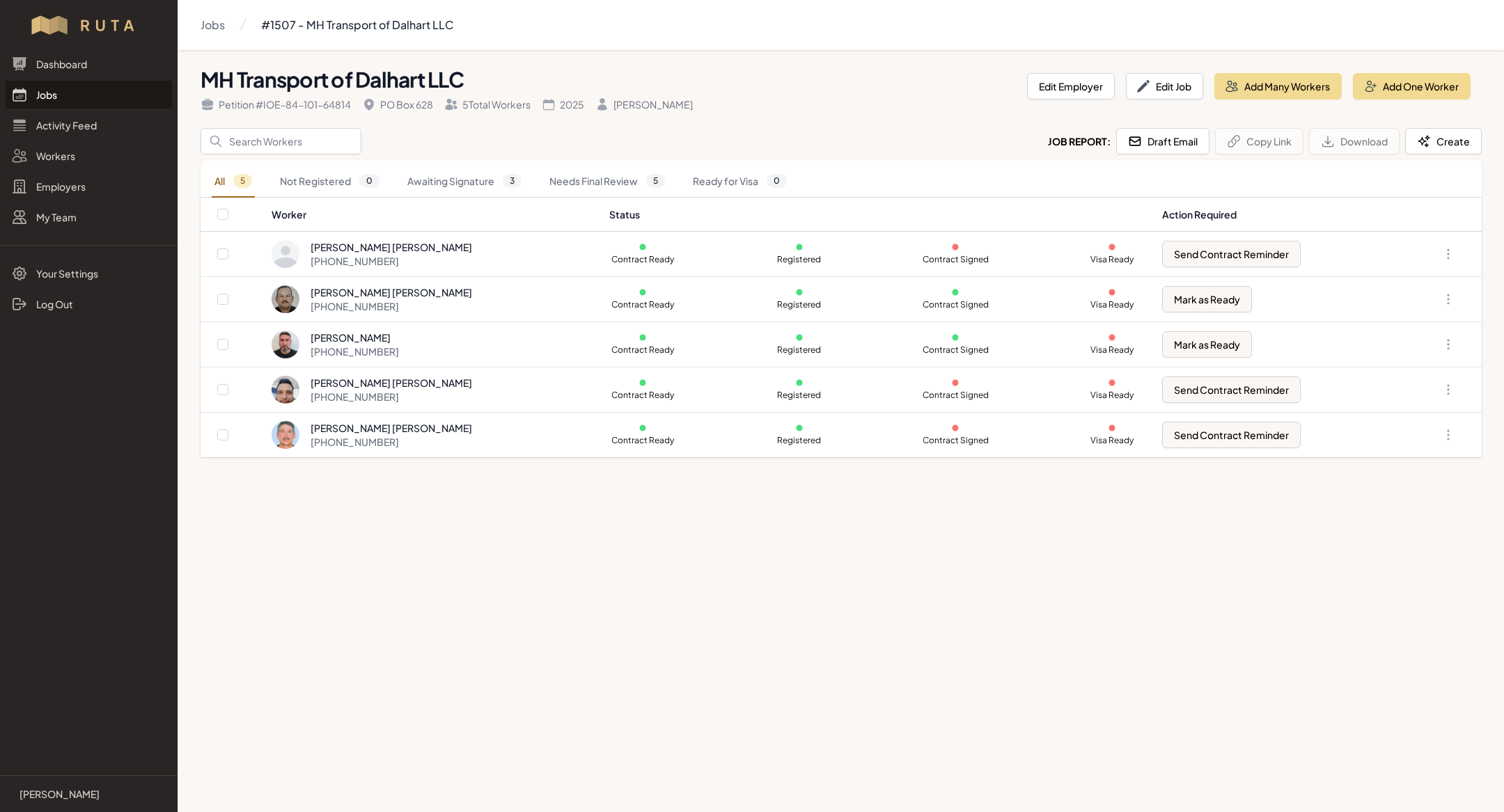
click at [101, 103] on link "Jobs" at bounding box center [89, 94] width 167 height 28
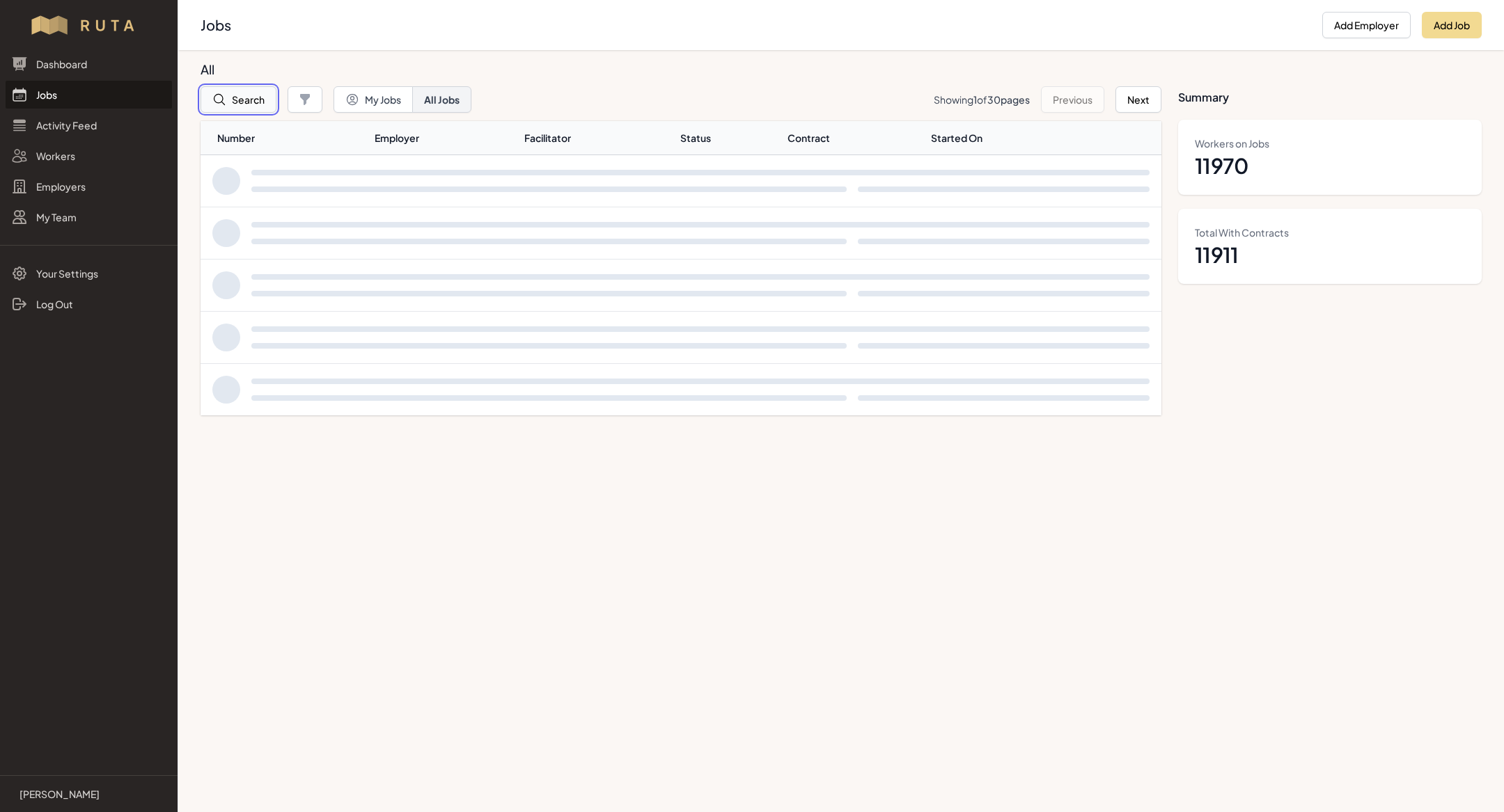
click at [230, 96] on button "Search" at bounding box center [238, 99] width 76 height 26
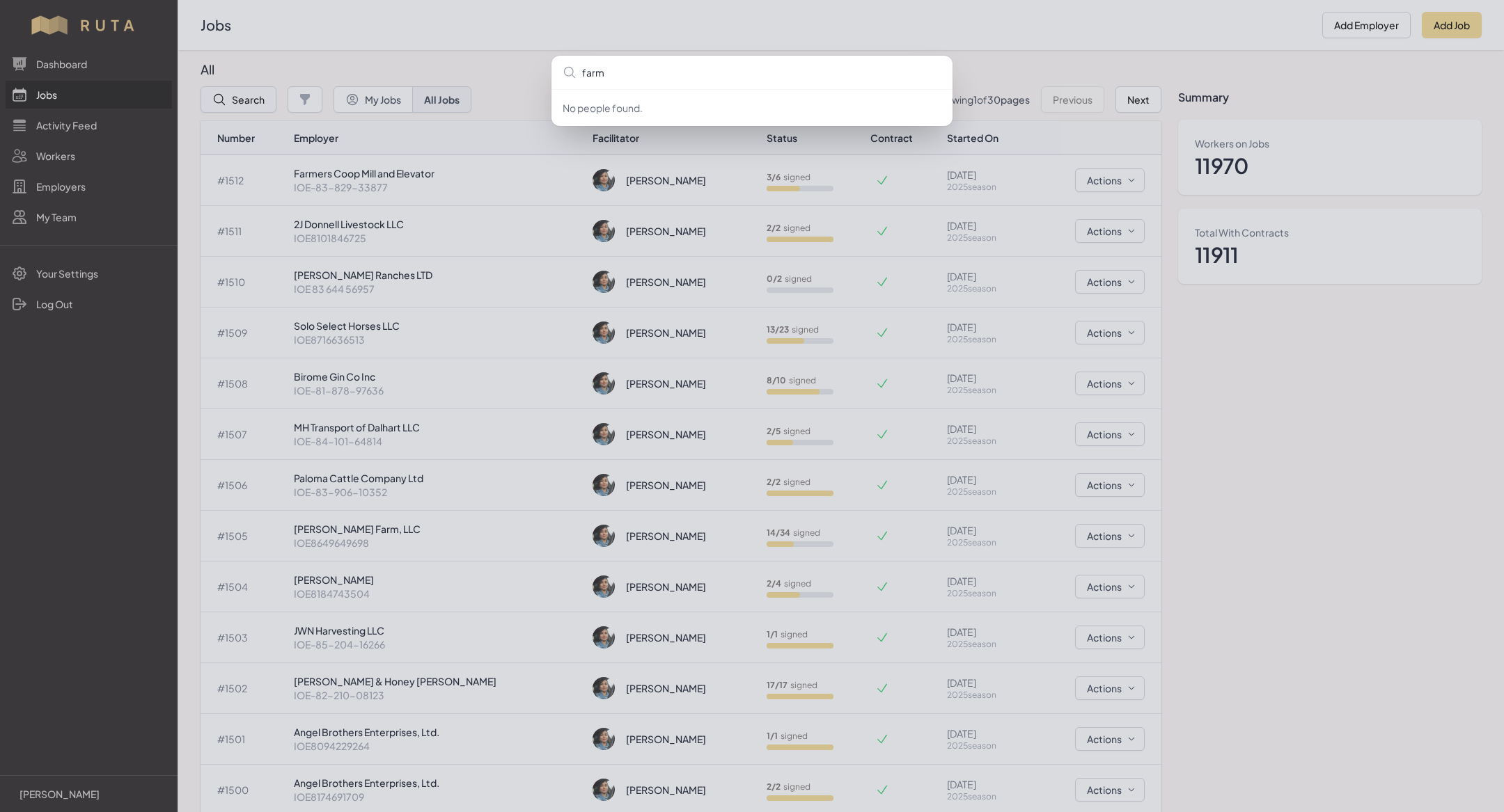
type input "farme"
click at [364, 177] on div "farme No people found." at bounding box center [752, 406] width 1504 height 812
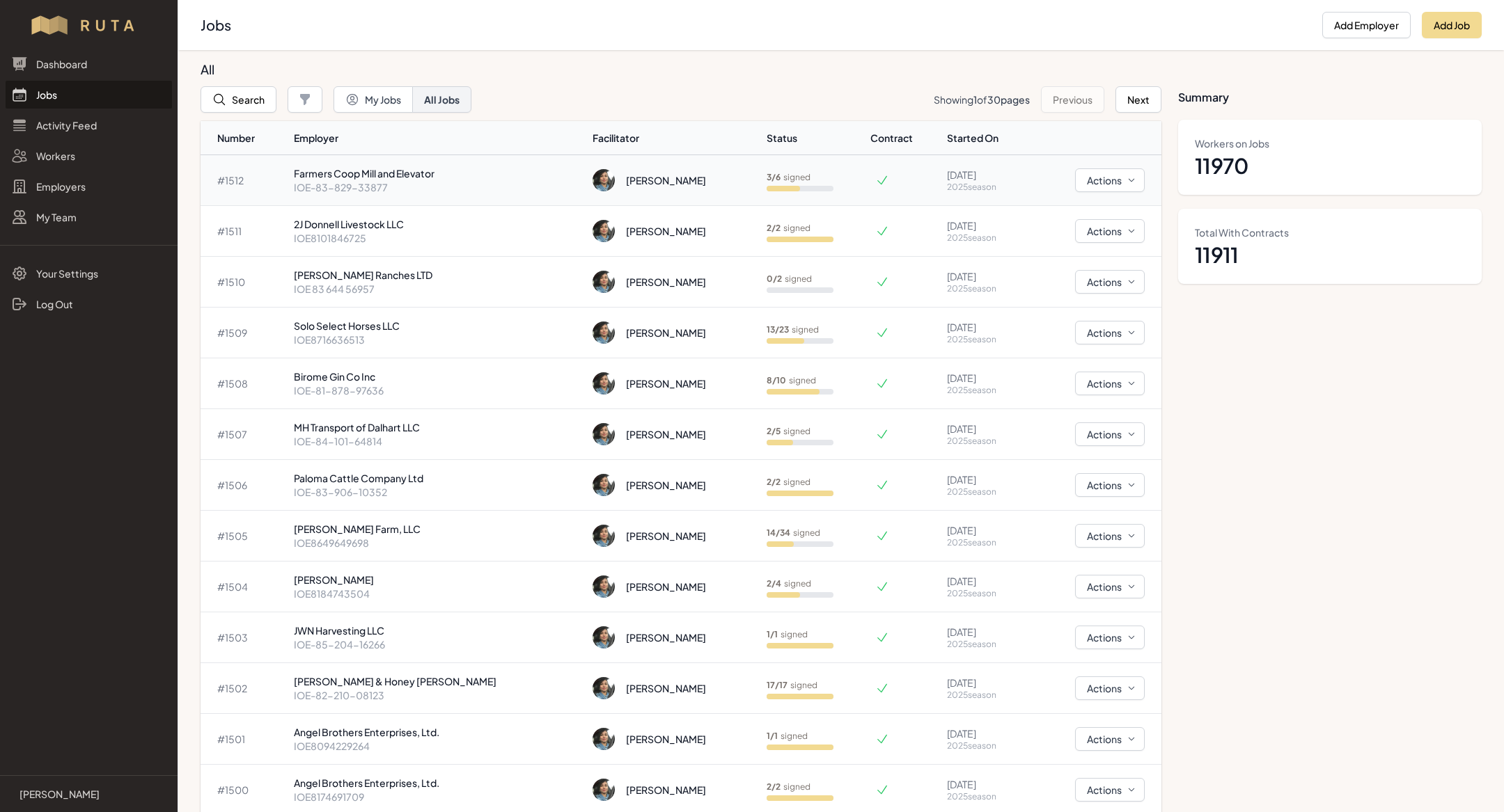
click at [388, 178] on p "Farmers Coop Mill and Elevator" at bounding box center [438, 173] width 287 height 14
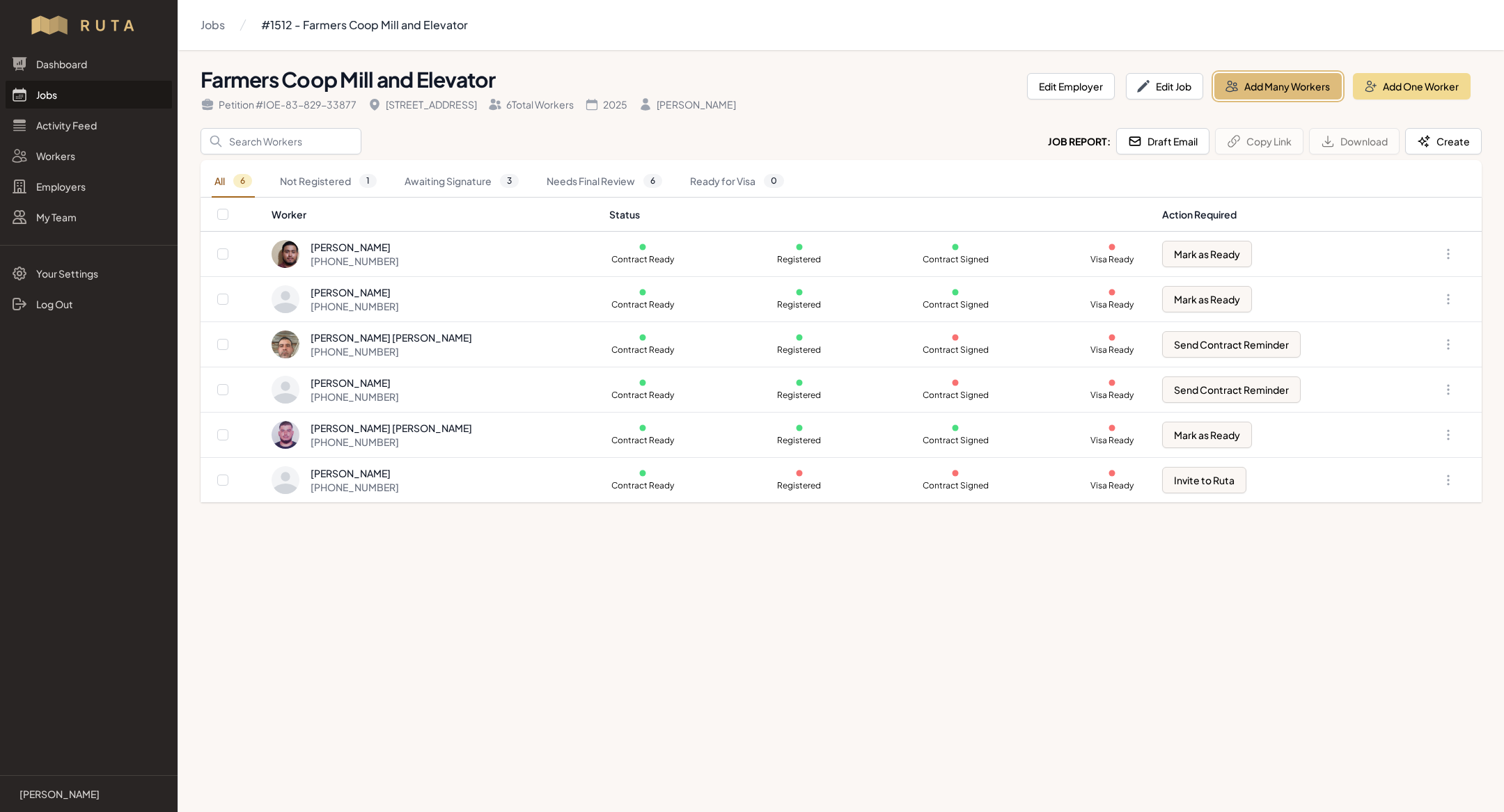
click at [1277, 84] on button "Add Many Workers" at bounding box center [1278, 86] width 127 height 26
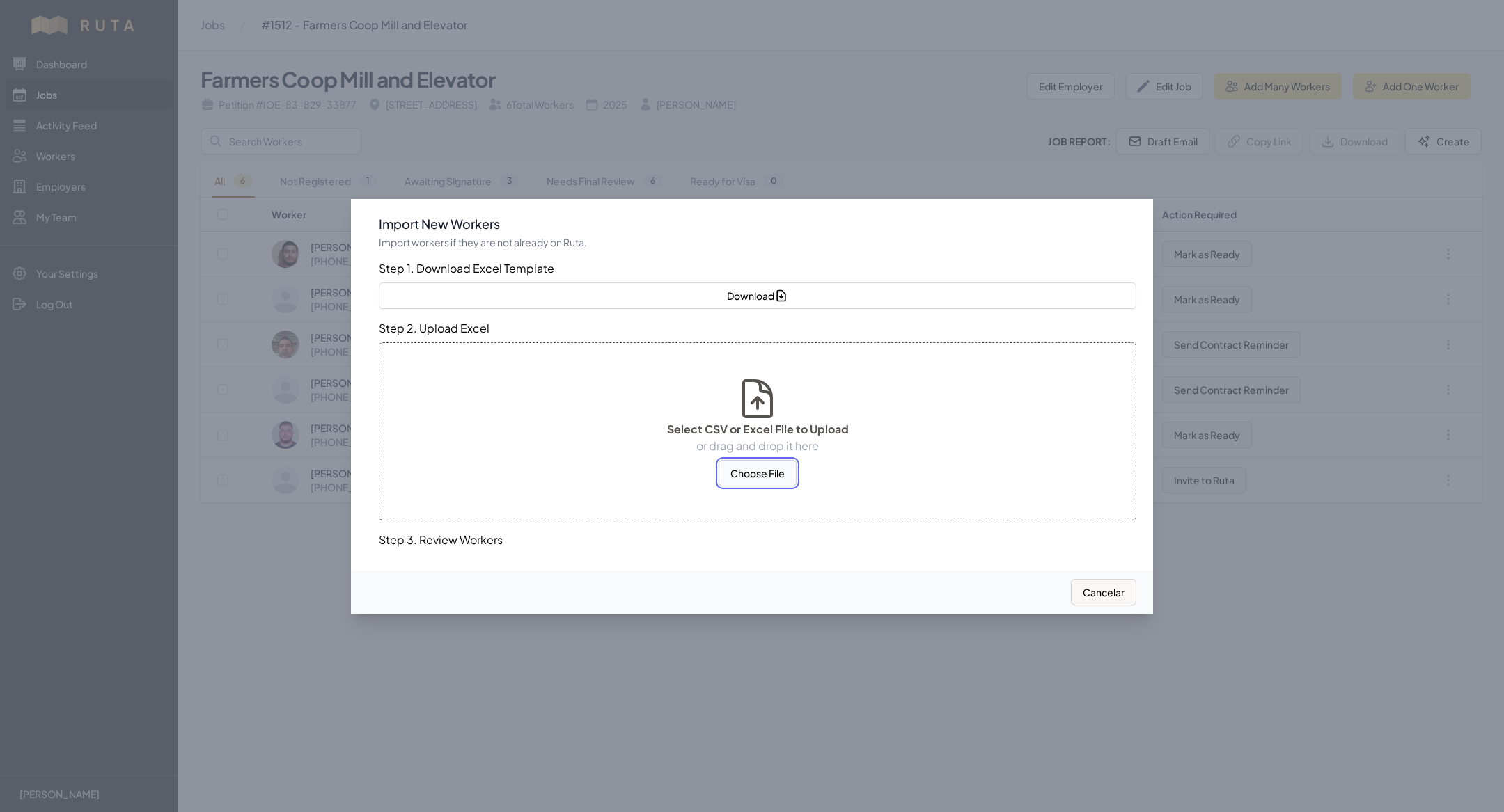
click at [761, 472] on button "Choose File" at bounding box center [757, 472] width 78 height 26
select select "MX"
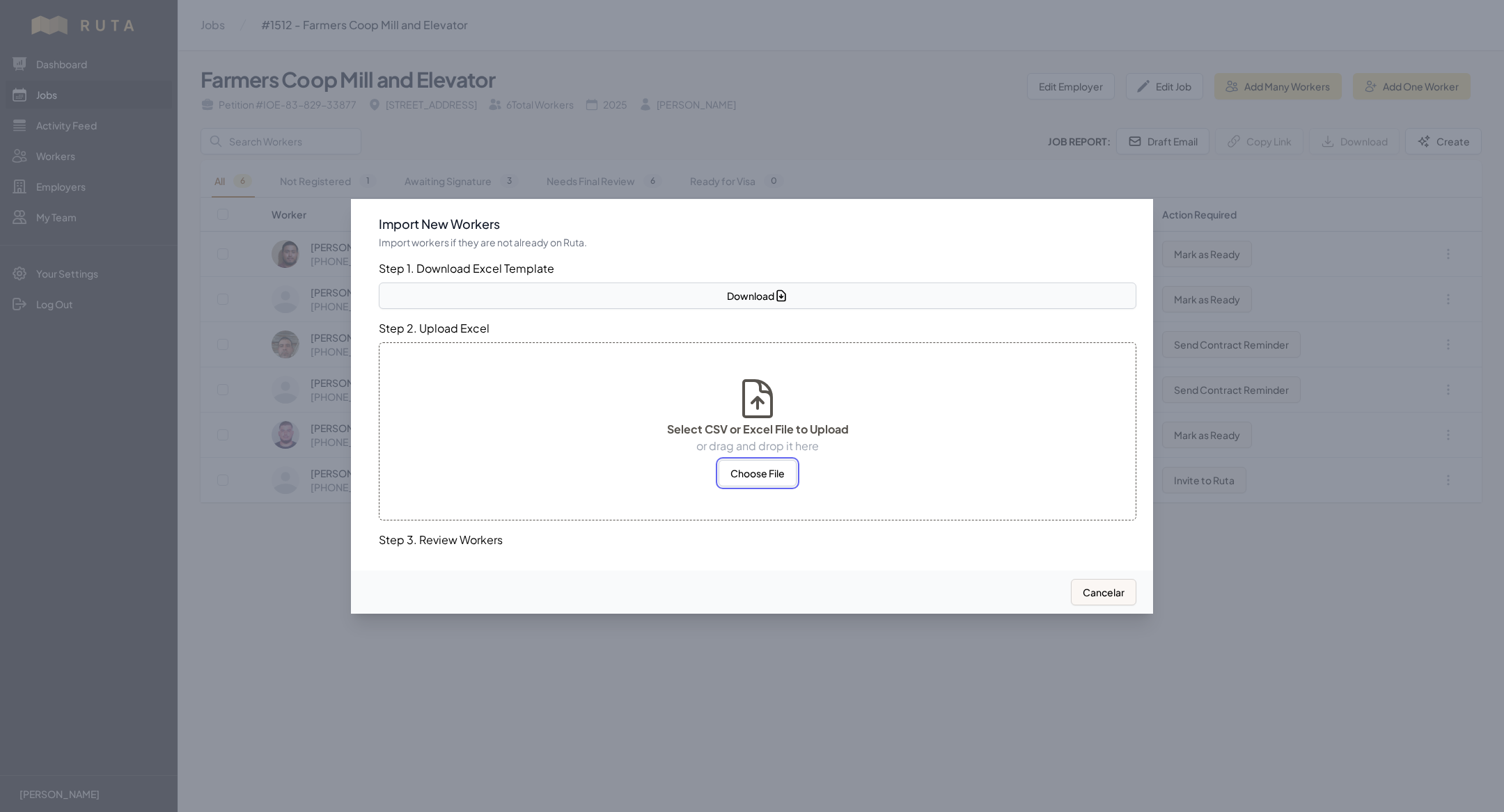
select select "MX"
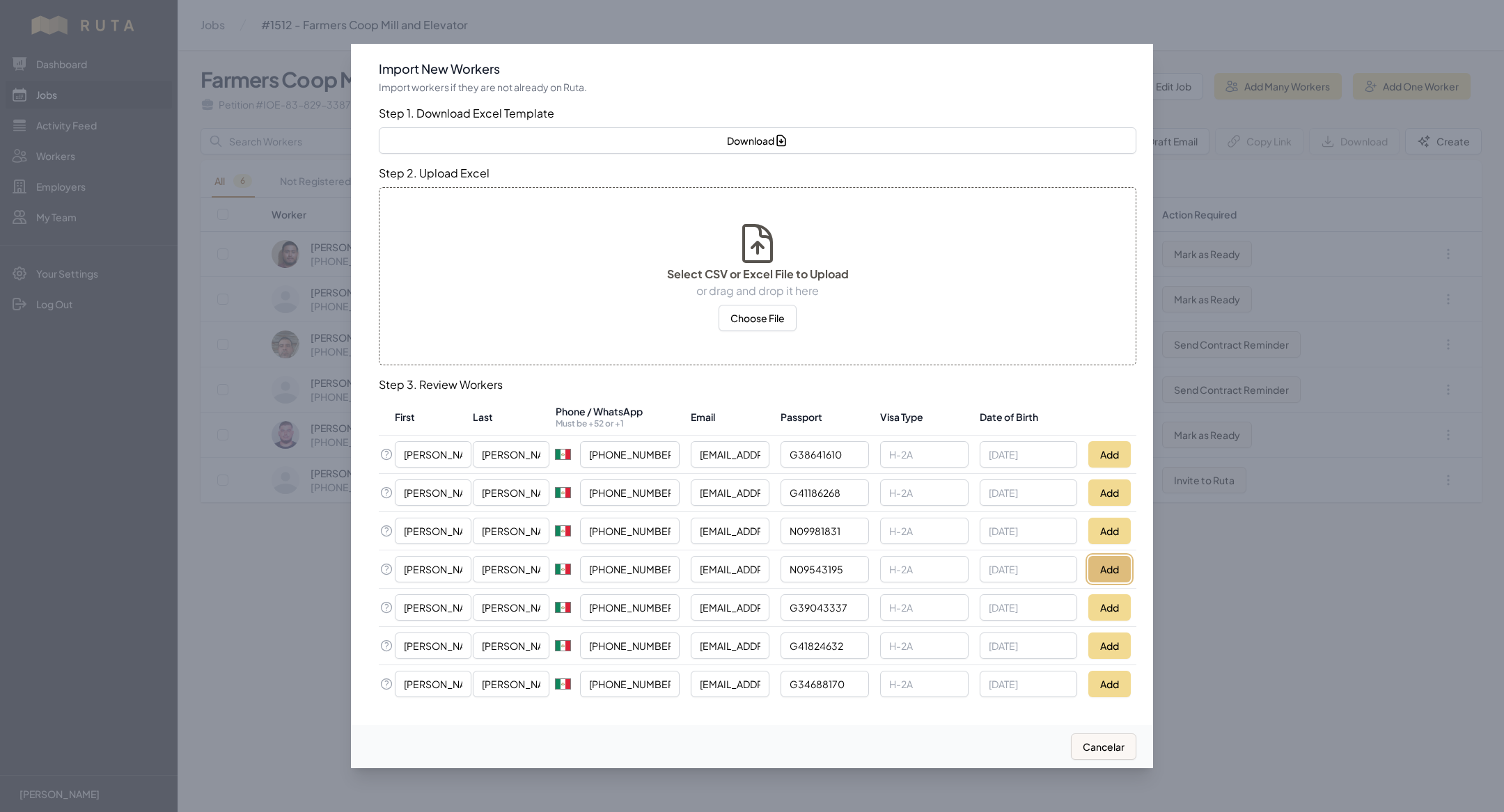
click at [1109, 570] on button "Add" at bounding box center [1109, 569] width 42 height 26
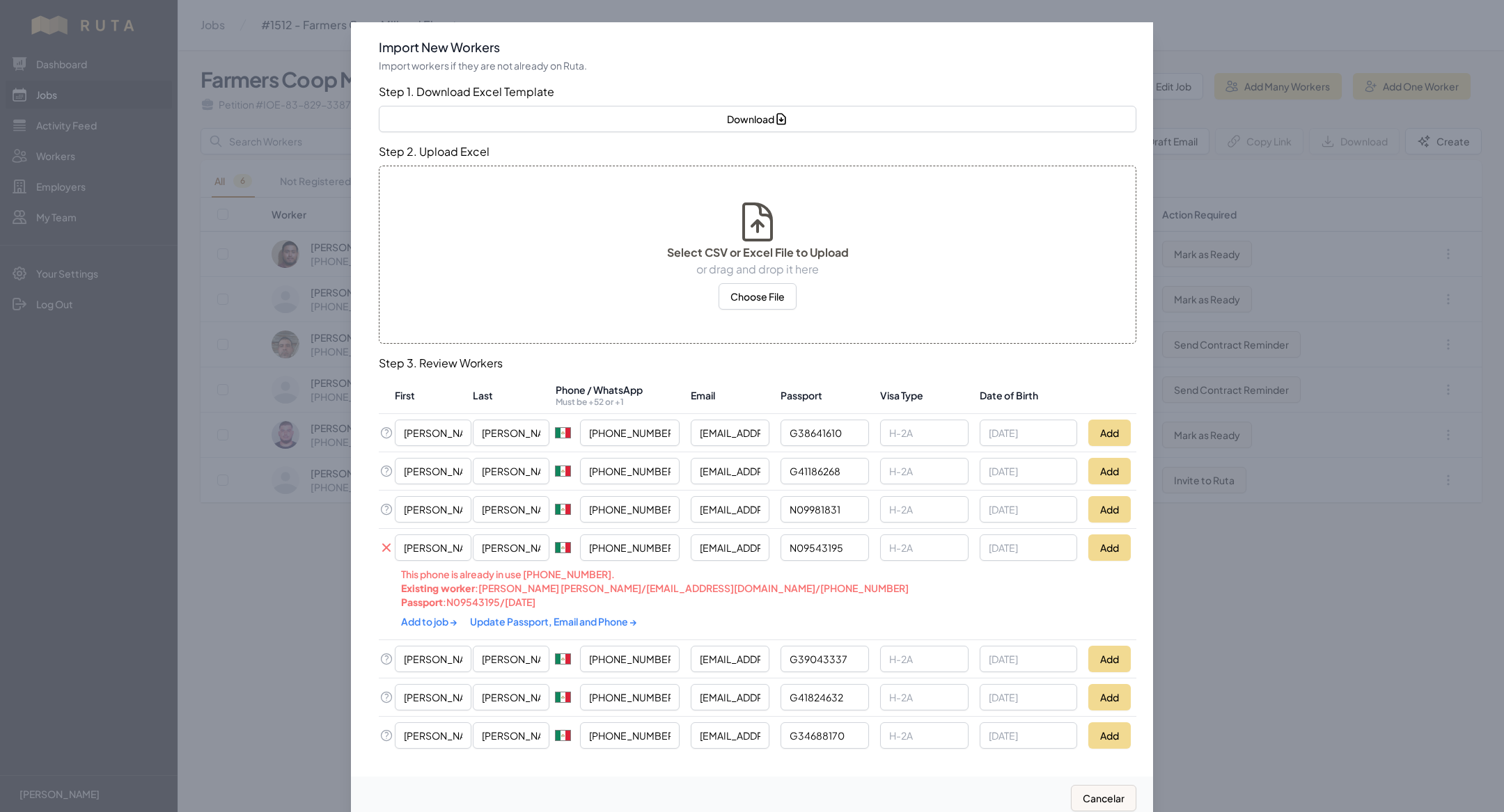
click at [590, 616] on link "Update Passport, Email and Phone →" at bounding box center [554, 622] width 167 height 13
click at [420, 618] on link "Add to job →" at bounding box center [430, 622] width 58 height 13
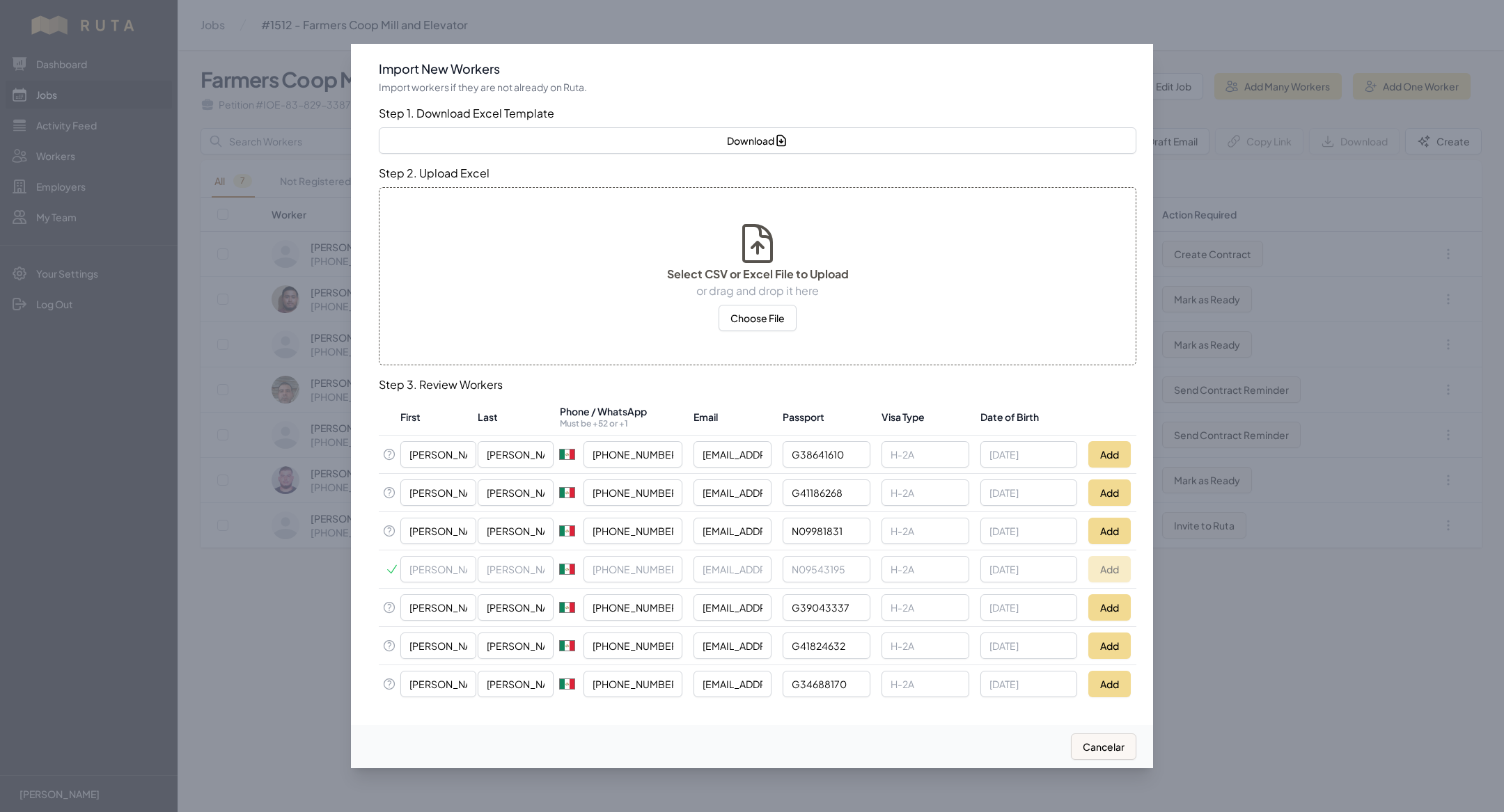
click at [253, 584] on div at bounding box center [752, 406] width 1504 height 812
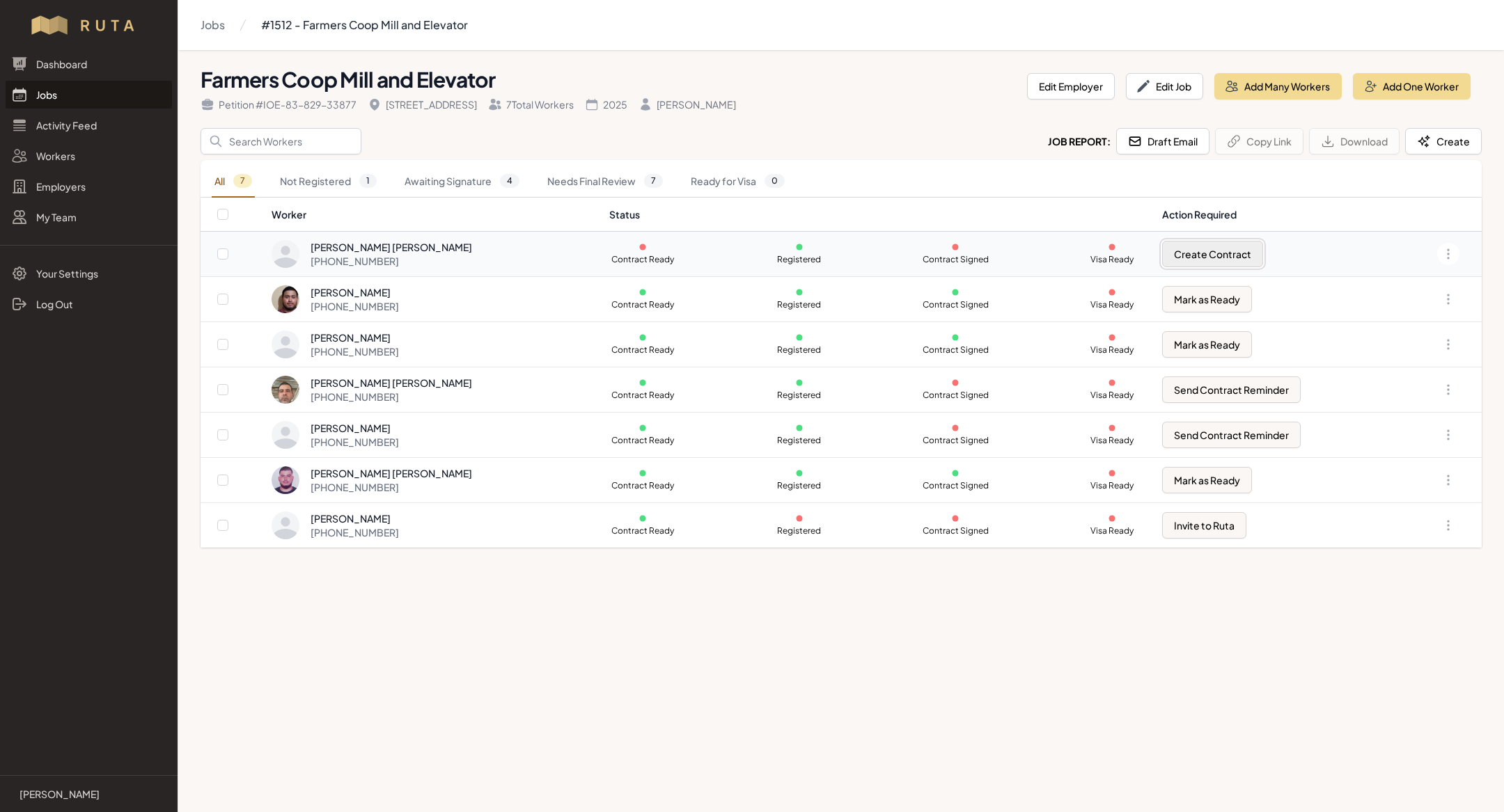
click at [1201, 255] on button "Create Contract" at bounding box center [1212, 254] width 101 height 26
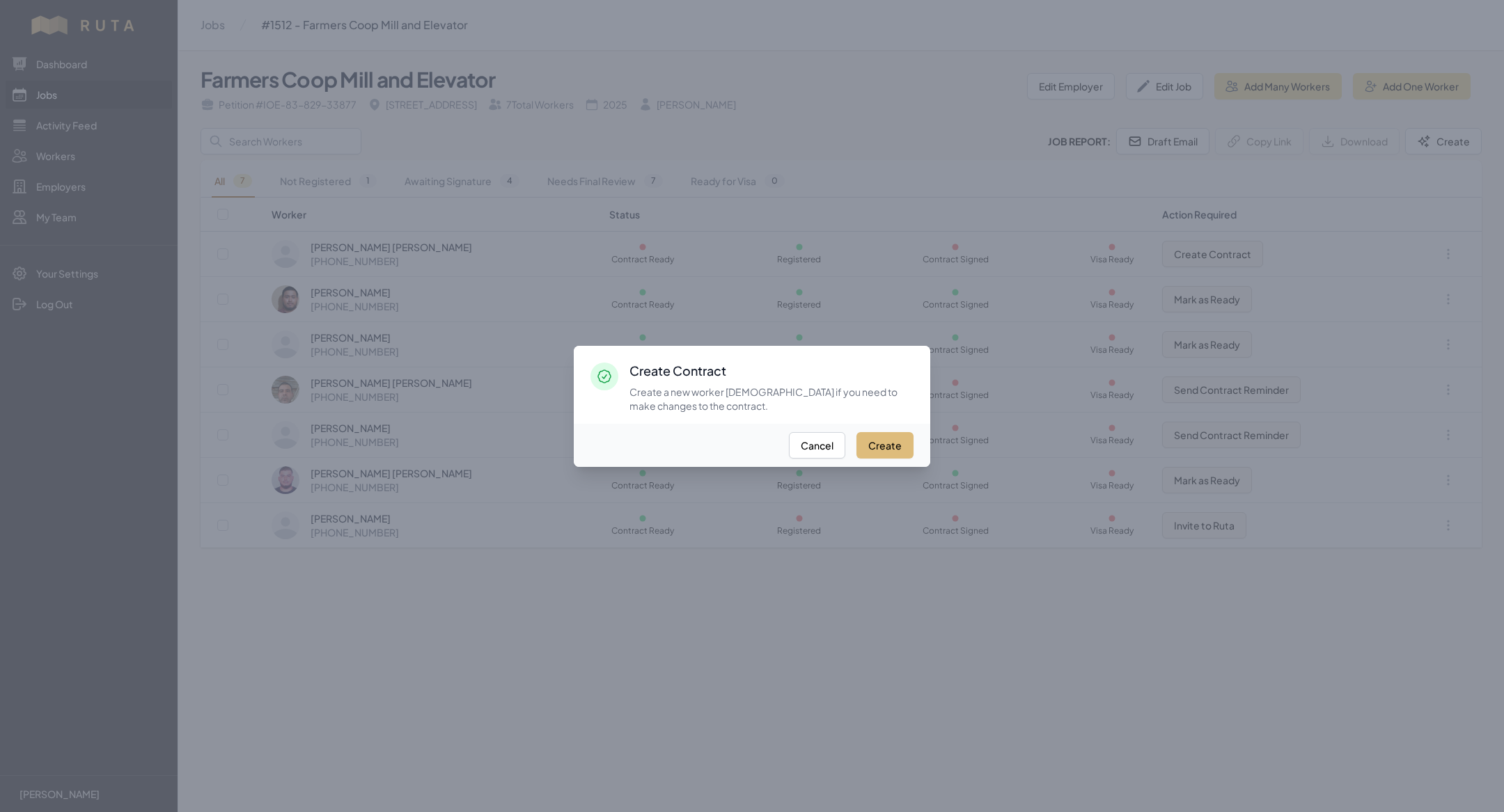
click at [900, 442] on button "Create" at bounding box center [885, 445] width 57 height 26
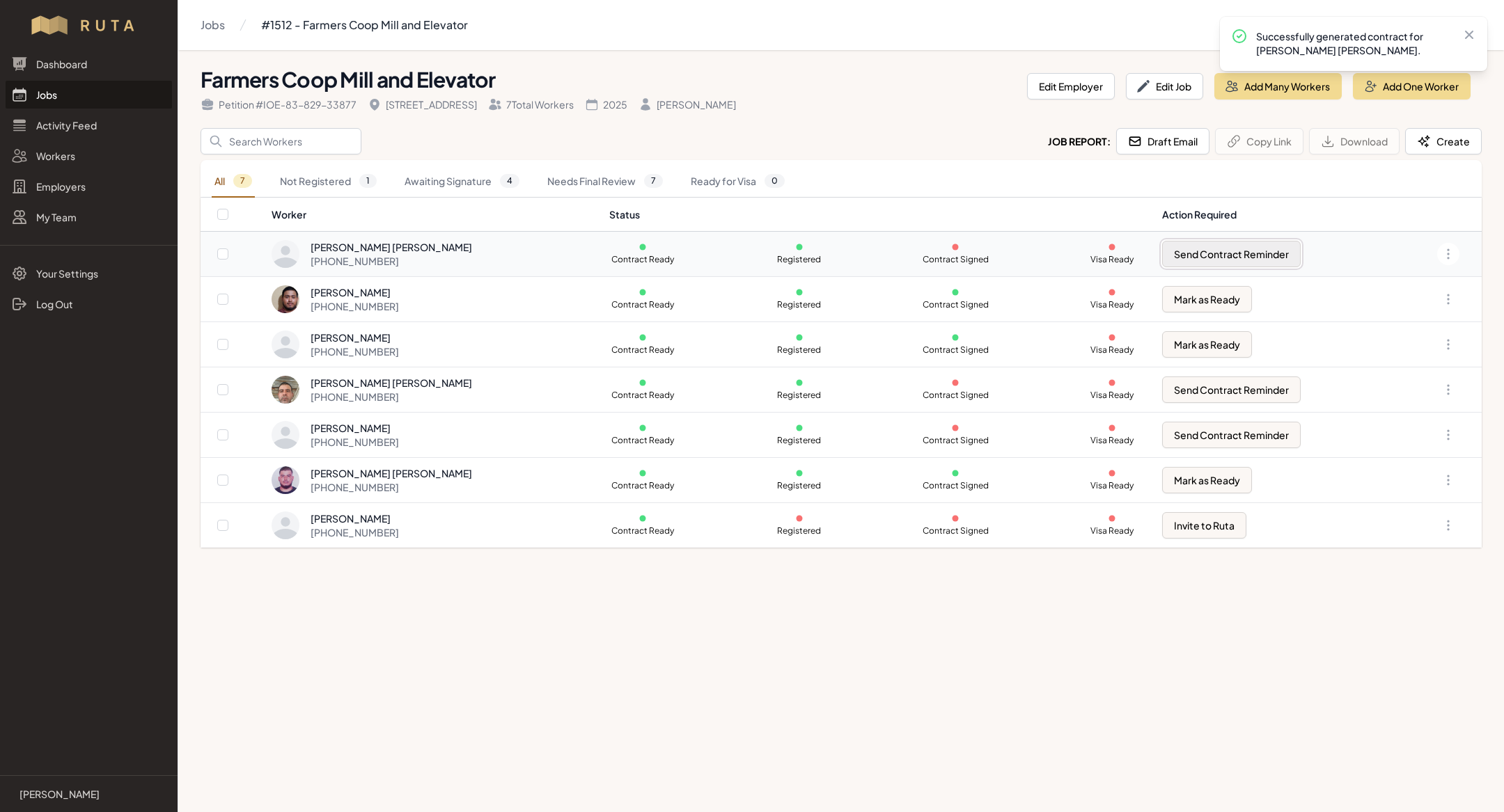
click at [1222, 263] on button "Send Contract Reminder" at bounding box center [1232, 254] width 139 height 26
checkbox input "true"
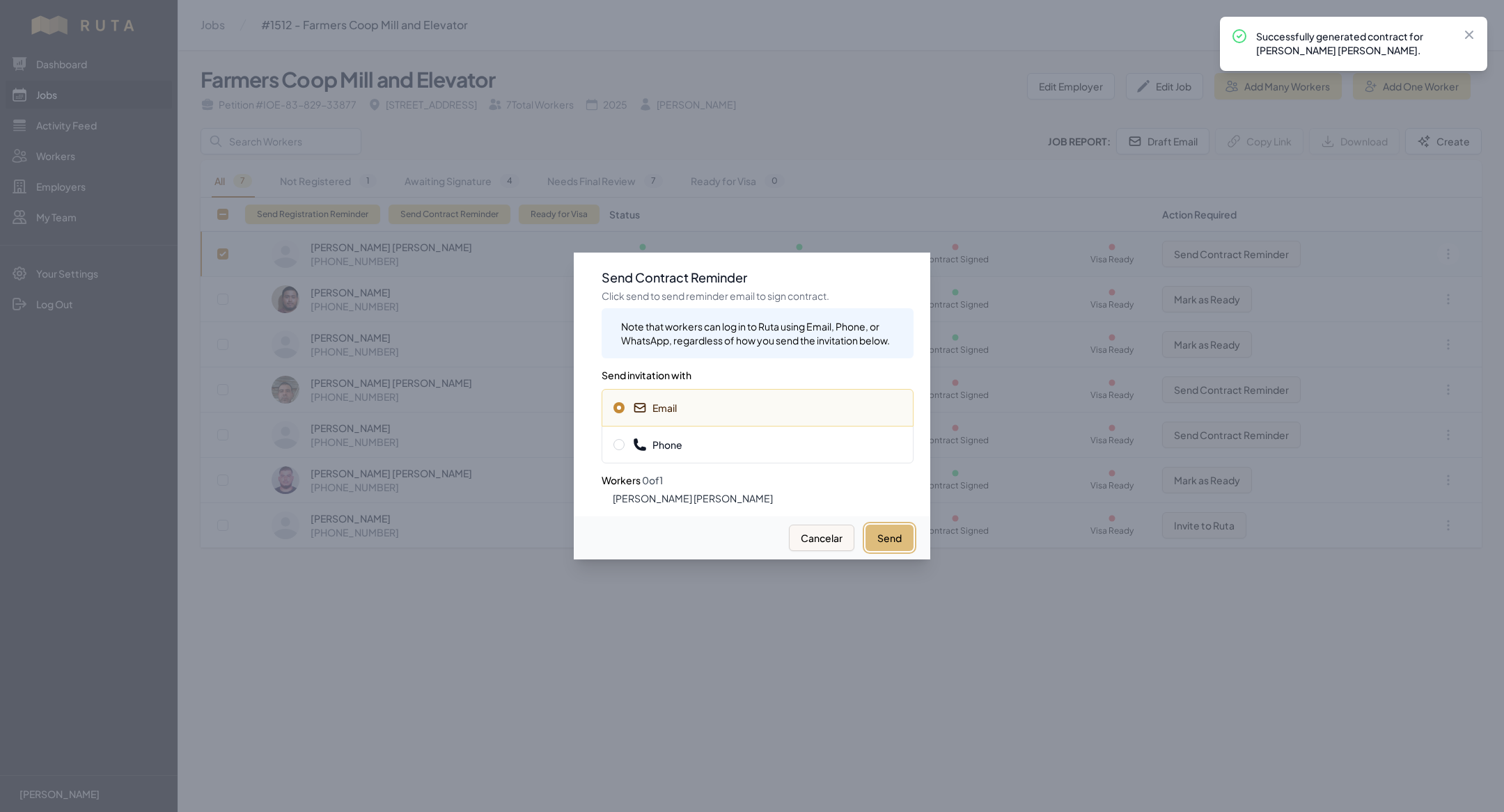
click at [884, 531] on button "Send" at bounding box center [889, 538] width 48 height 26
click at [744, 455] on div "Phone" at bounding box center [757, 445] width 312 height 38
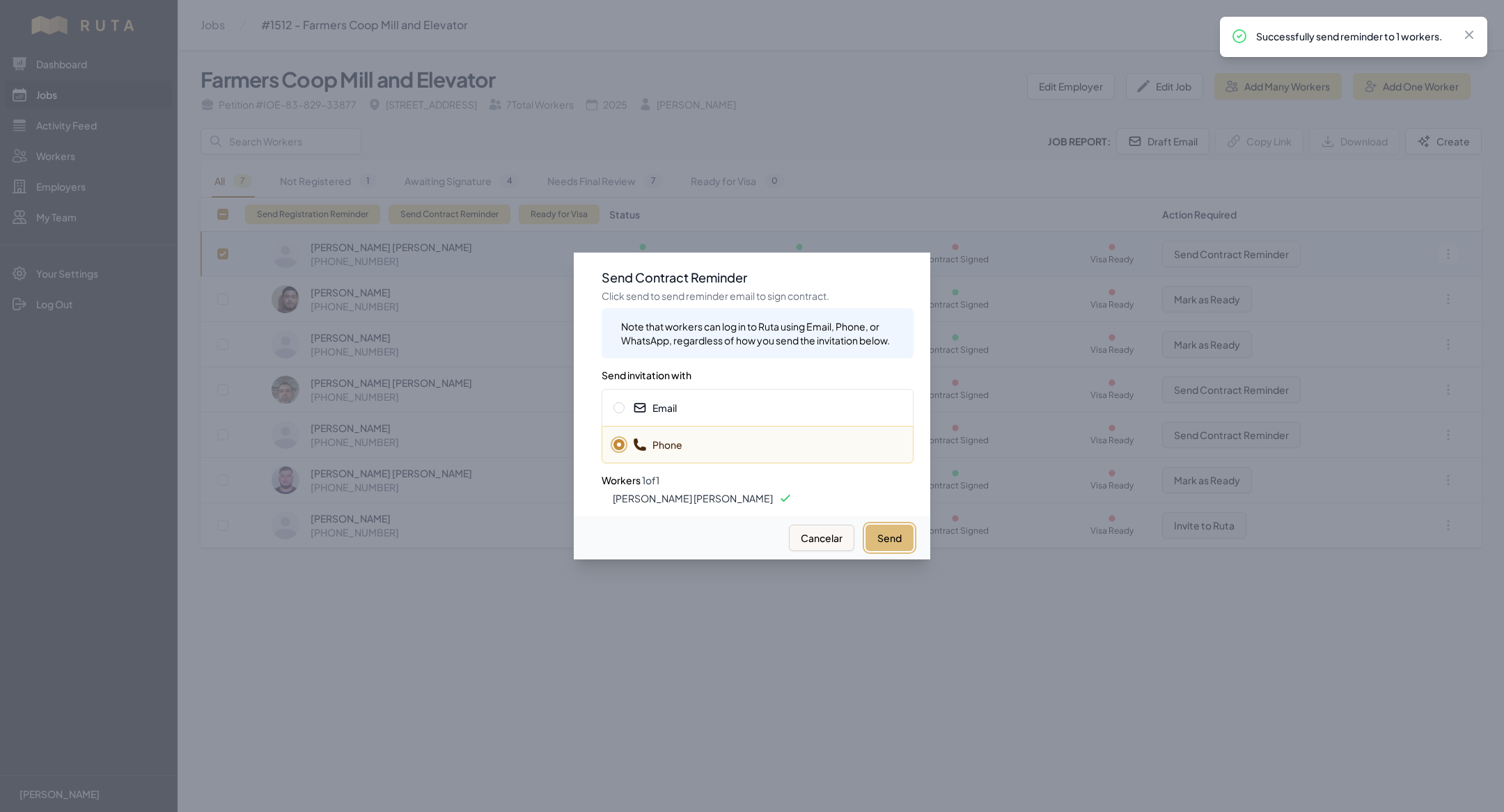
click at [880, 538] on button "Send" at bounding box center [889, 538] width 48 height 26
click at [803, 664] on div at bounding box center [752, 406] width 1504 height 812
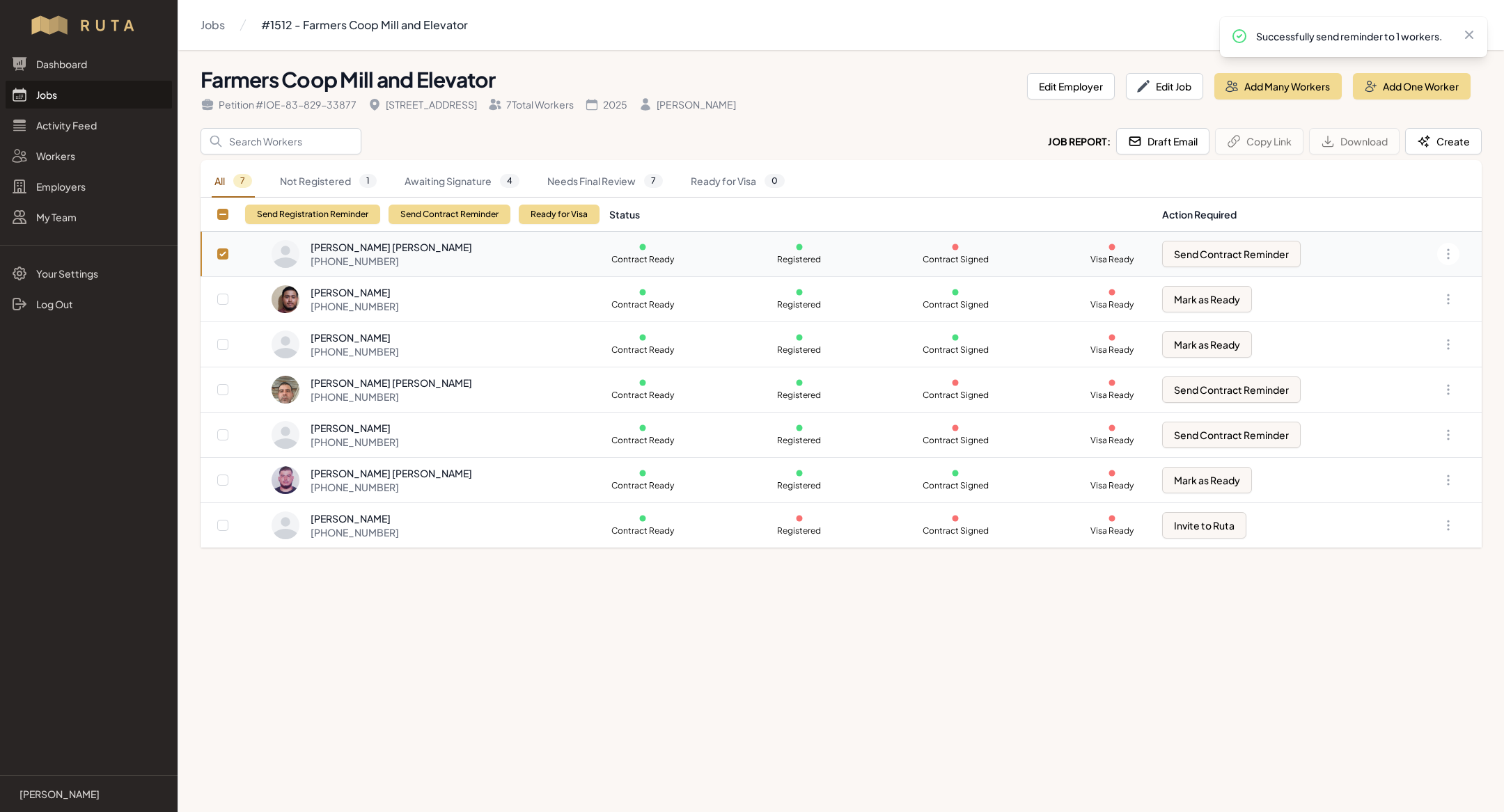
click at [584, 603] on main "Jobs #1512 - Farmers Coop Mill and Elevator Farmers Coop Mill and Elevator Peti…" at bounding box center [752, 406] width 1504 height 812
click at [80, 101] on link "Jobs" at bounding box center [89, 94] width 167 height 28
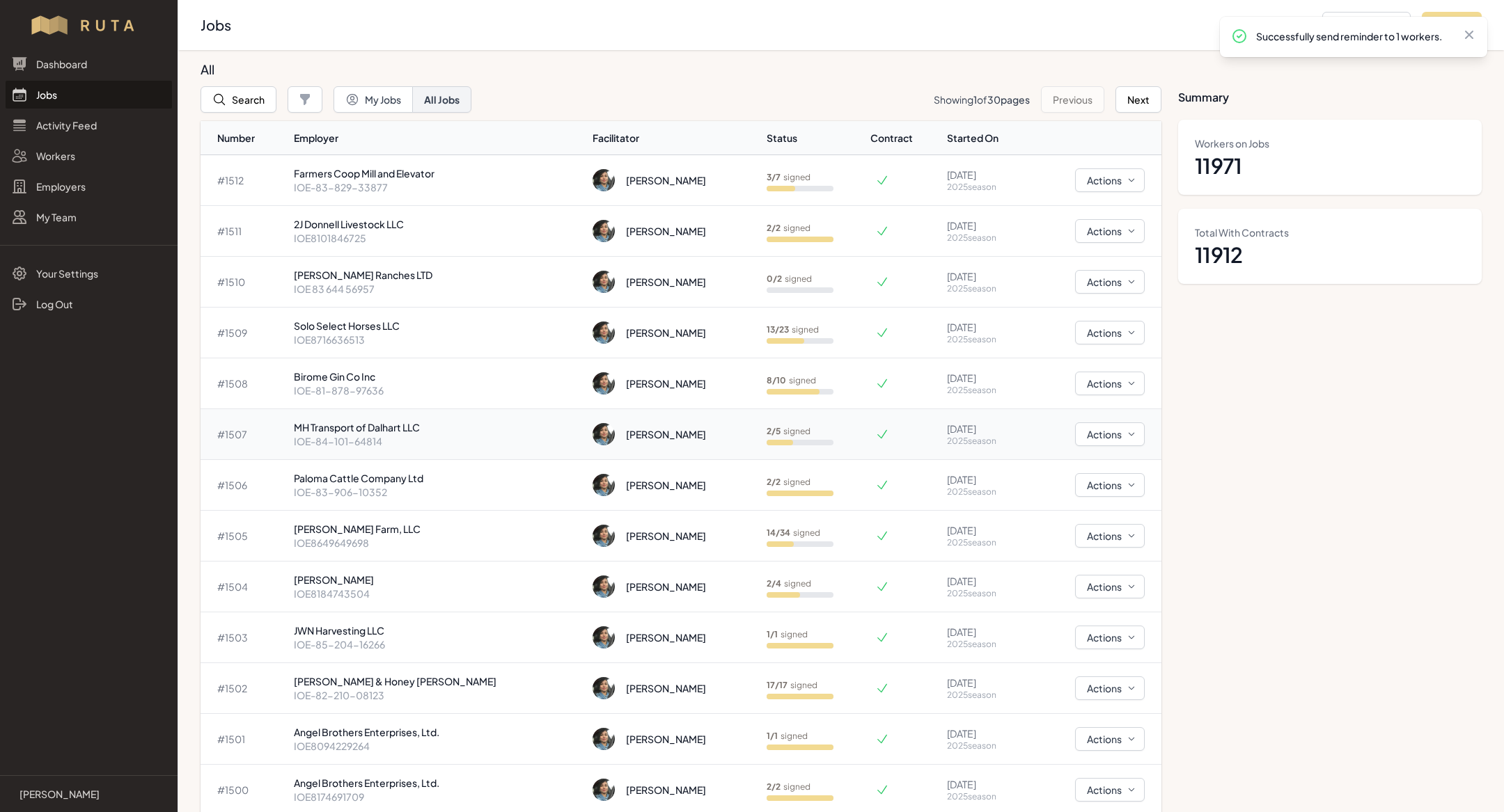
click at [400, 432] on p "MH Transport of Dalhart LLC" at bounding box center [438, 427] width 287 height 14
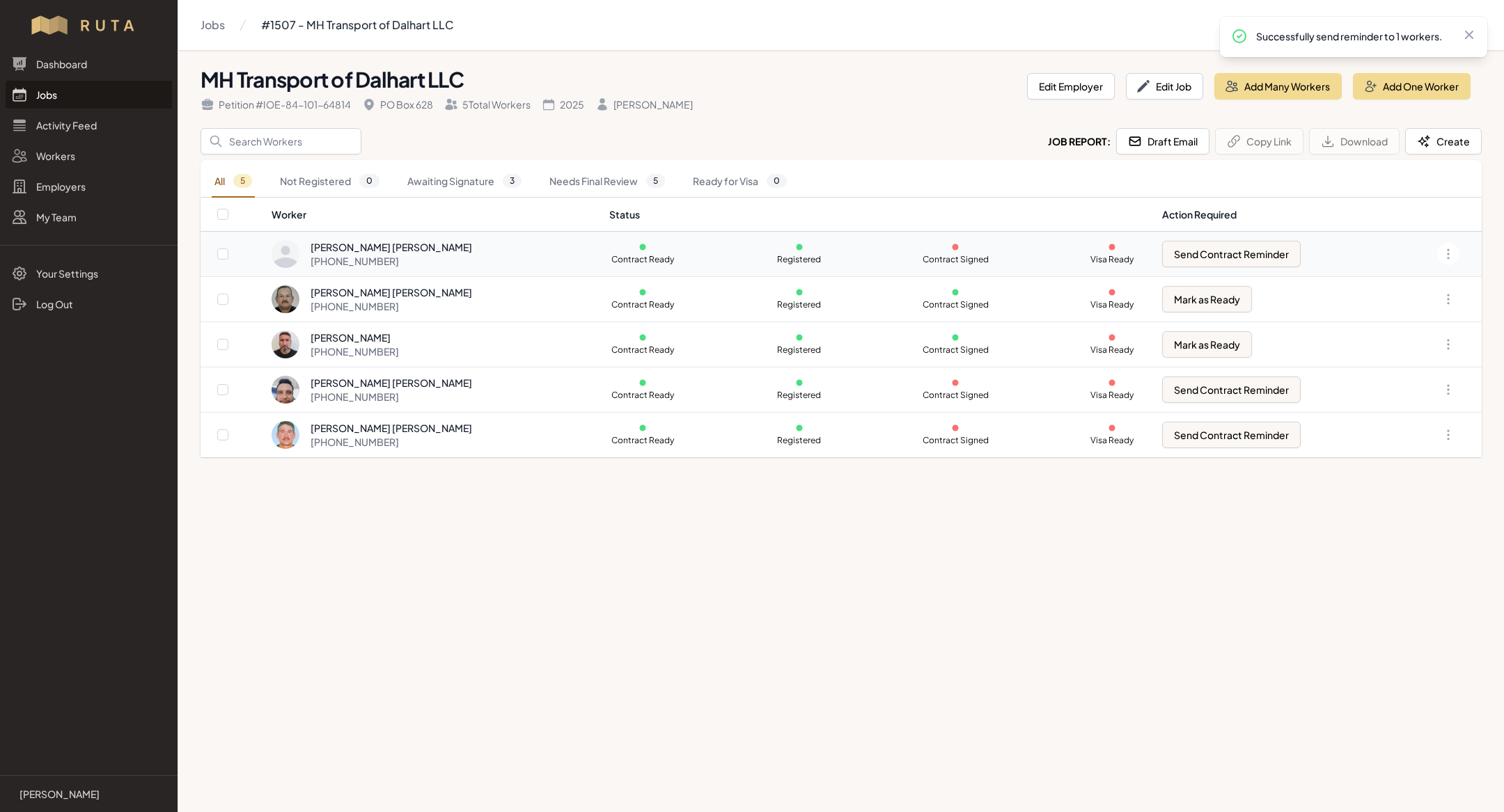
click at [383, 240] on div "[PERSON_NAME] [PERSON_NAME]" at bounding box center [391, 247] width 162 height 14
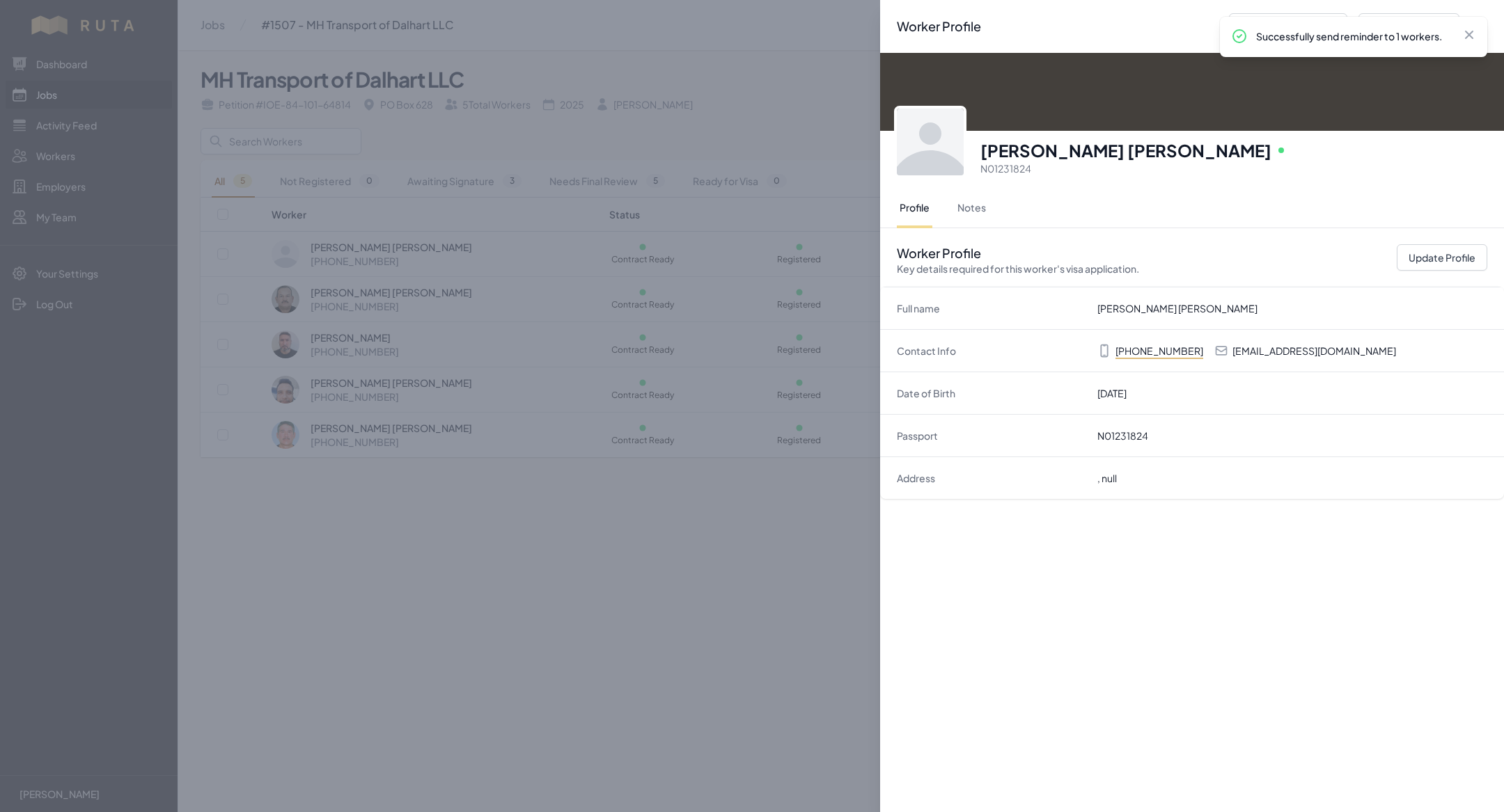
click at [1184, 310] on dd "[PERSON_NAME] [PERSON_NAME]" at bounding box center [1292, 307] width 390 height 14
copy dd "[PERSON_NAME] [PERSON_NAME]"
click at [667, 573] on div "Worker Profile Previous Worker Next Worker Close panel [PERSON_NAME] [PERSON_NA…" at bounding box center [752, 406] width 1504 height 812
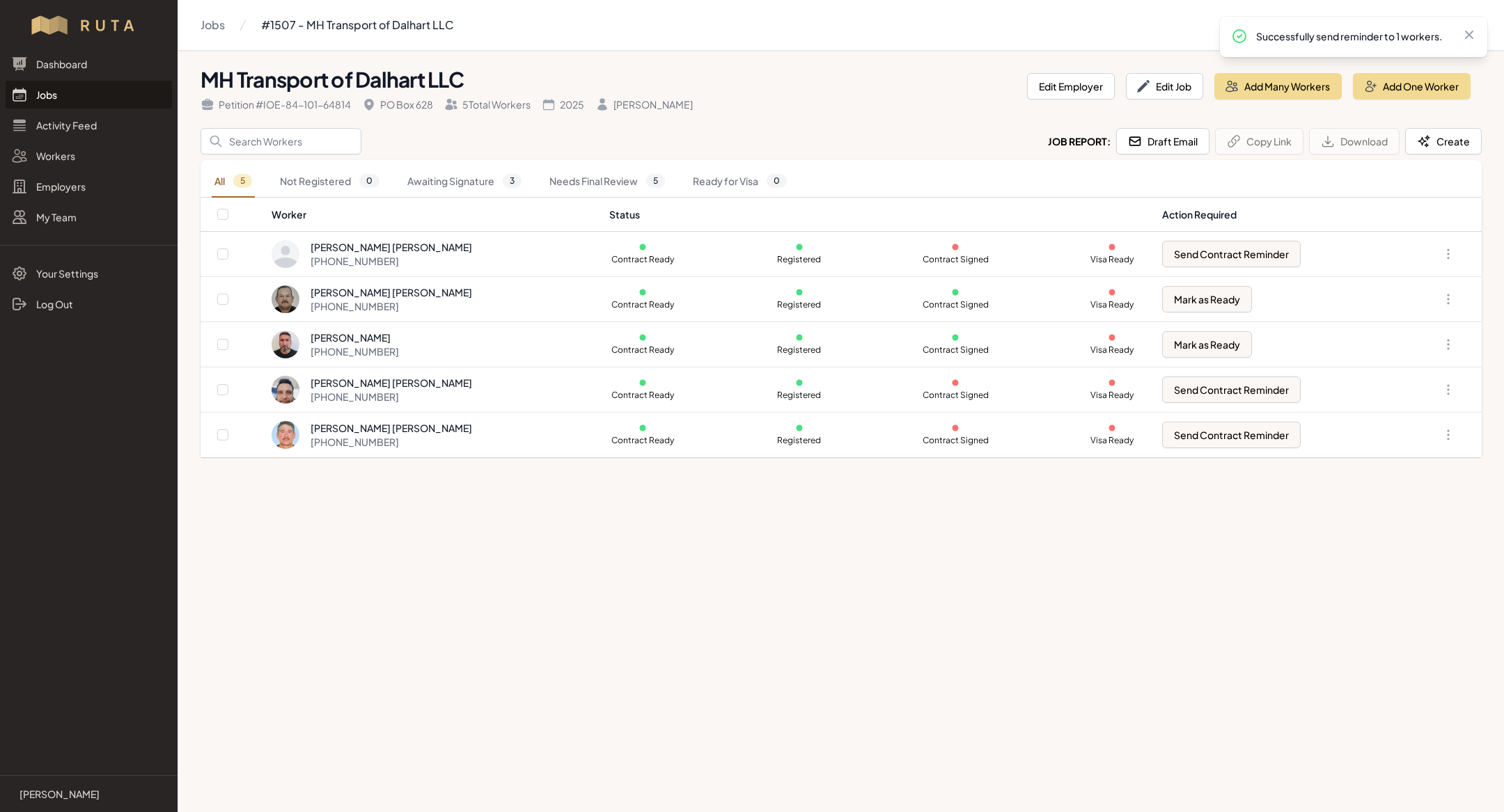
click at [65, 92] on link "Jobs" at bounding box center [89, 94] width 167 height 28
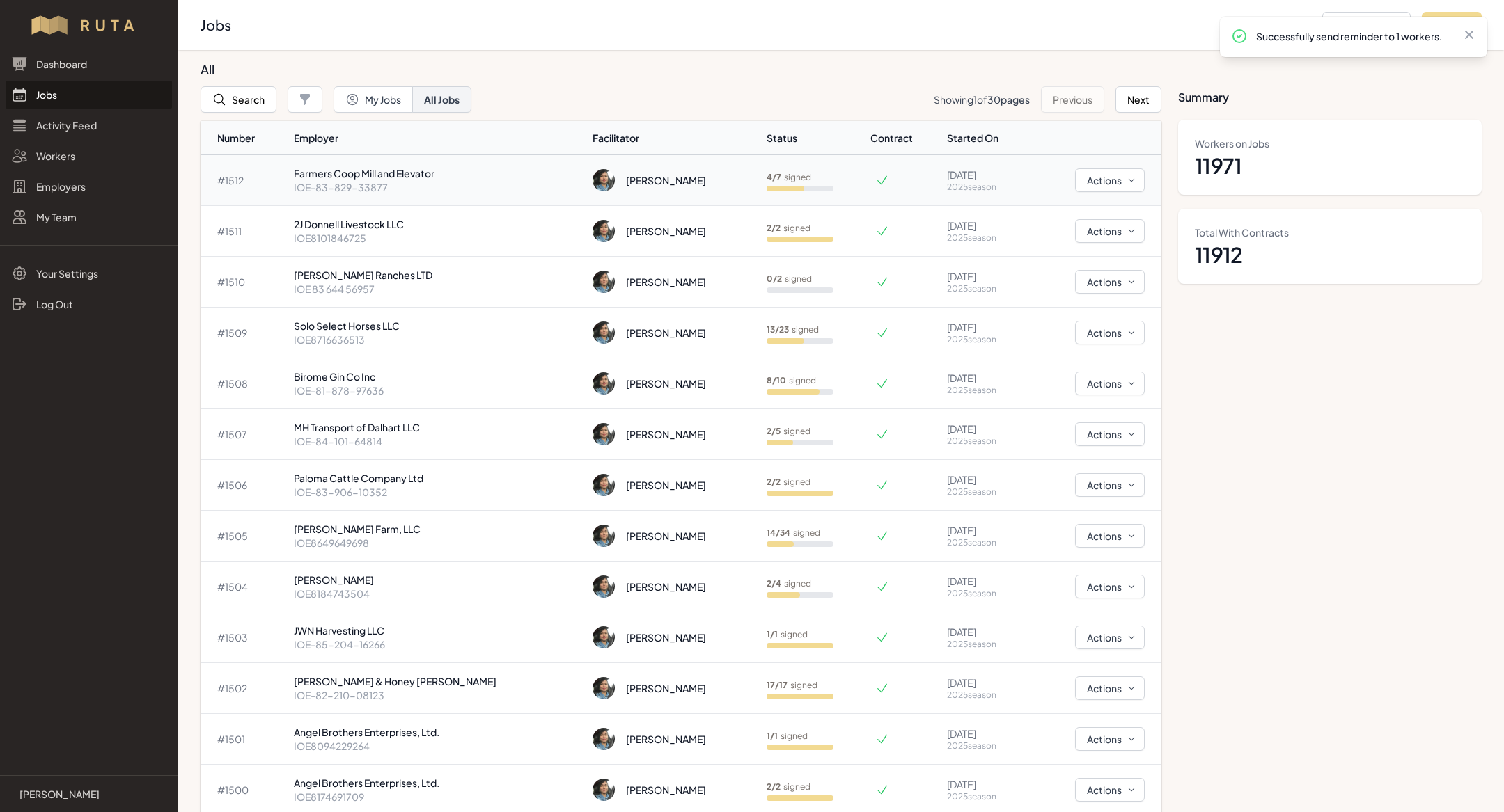
click at [376, 184] on p "IOE-83-829-33877" at bounding box center [438, 187] width 287 height 14
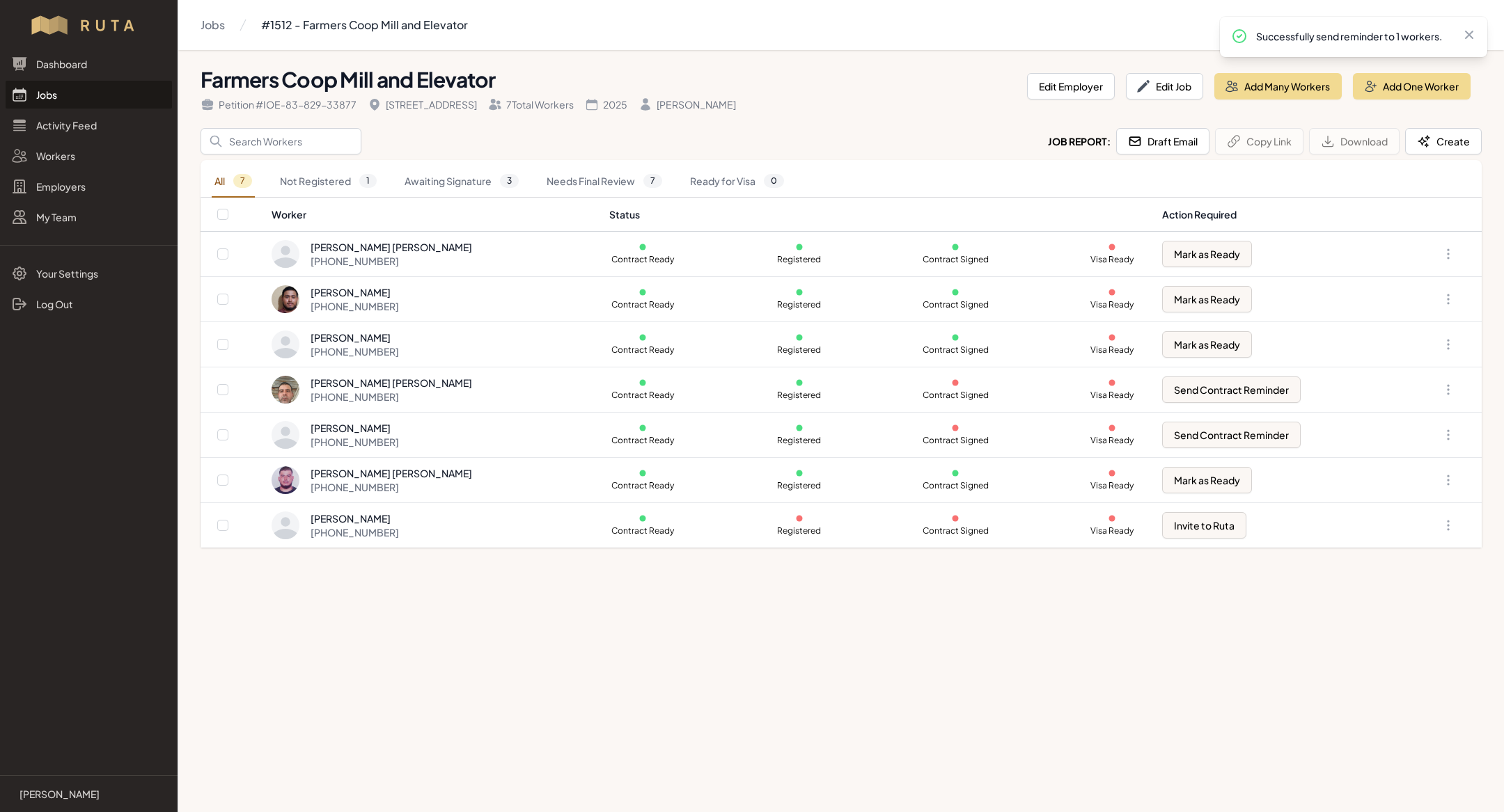
click at [67, 84] on link "Jobs" at bounding box center [89, 94] width 167 height 28
